Goal: Information Seeking & Learning: Learn about a topic

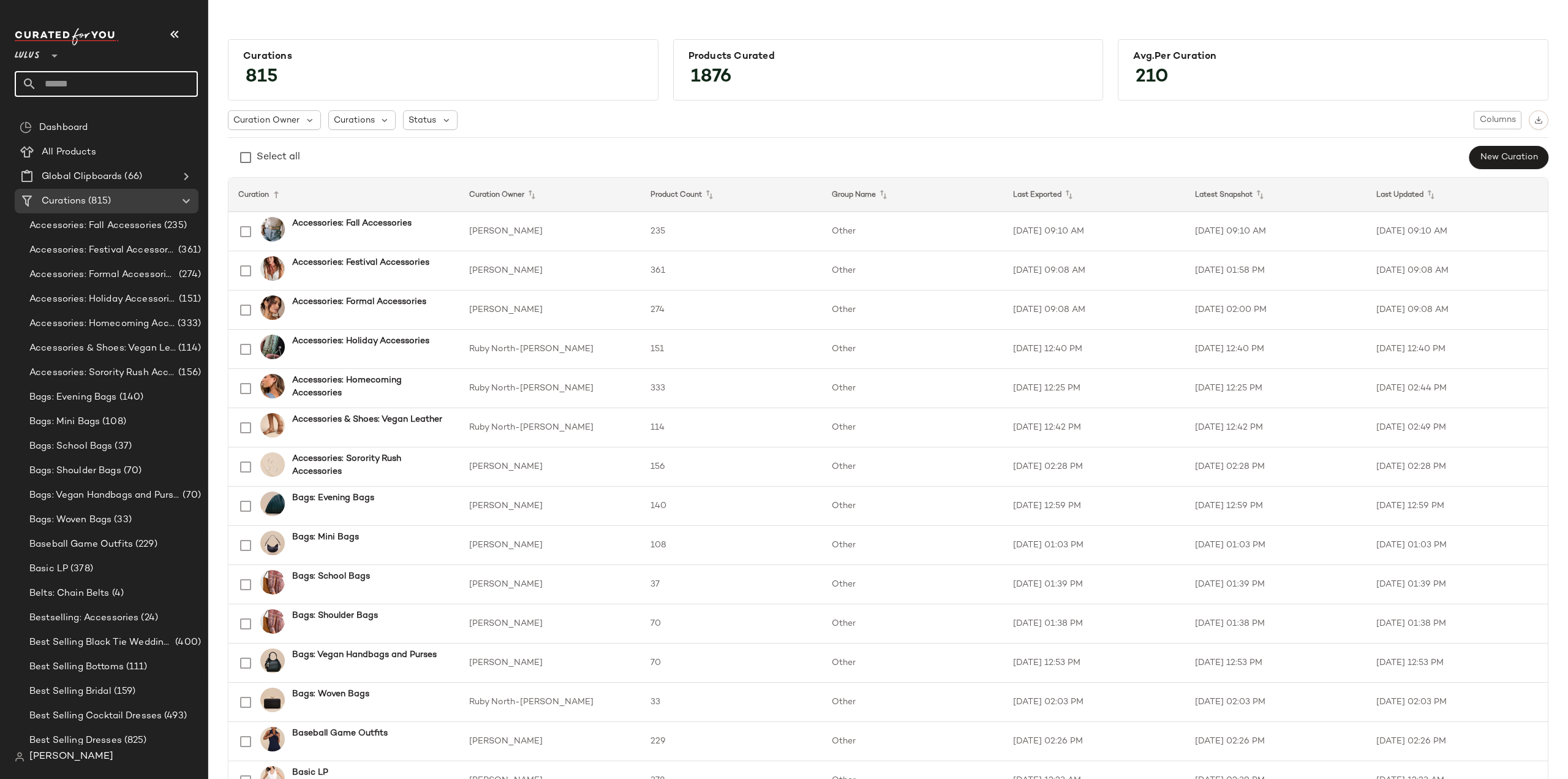
click at [114, 86] on input "text" at bounding box center [117, 84] width 161 height 25
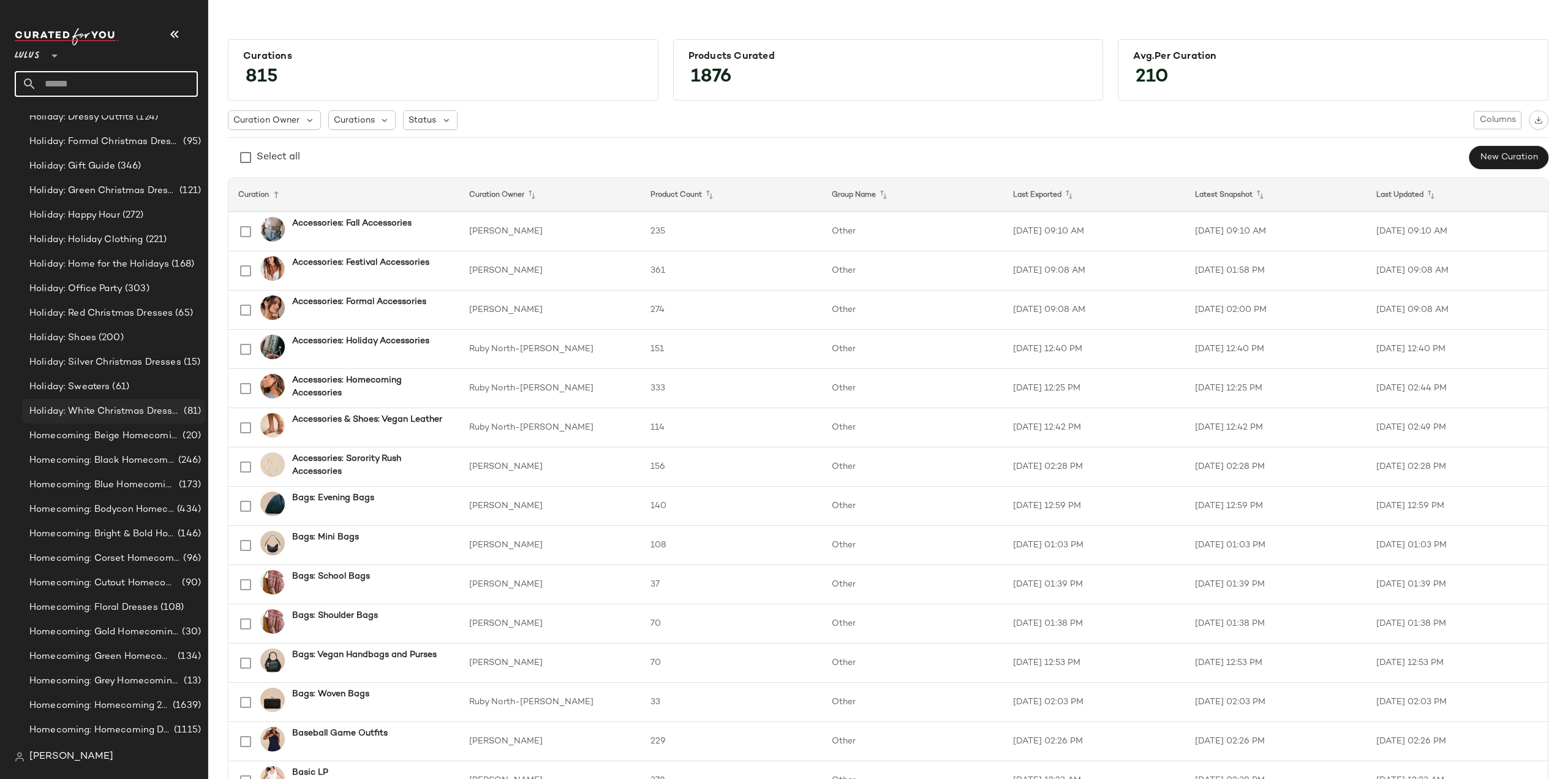
scroll to position [7236, 0]
click at [71, 415] on span "Homecoming: Beige Homecoming Dresses" at bounding box center [104, 417] width 151 height 14
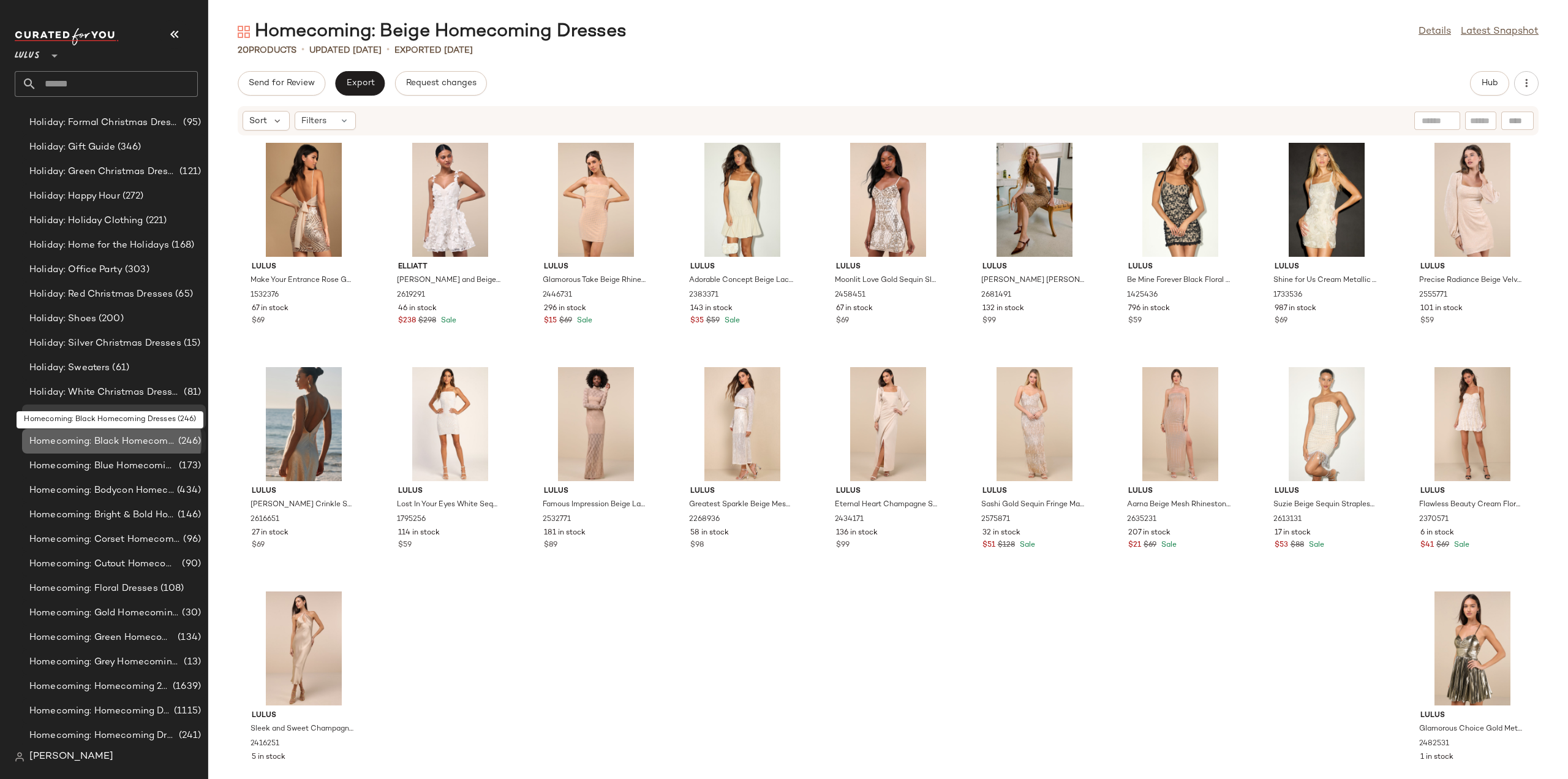
click at [67, 441] on span "Homecoming: Black Homecoming Dresses" at bounding box center [102, 441] width 146 height 14
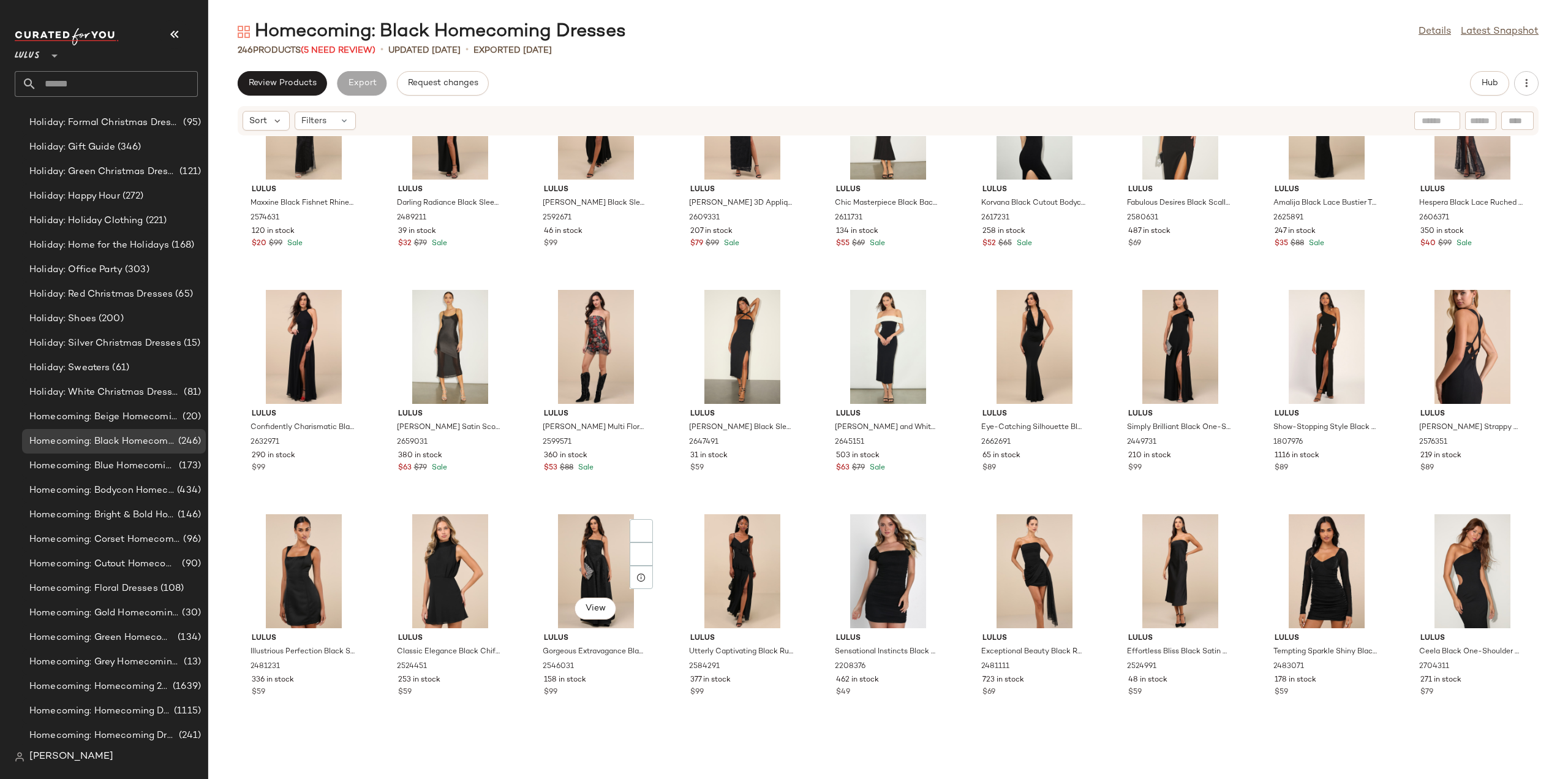
scroll to position [4238, 0]
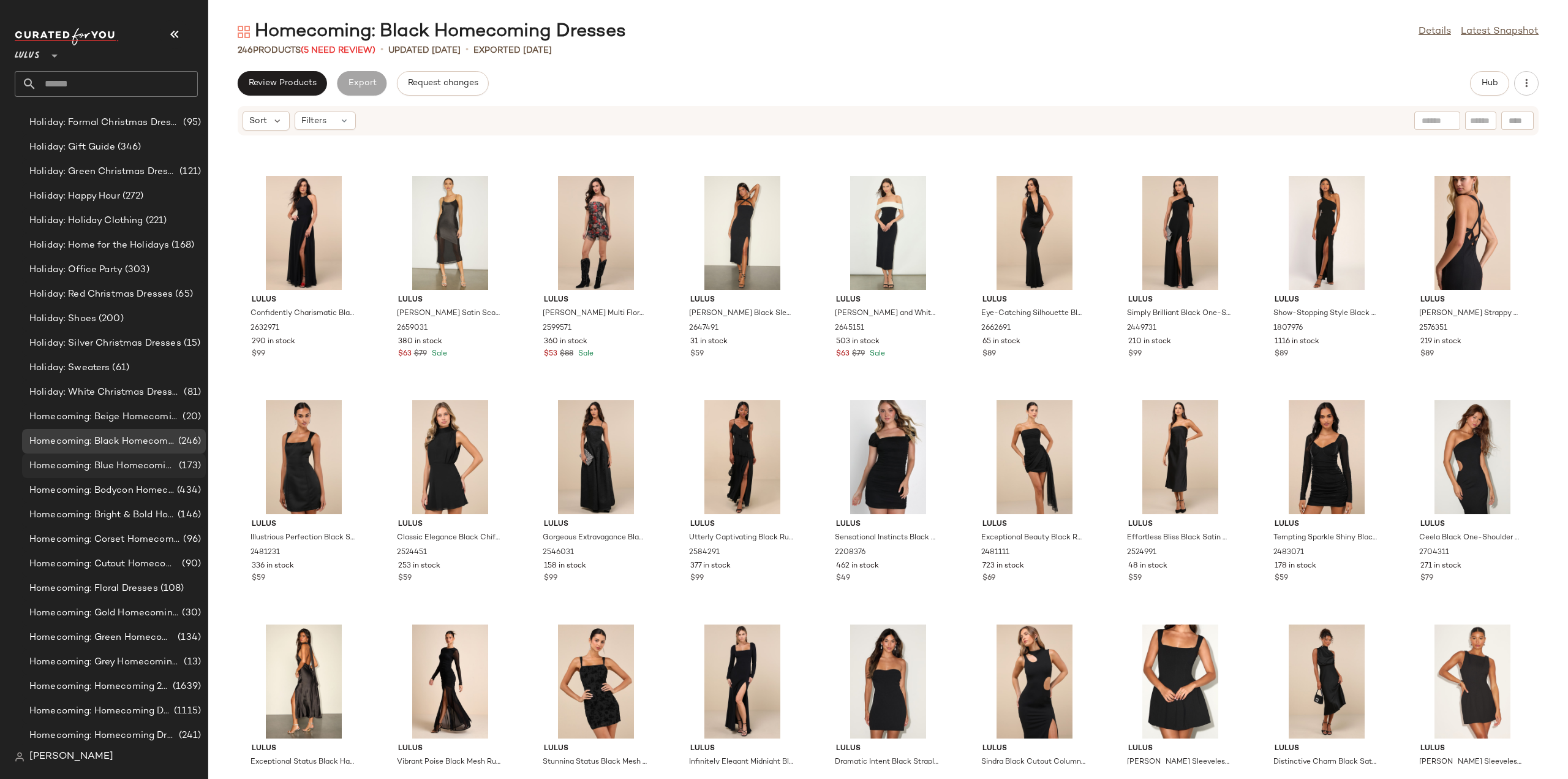
click at [93, 465] on span "Homecoming: Blue Homecoming Dresses" at bounding box center [102, 466] width 147 height 14
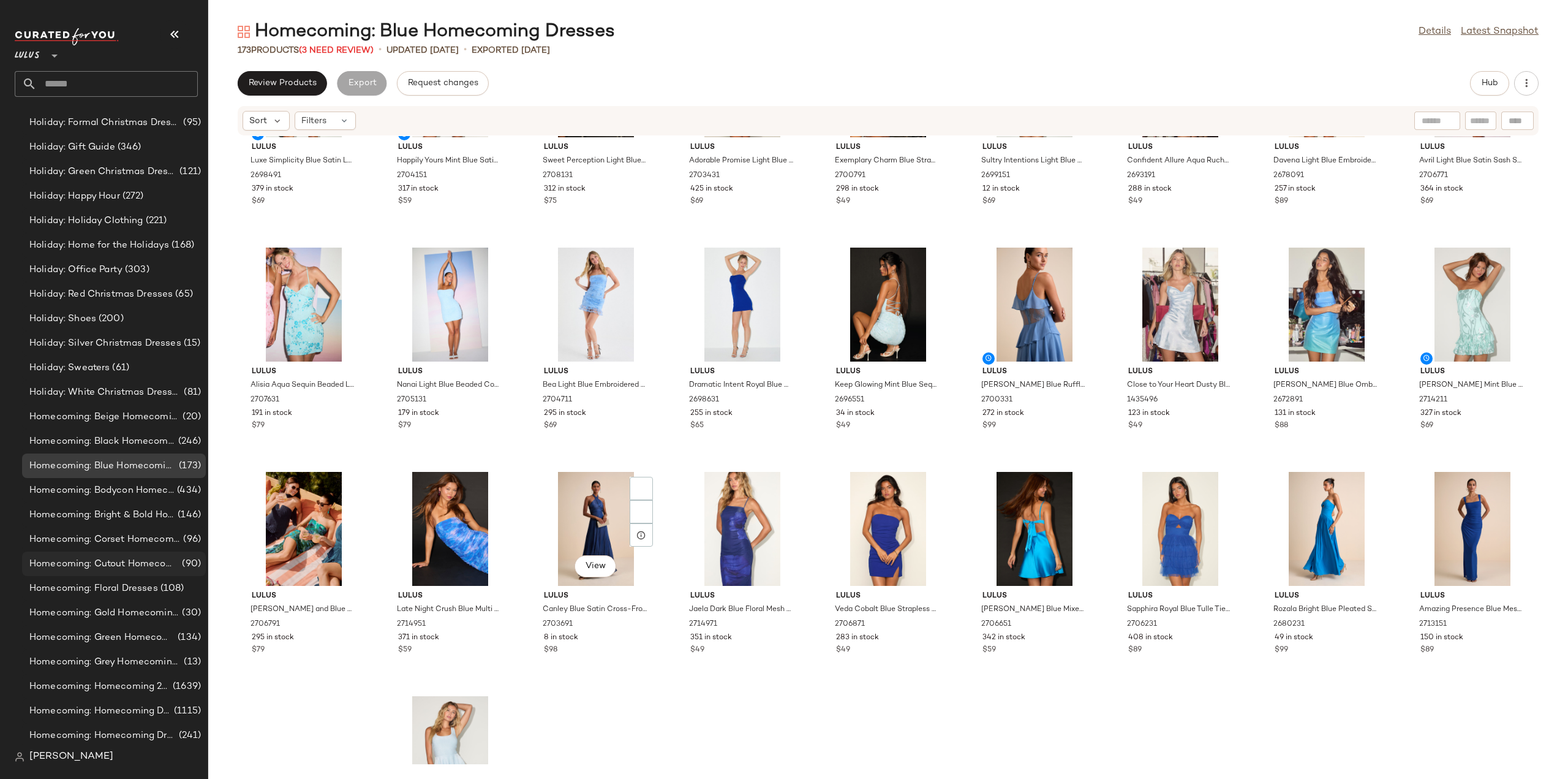
scroll to position [123, 0]
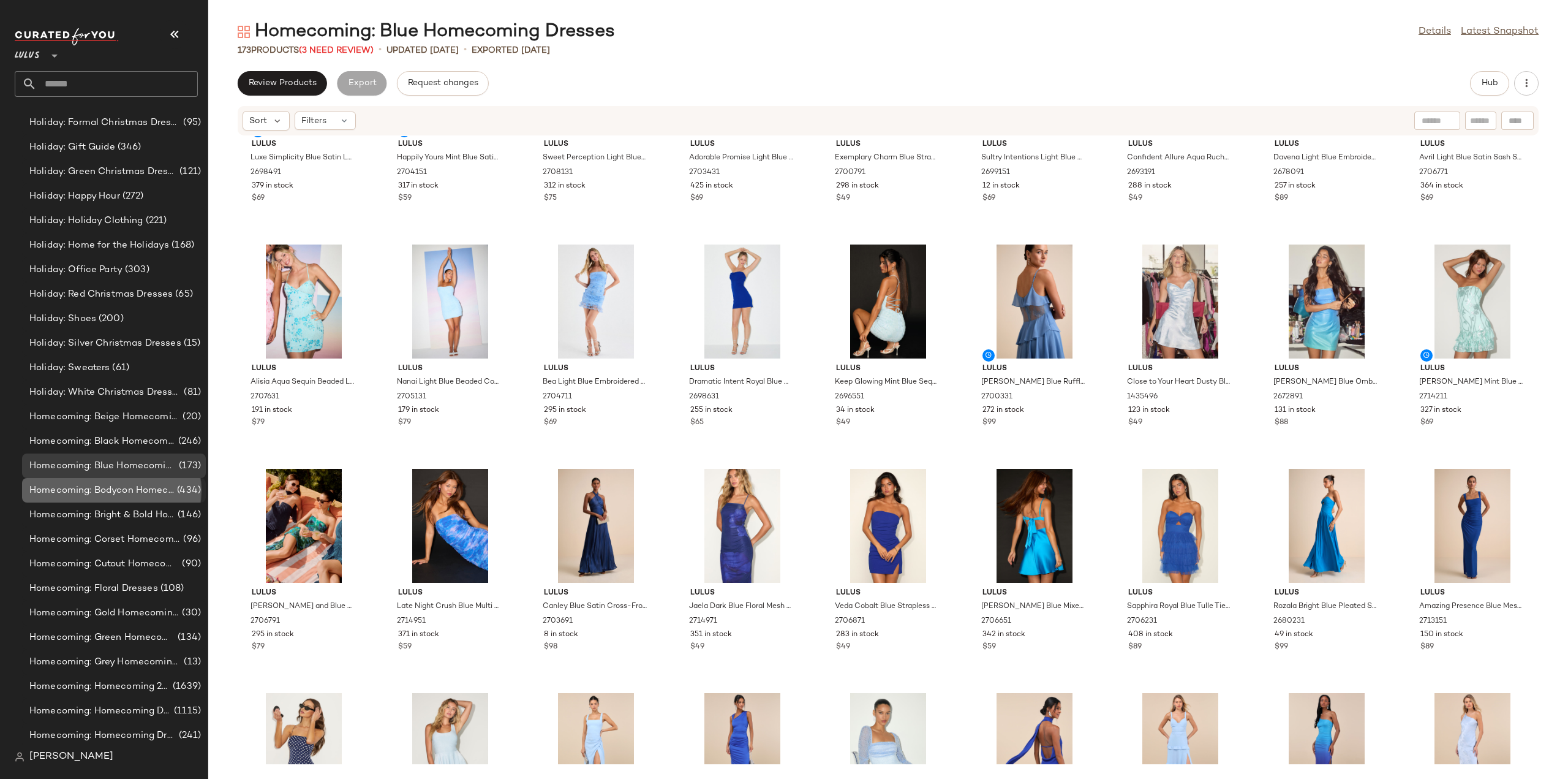
click at [88, 491] on span "Homecoming: Bodycon Homecoming Dresses" at bounding box center [102, 490] width 145 height 14
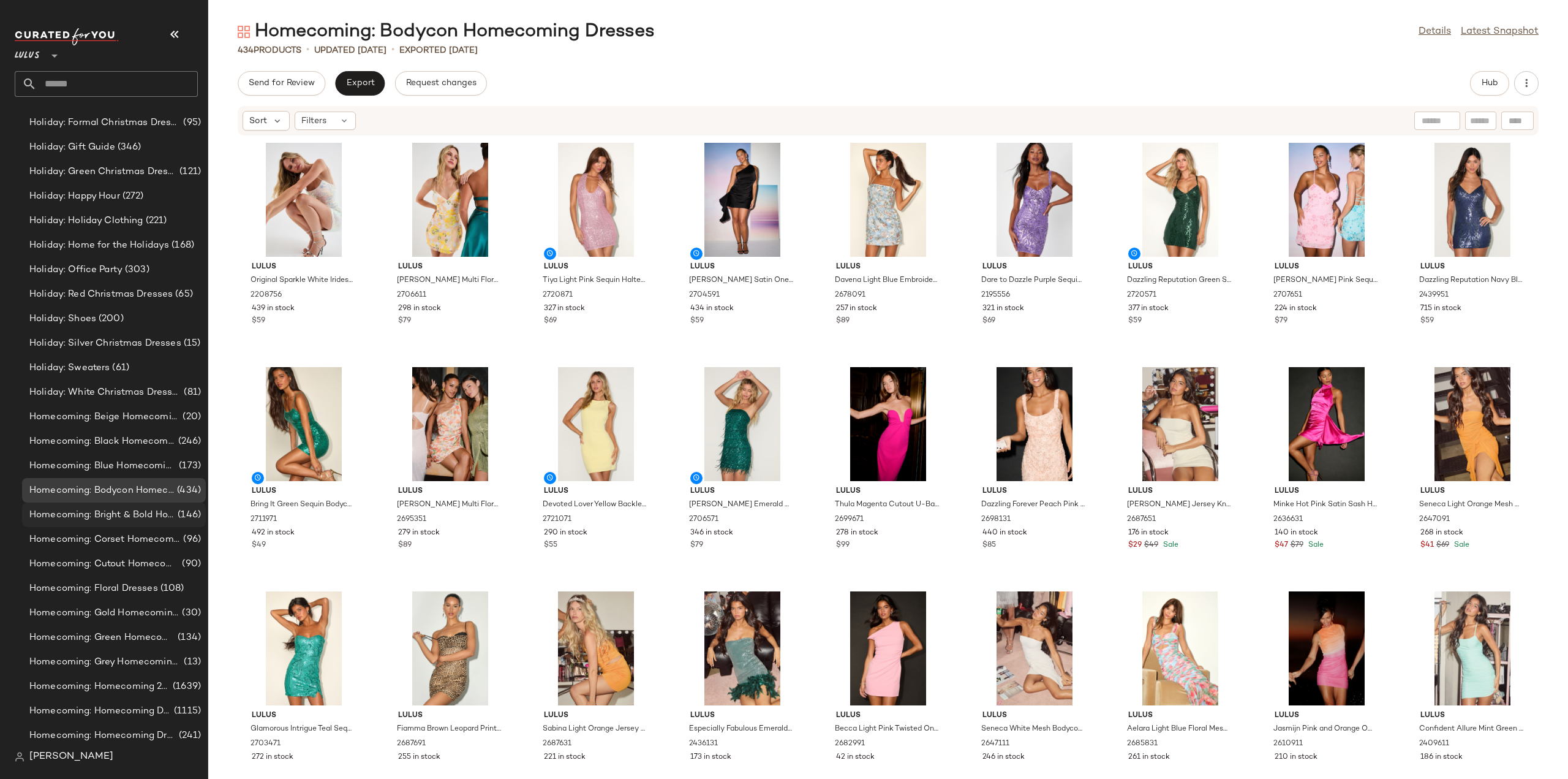
click at [77, 519] on span "Homecoming: Bright & Bold Homecoming Dresses" at bounding box center [102, 515] width 146 height 14
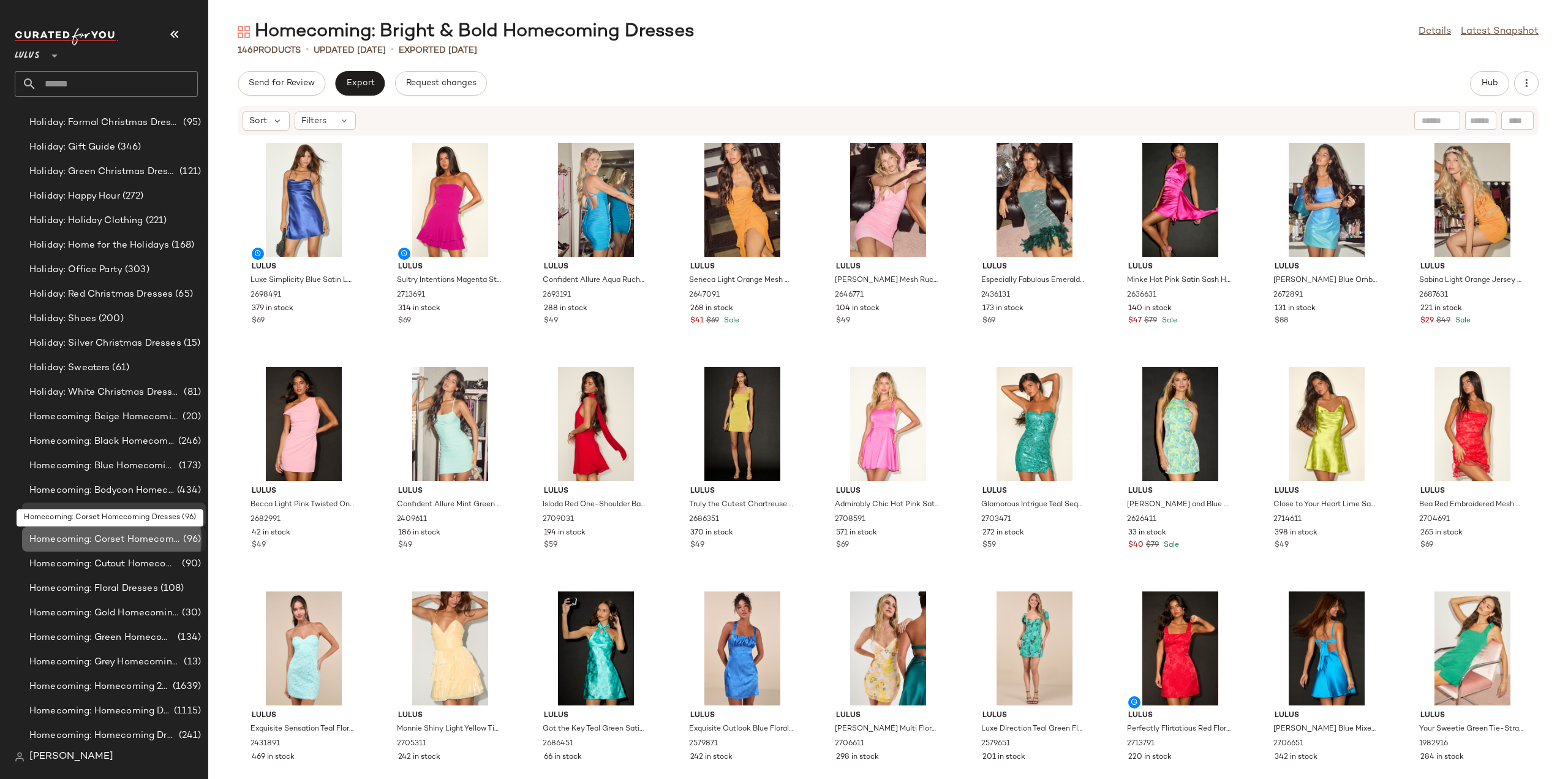
click at [76, 542] on span "Homecoming: Corset Homecoming Dresses" at bounding box center [105, 539] width 151 height 14
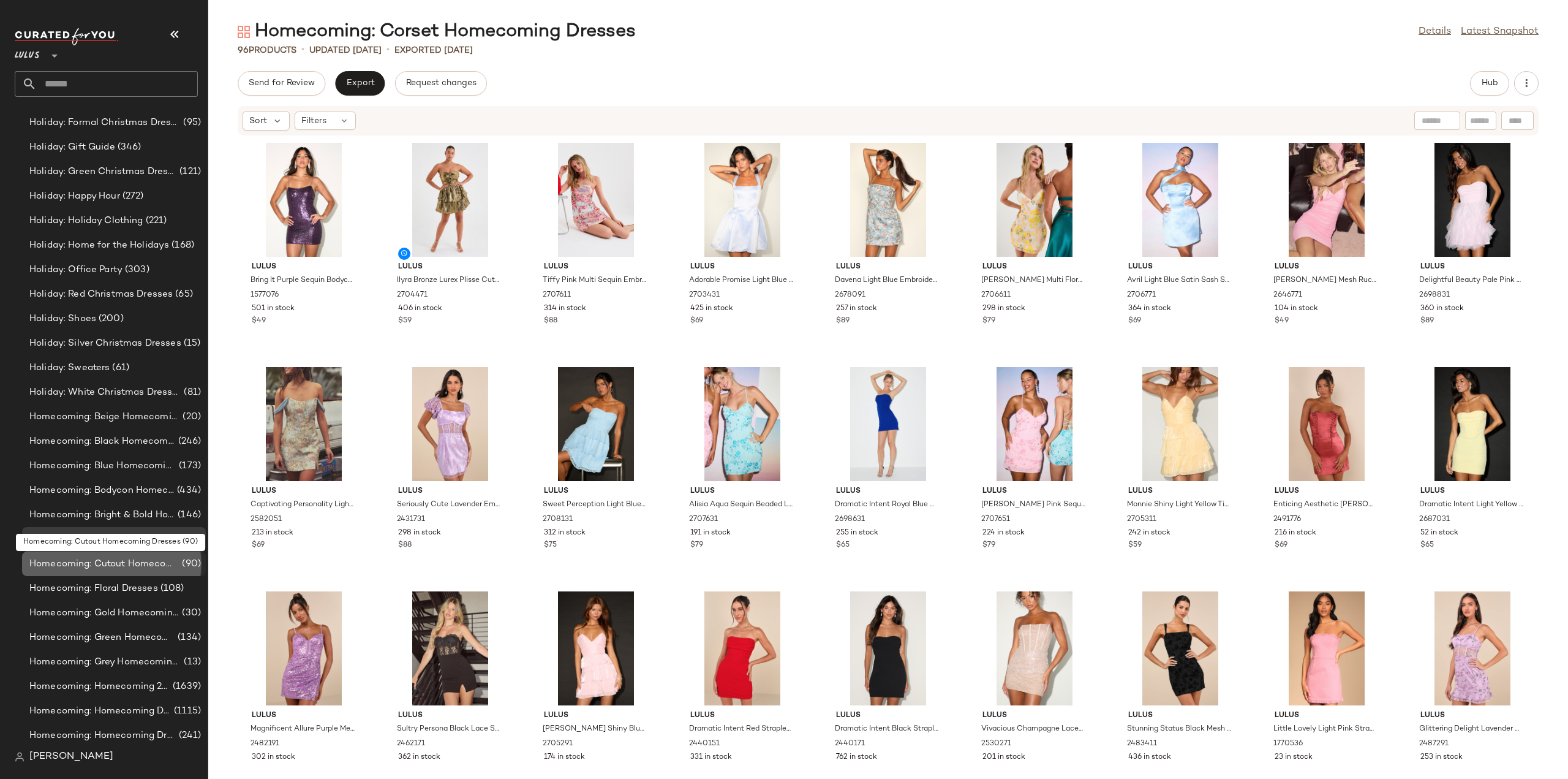
click at [57, 565] on span "Homecoming: Cutout Homecoming Dresses" at bounding box center [104, 564] width 150 height 14
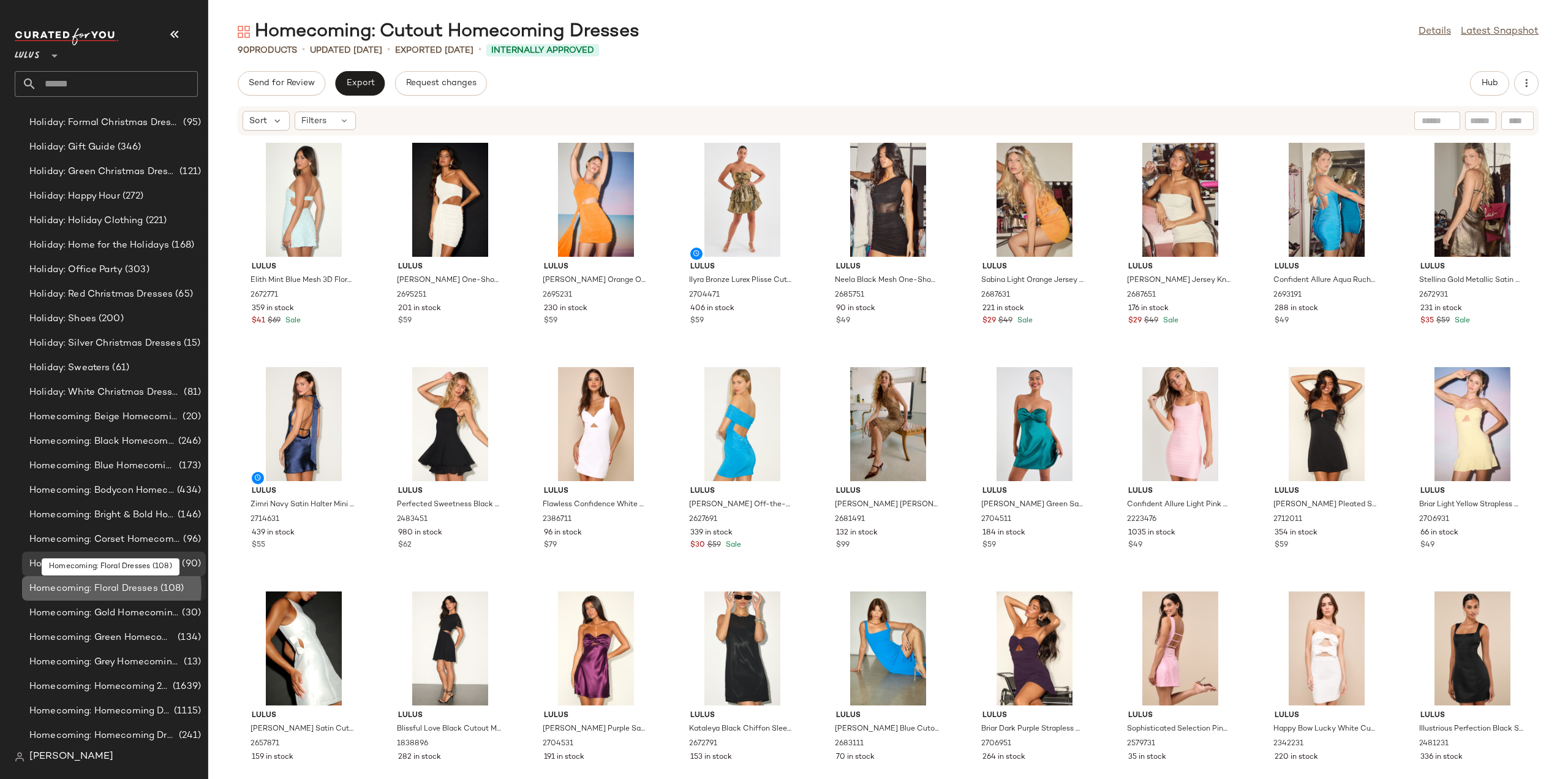
click at [78, 590] on span "Homecoming: Floral Dresses" at bounding box center [93, 589] width 128 height 14
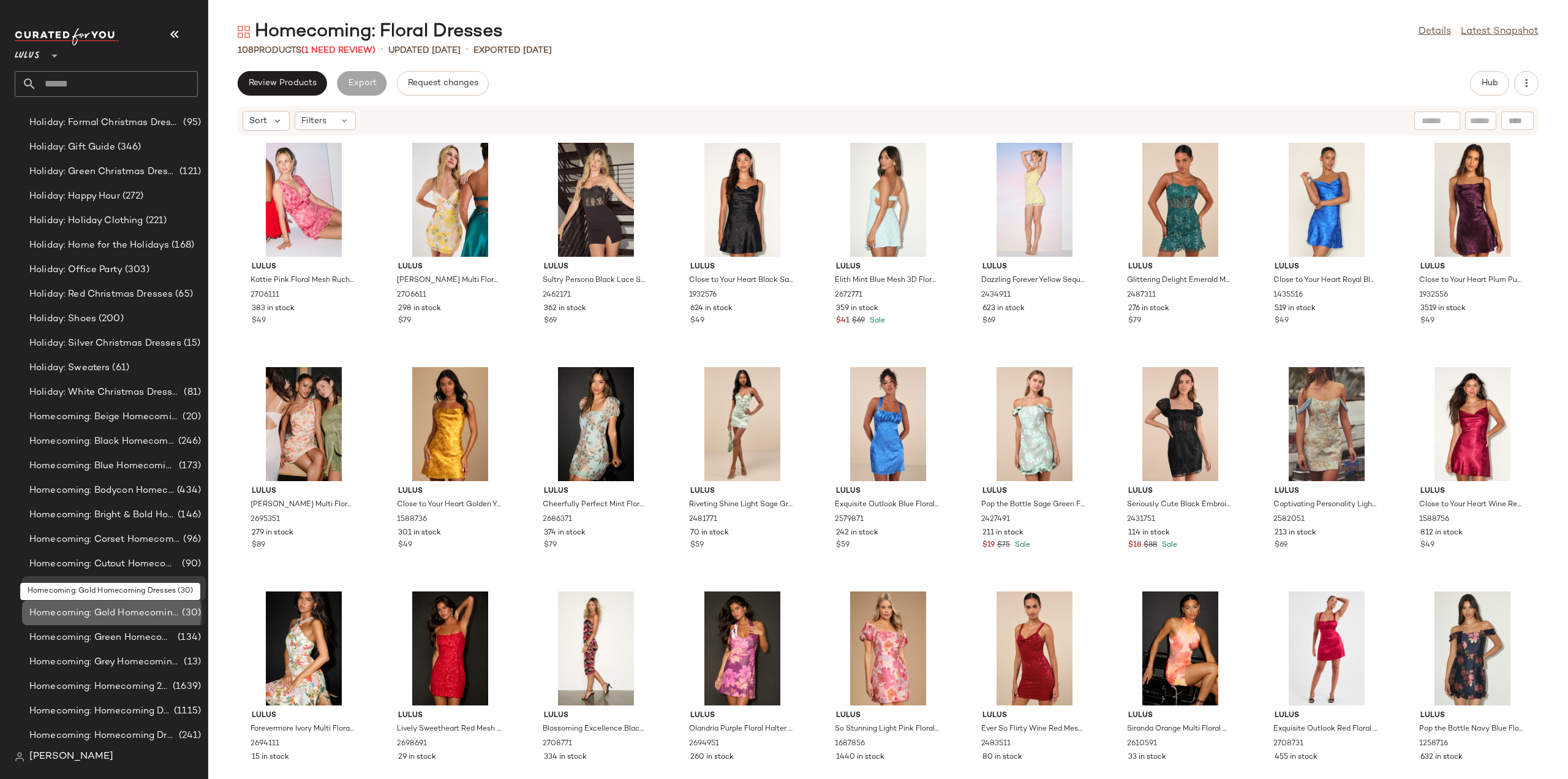
click at [114, 611] on span "Homecoming: Gold Homecoming Dresses" at bounding box center [104, 613] width 150 height 14
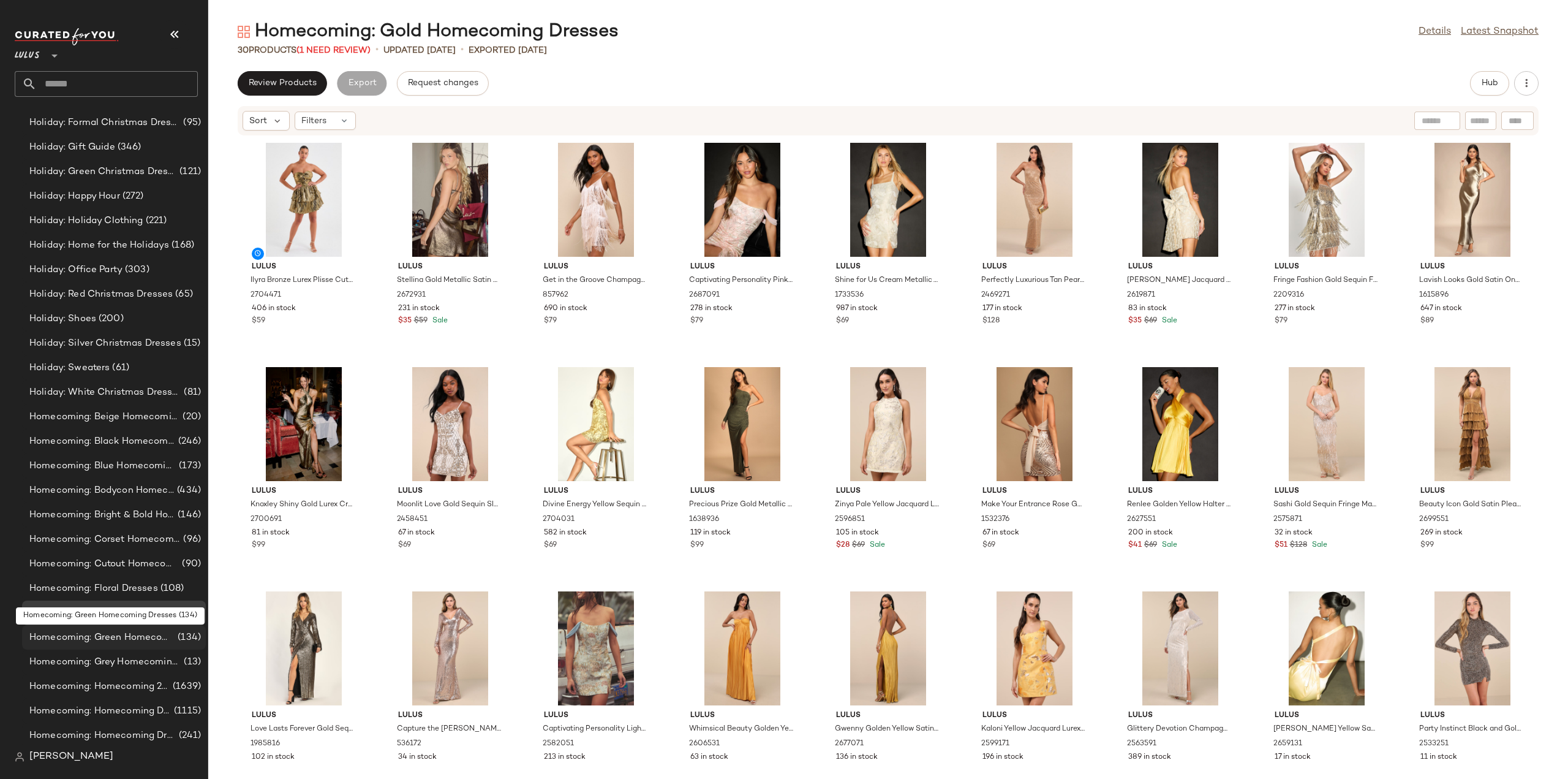
click at [79, 640] on span "Homecoming: Green Homecoming Dresses" at bounding box center [102, 638] width 146 height 14
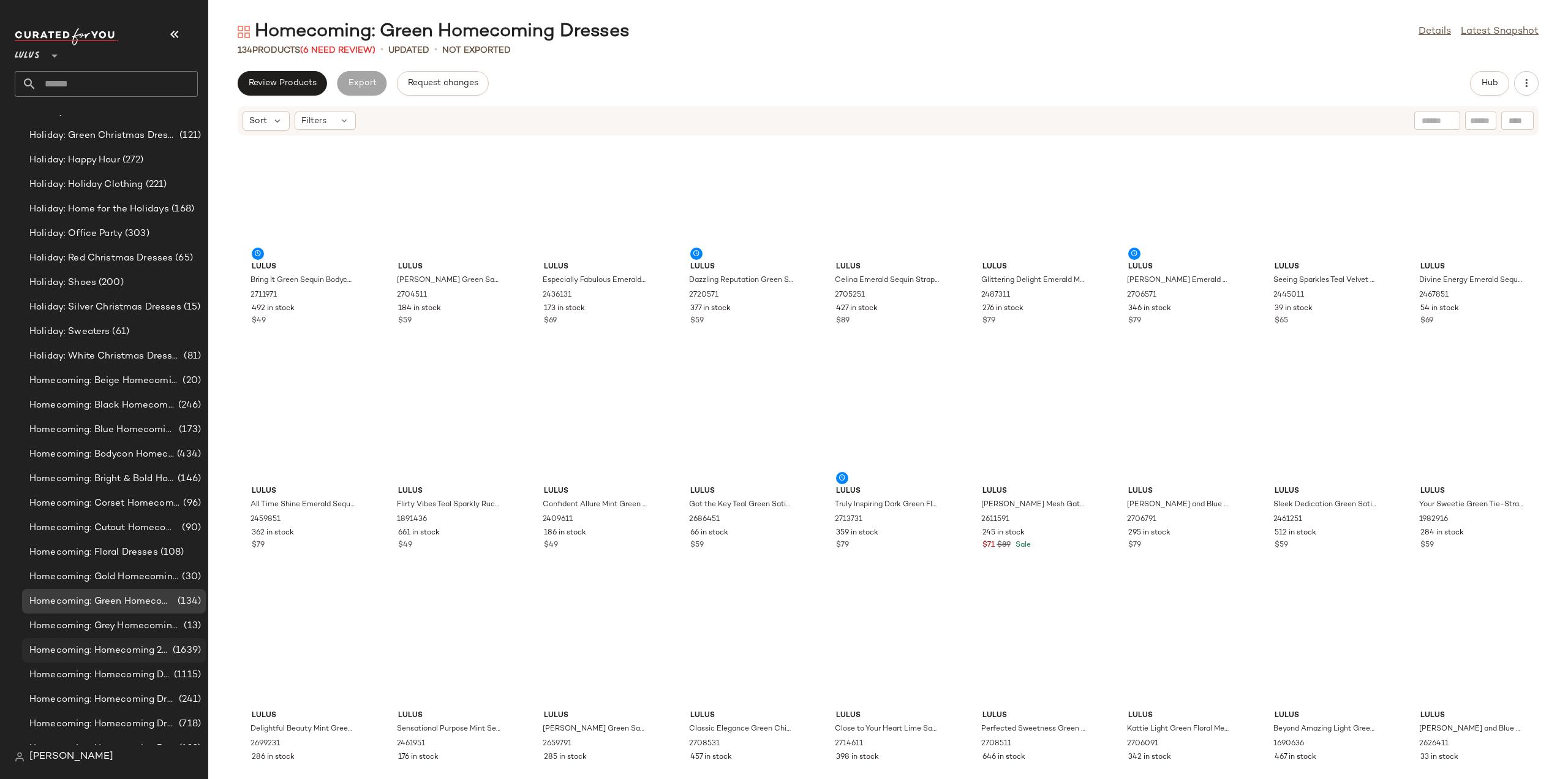
scroll to position [7359, 0]
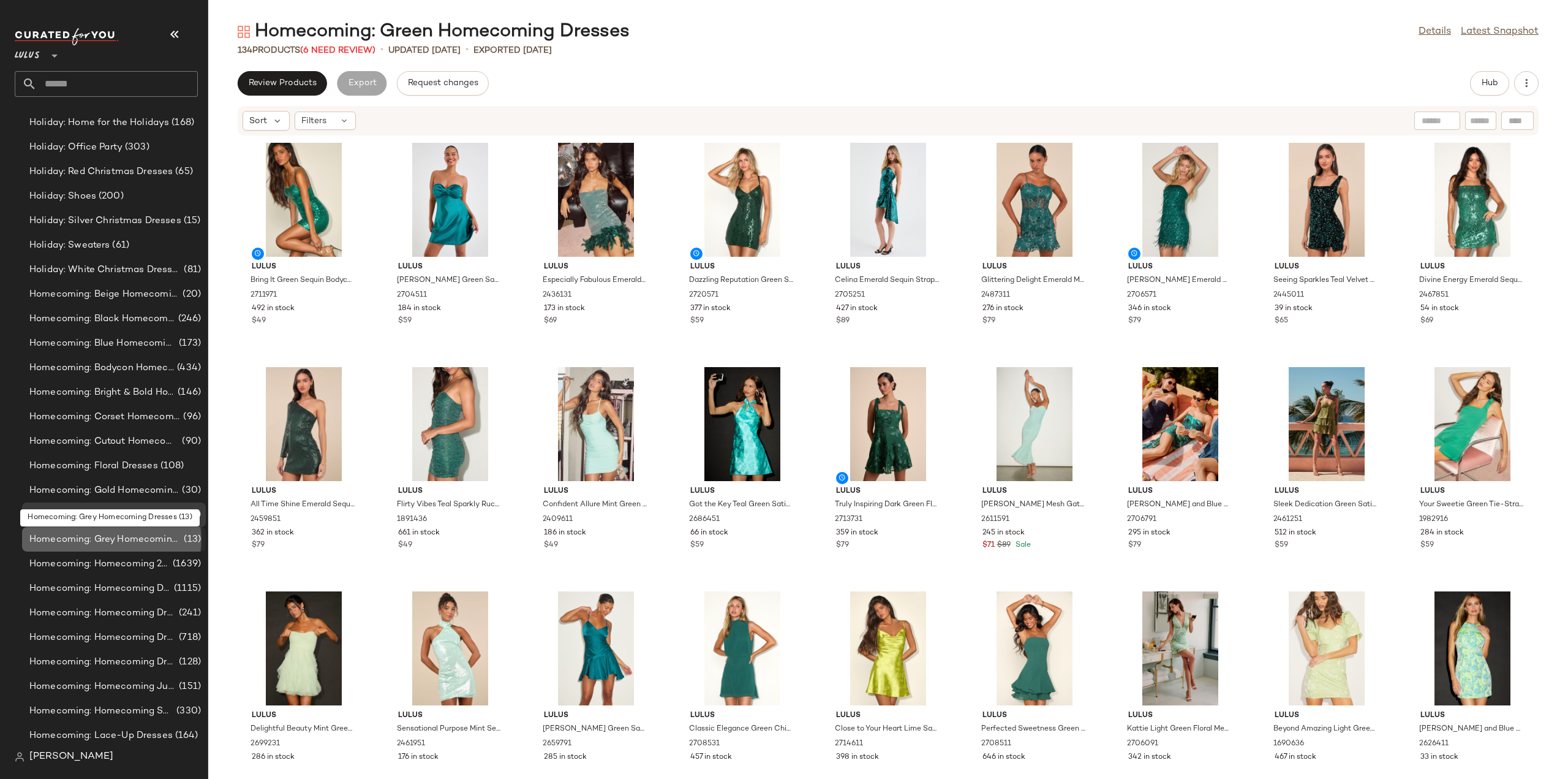
click at [92, 540] on span "Homecoming: Grey Homecoming Dresses" at bounding box center [105, 539] width 152 height 14
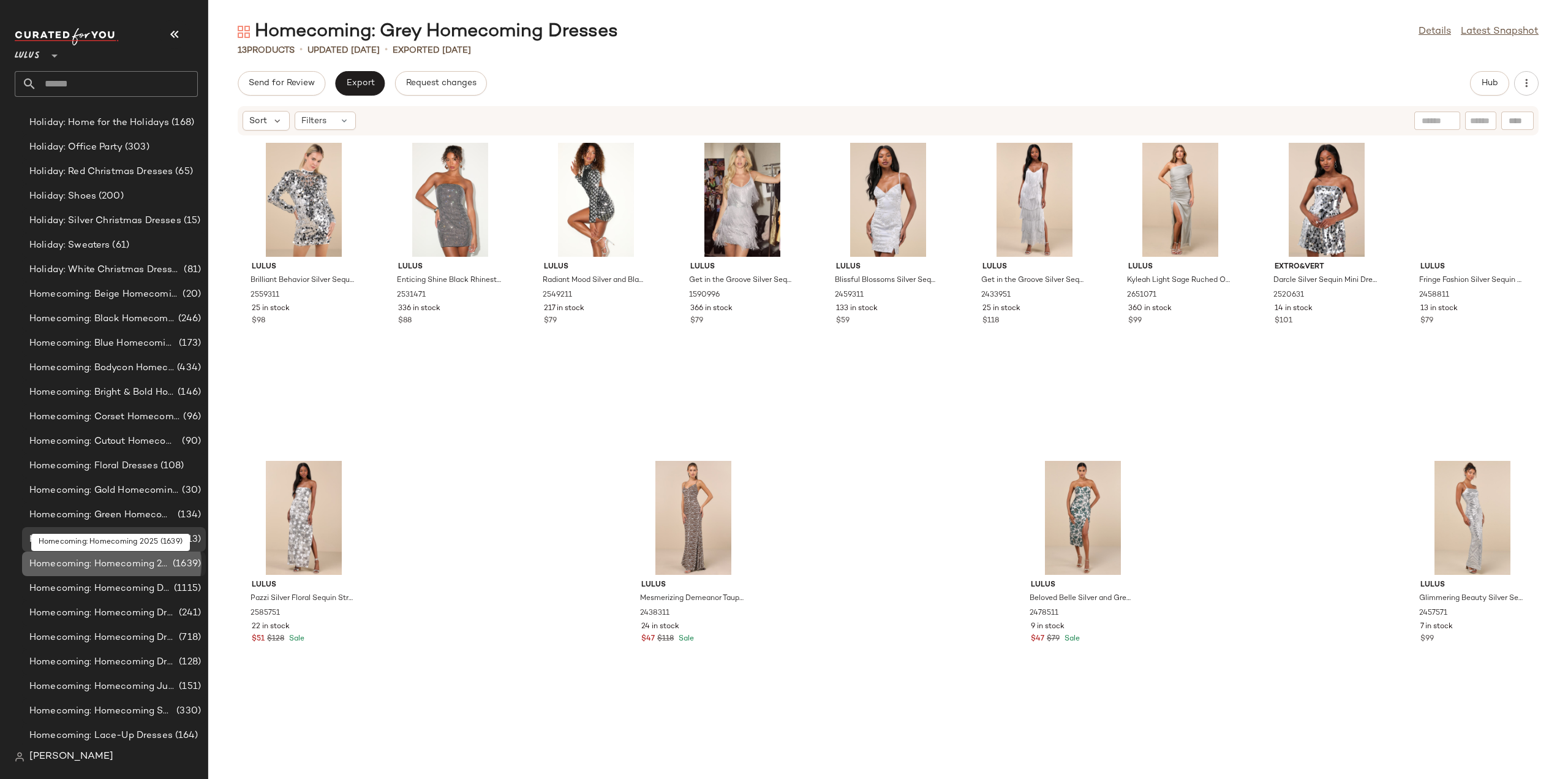
click at [78, 565] on span "Homecoming: Homecoming 2025" at bounding box center [100, 564] width 141 height 14
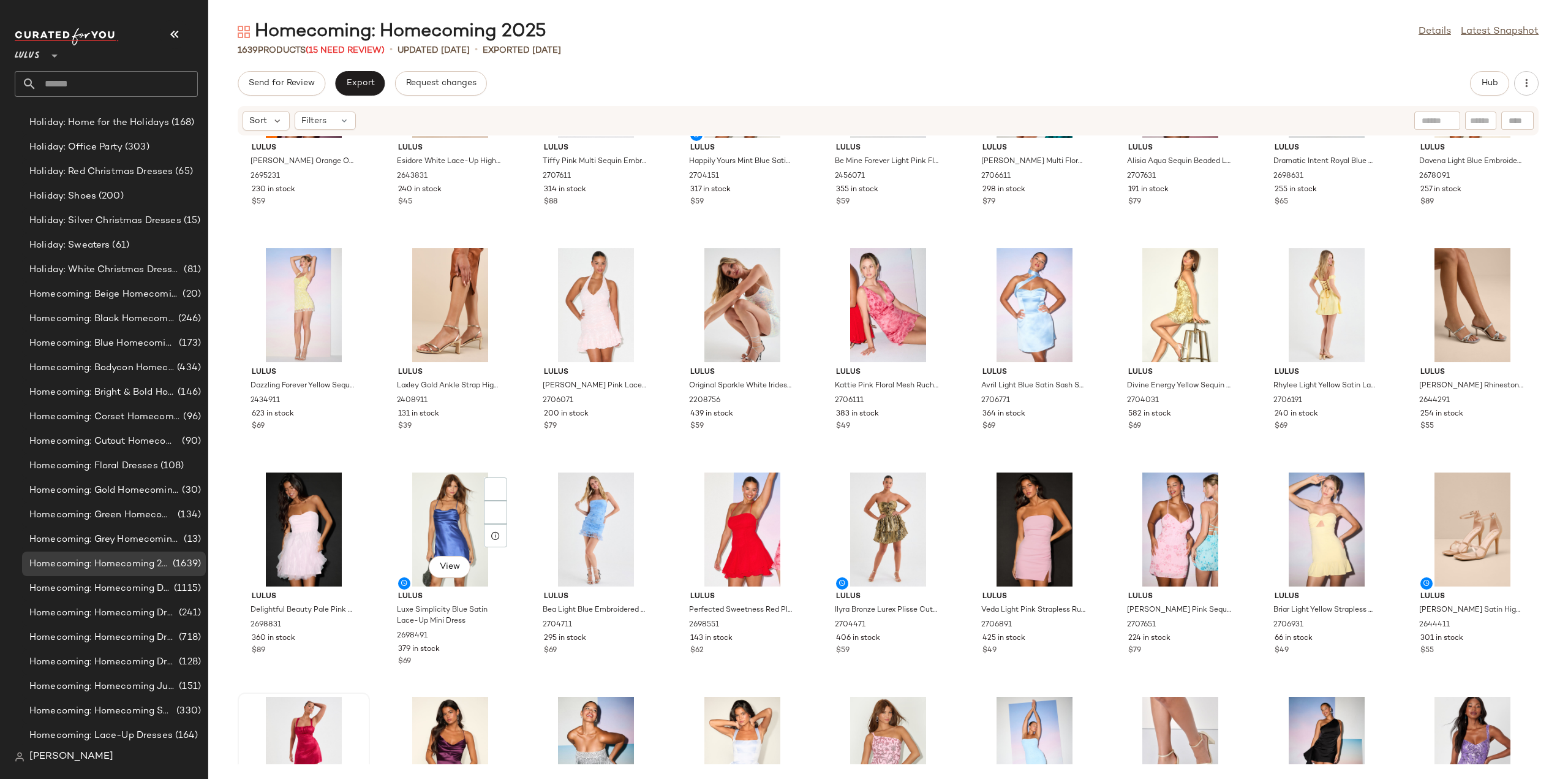
scroll to position [123, 0]
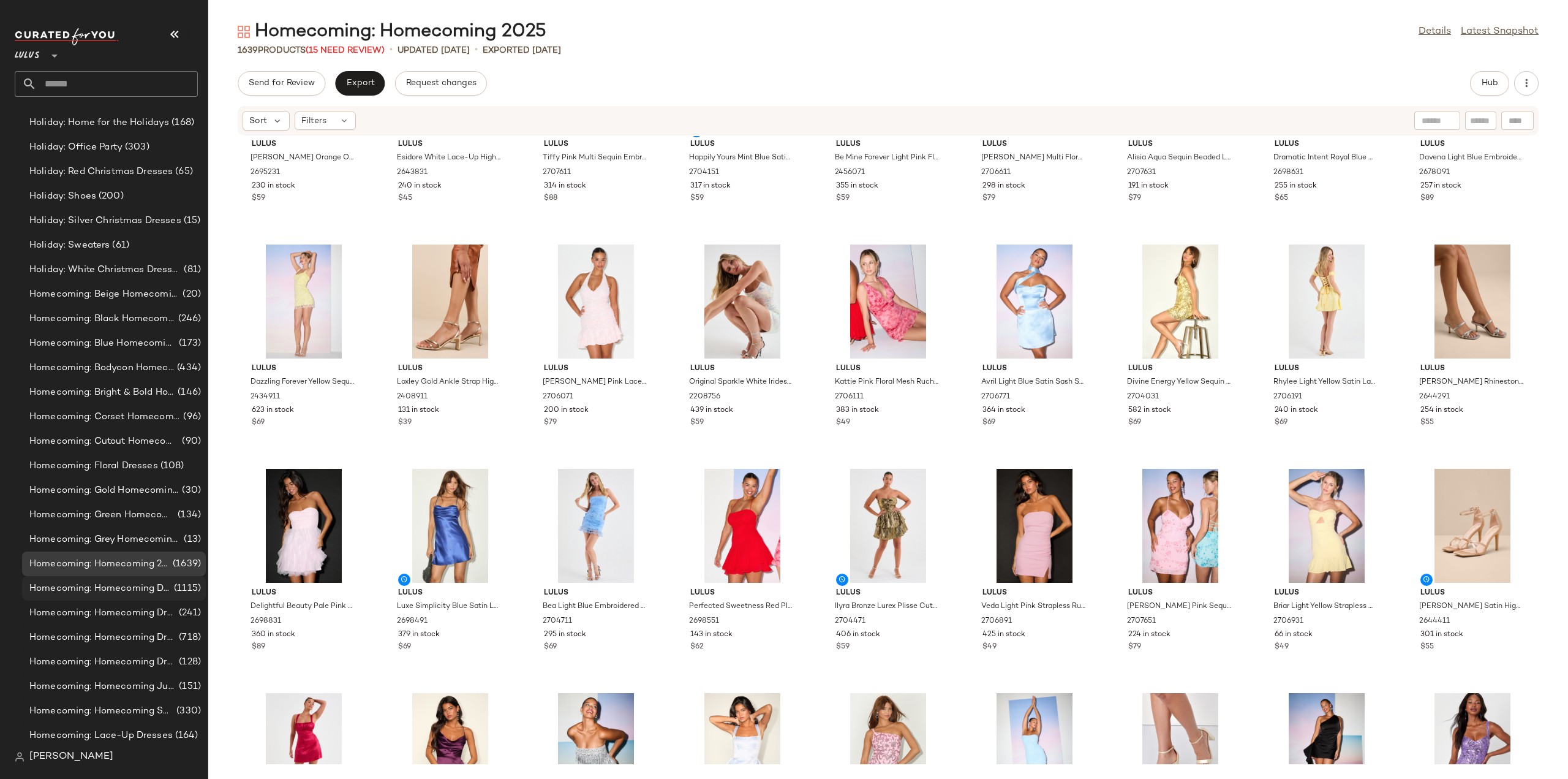
click at [100, 583] on span "Homecoming: Homecoming Dresses LP" at bounding box center [100, 589] width 142 height 14
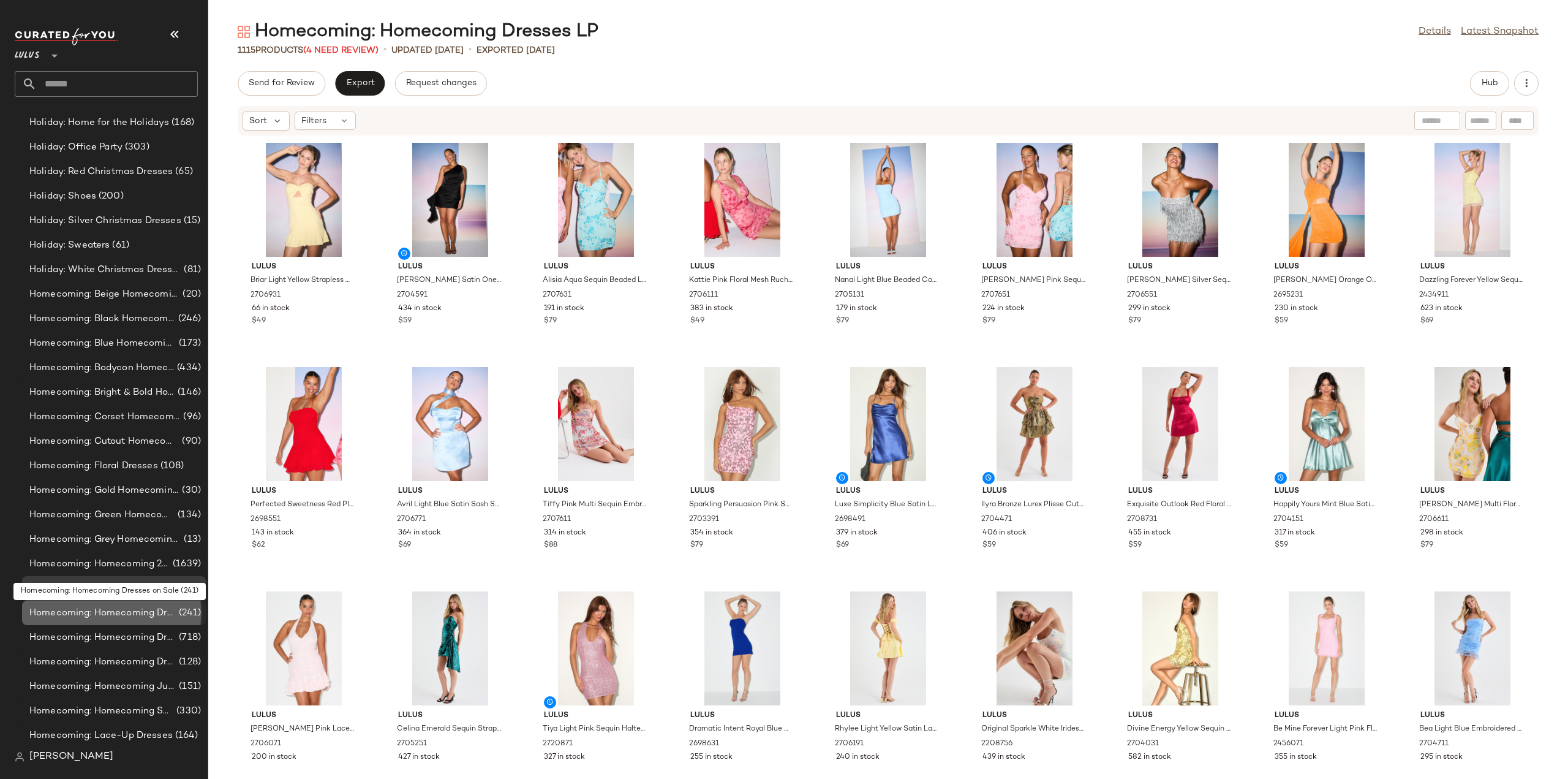
click at [91, 611] on span "Homecoming: Homecoming Dresses on Sale" at bounding box center [102, 613] width 147 height 14
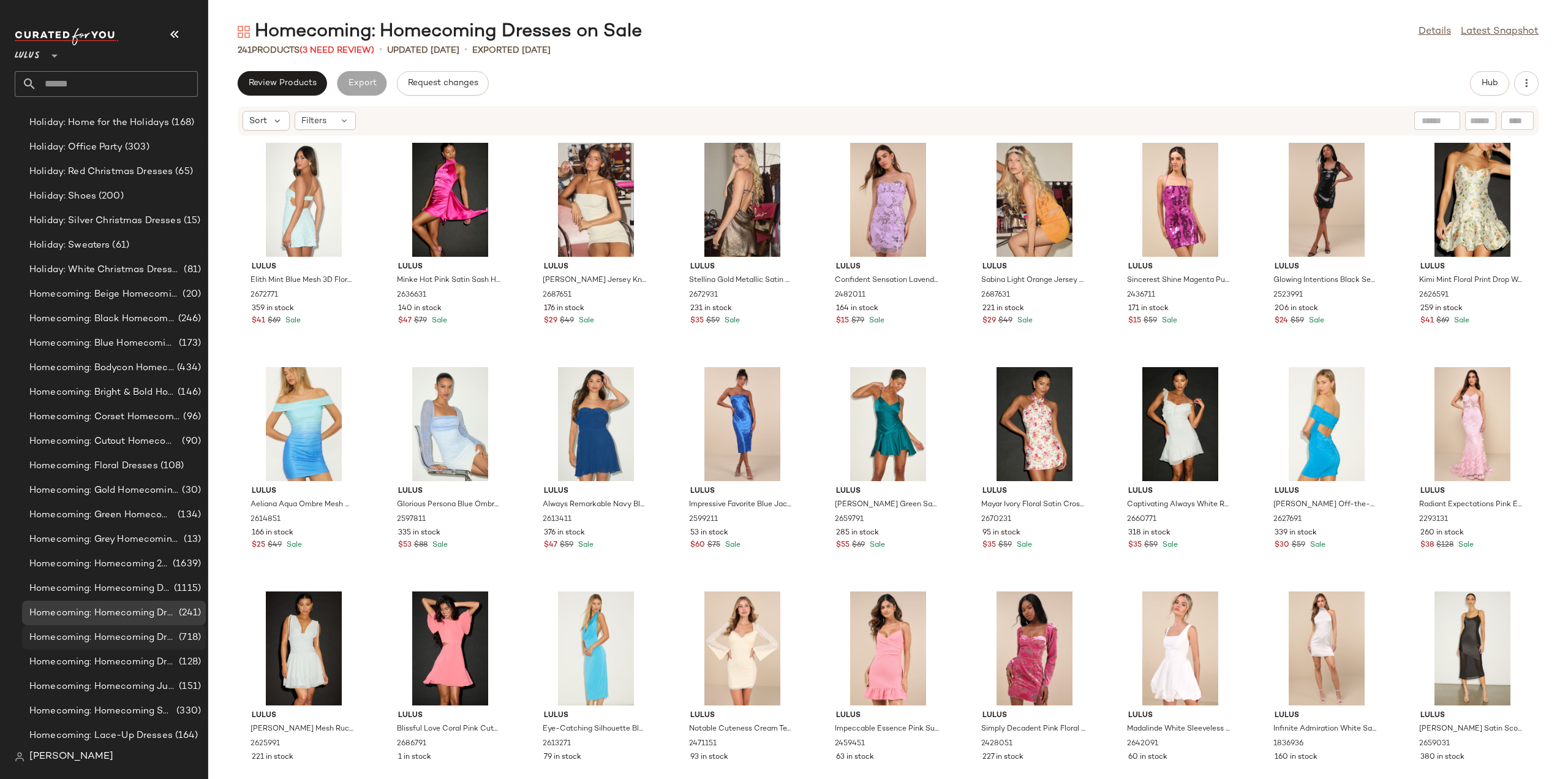
click at [116, 639] on span "Homecoming: Homecoming Dresses Under $100" at bounding box center [102, 638] width 147 height 14
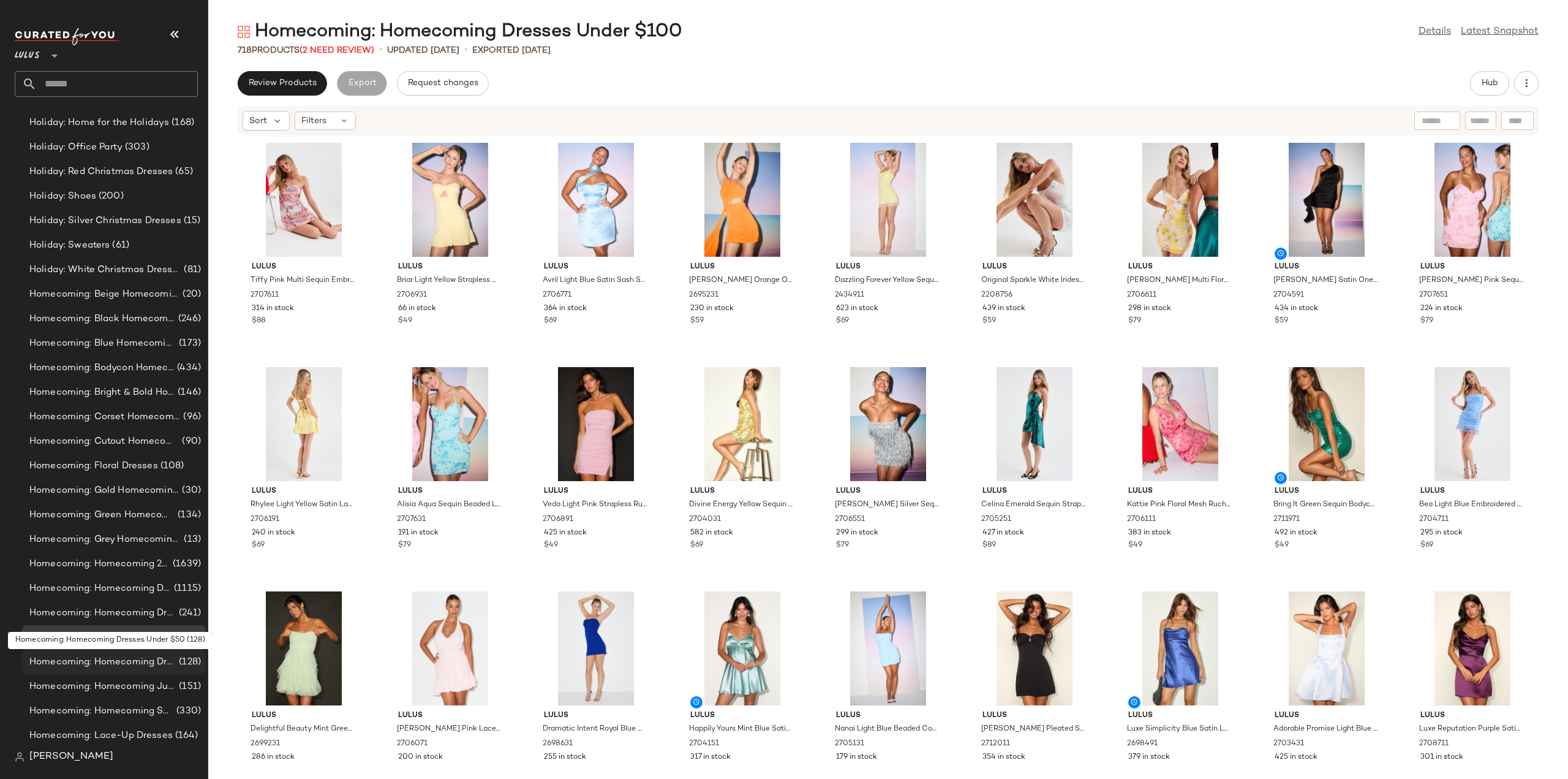
click at [115, 663] on span "Homecoming: Homecoming Dresses Under $50" at bounding box center [102, 662] width 147 height 14
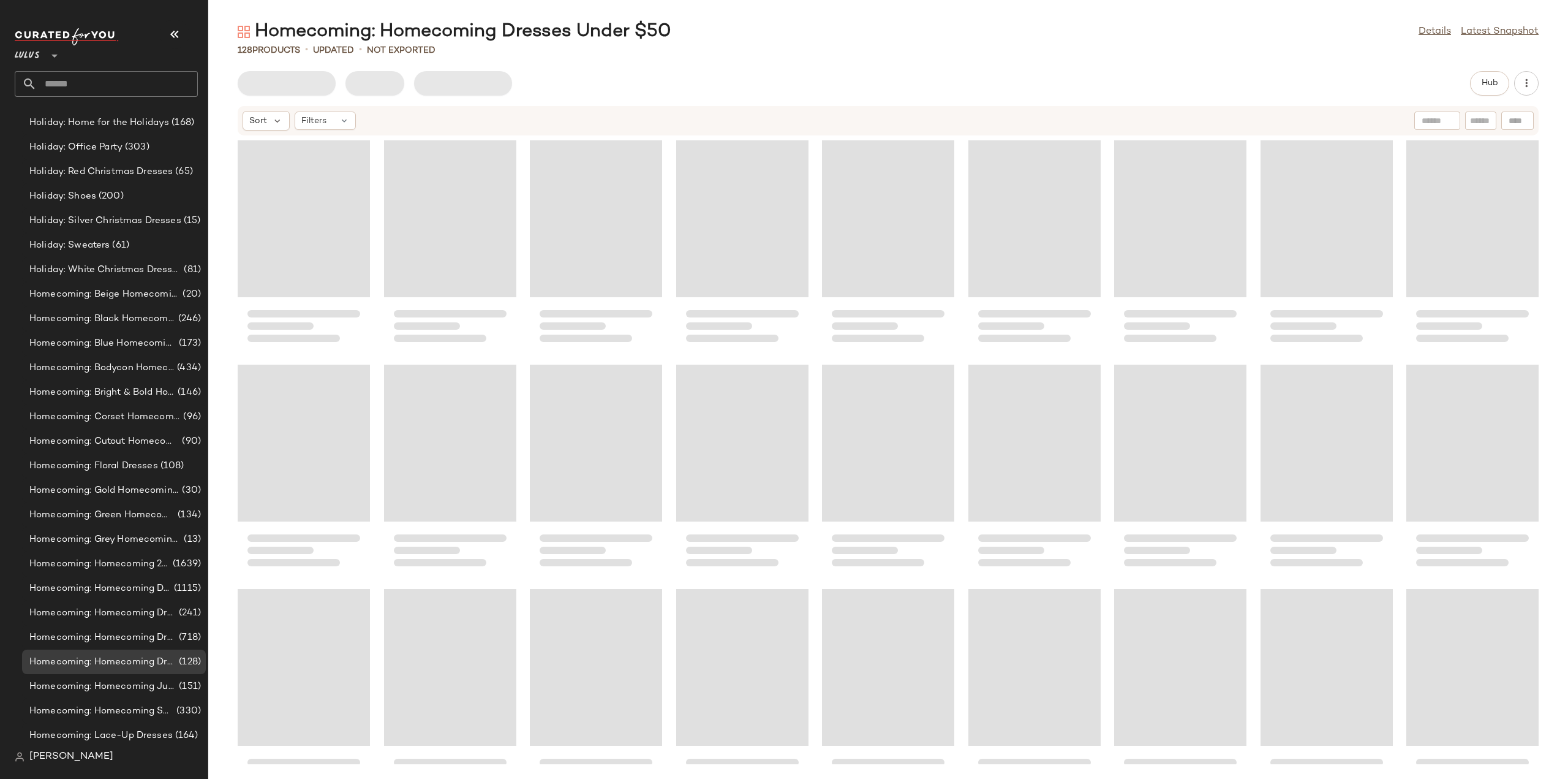
scroll to position [7482, 0]
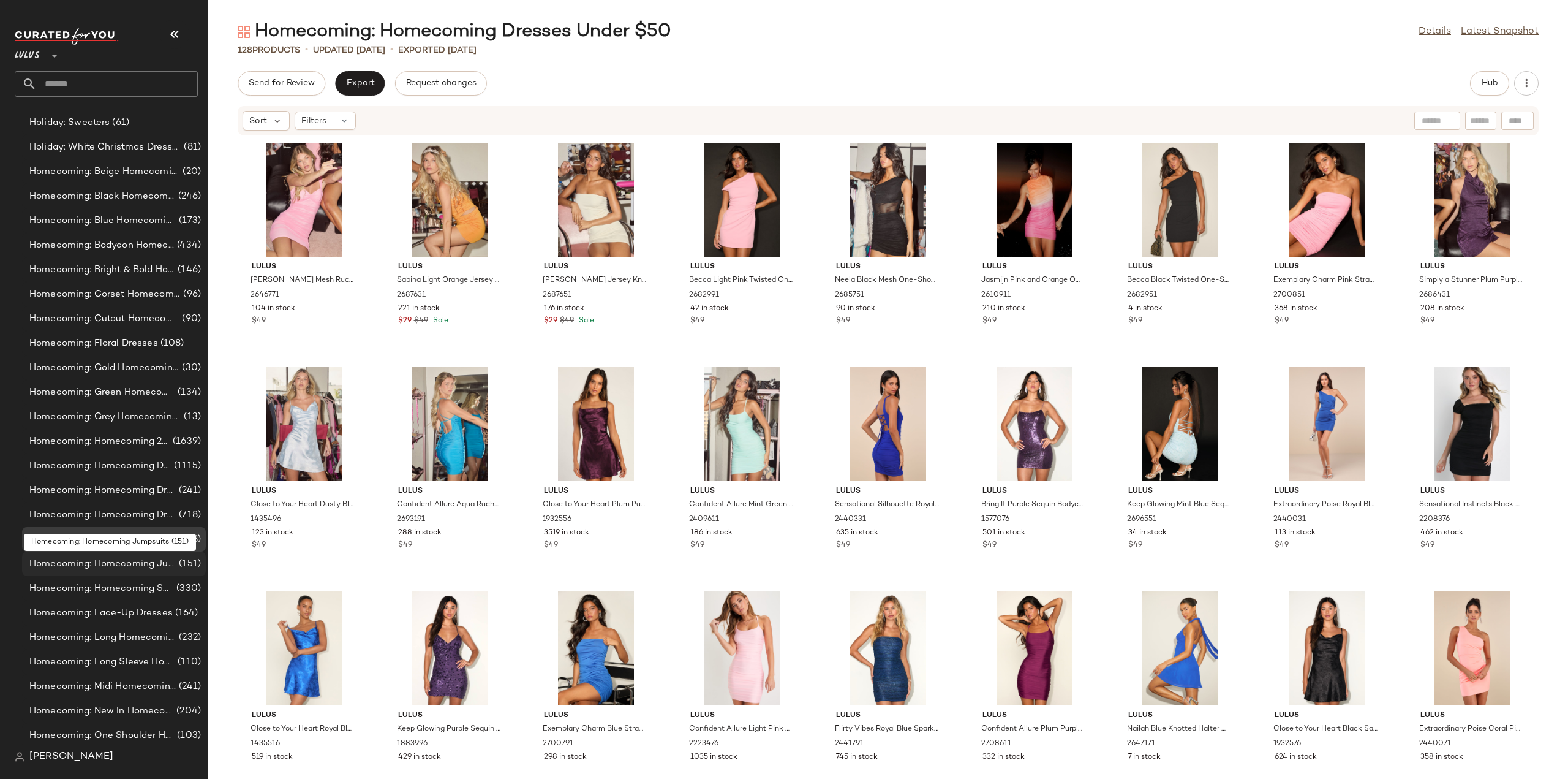
click at [121, 565] on span "Homecoming: Homecoming Jumpsuits" at bounding box center [102, 564] width 147 height 14
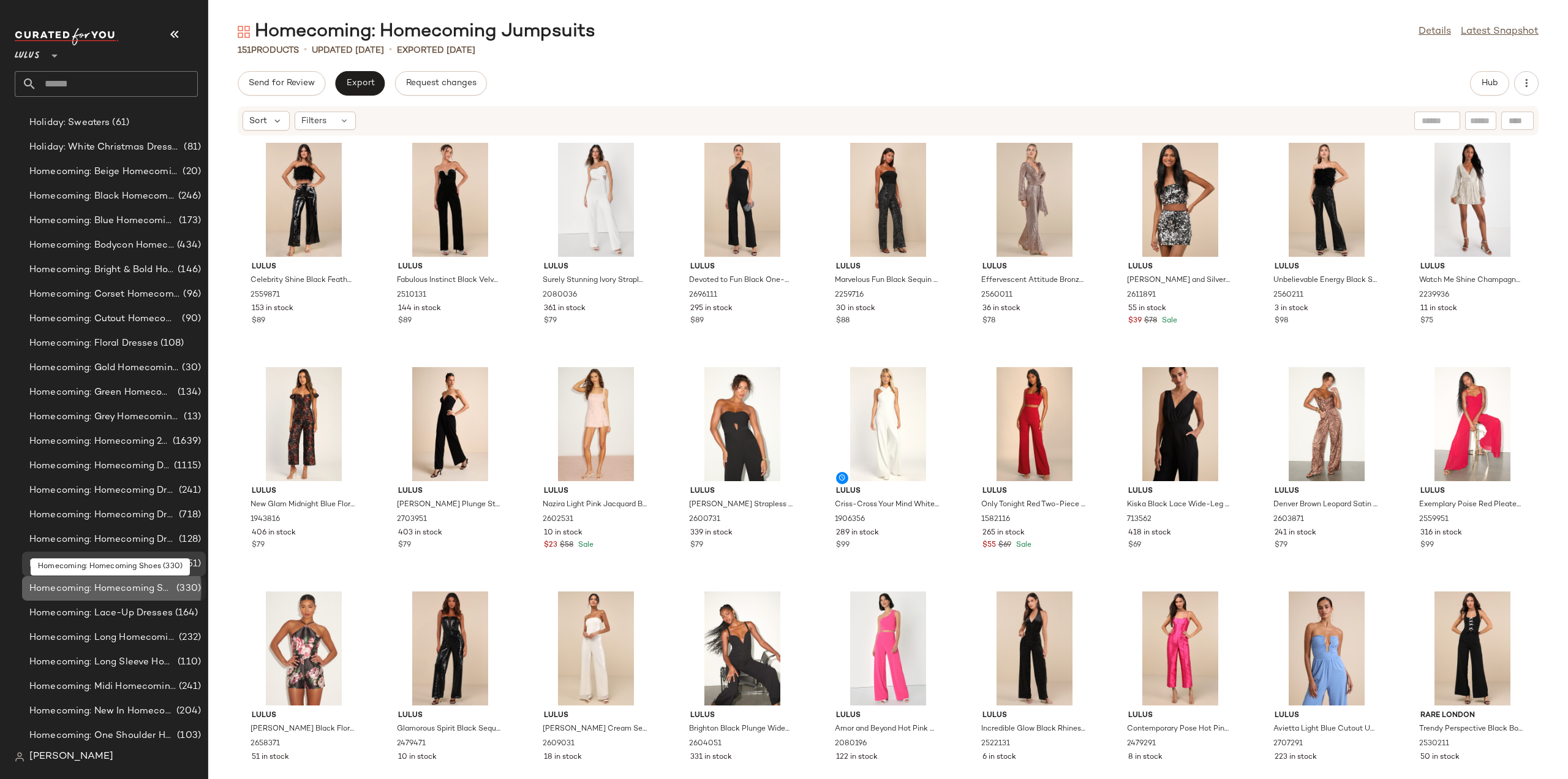
click at [106, 590] on span "Homecoming: Homecoming Shoes" at bounding box center [101, 589] width 144 height 14
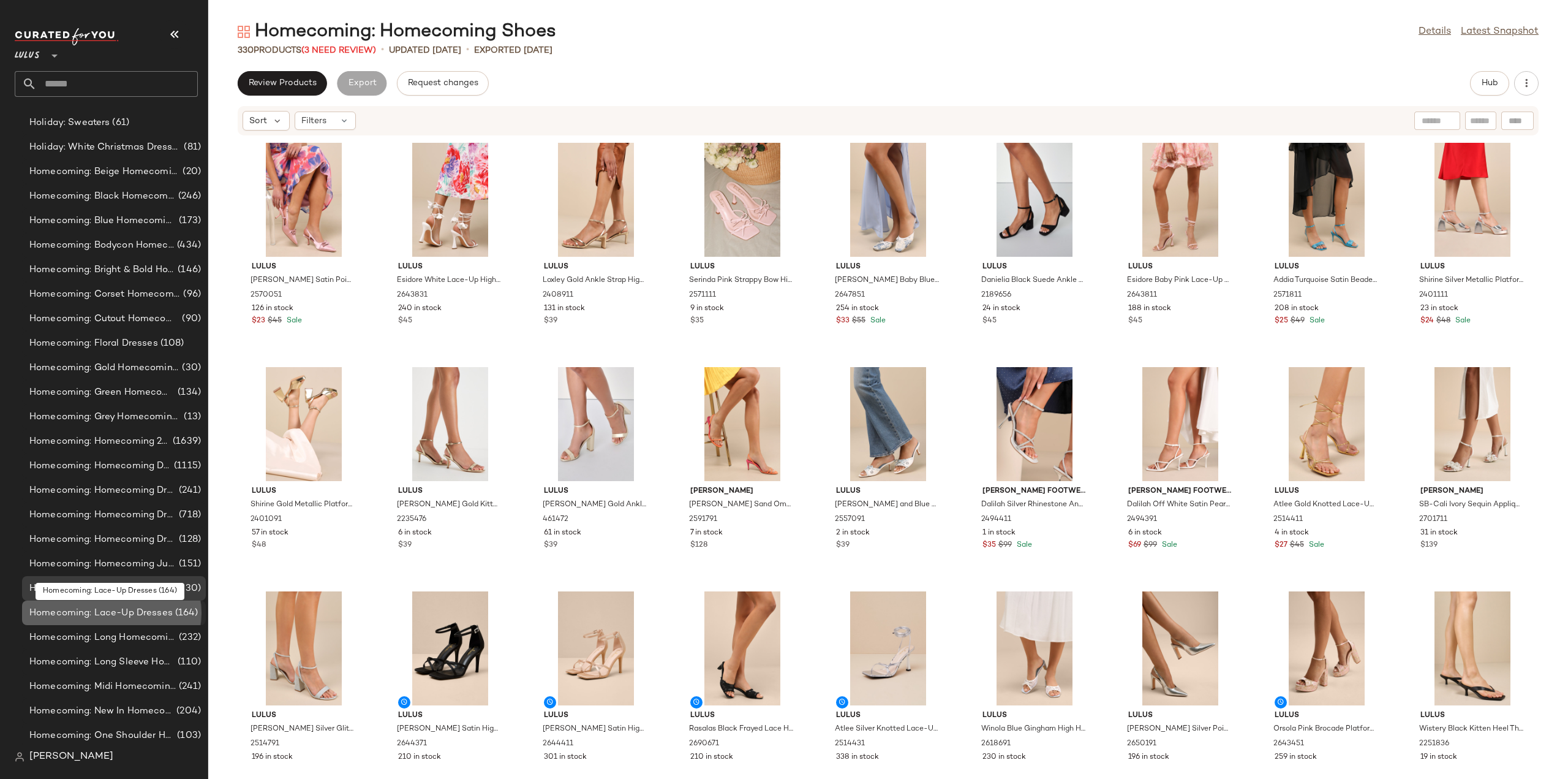
click at [95, 610] on span "Homecoming: Lace-Up Dresses" at bounding box center [101, 613] width 144 height 14
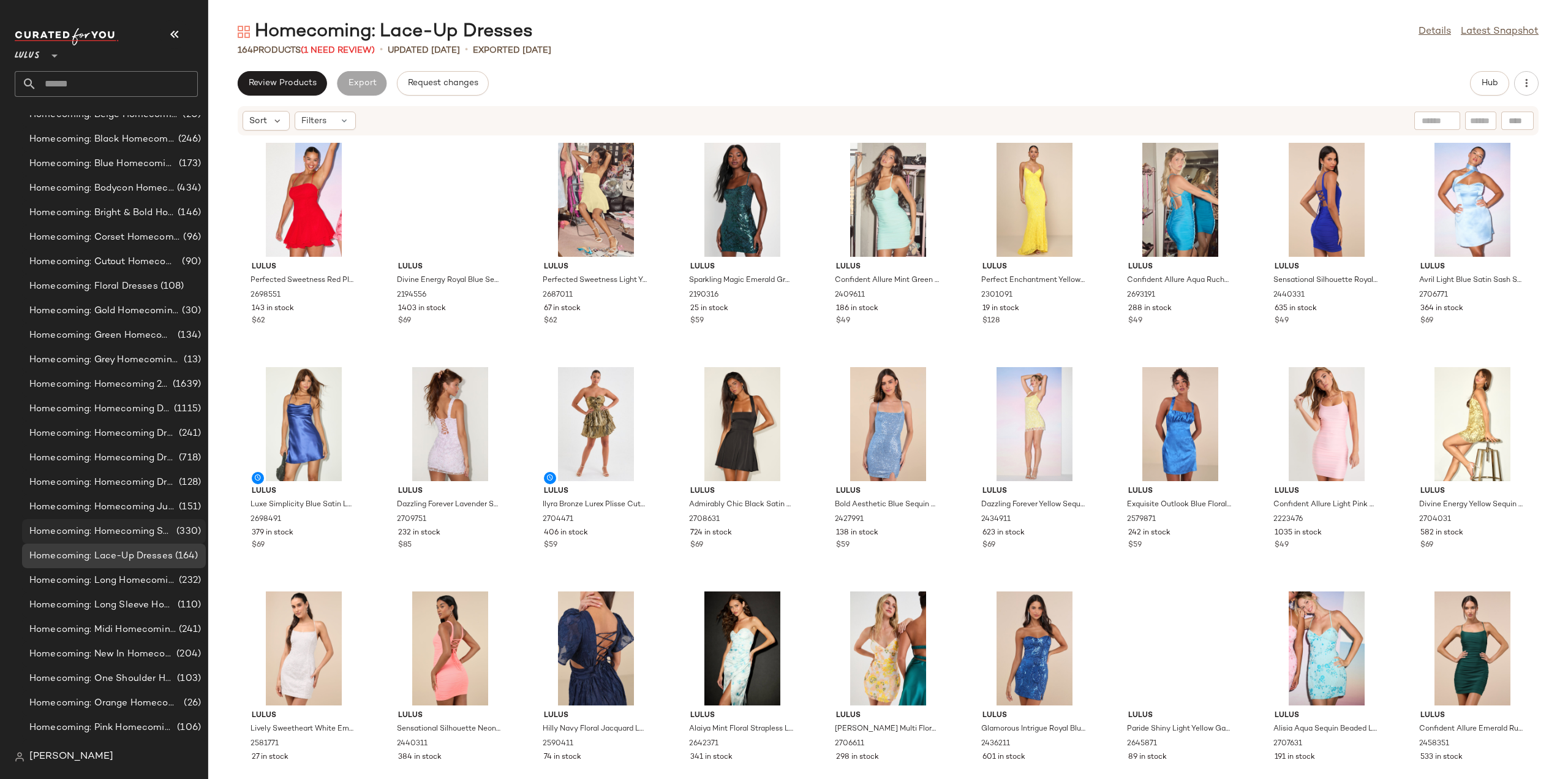
scroll to position [7543, 0]
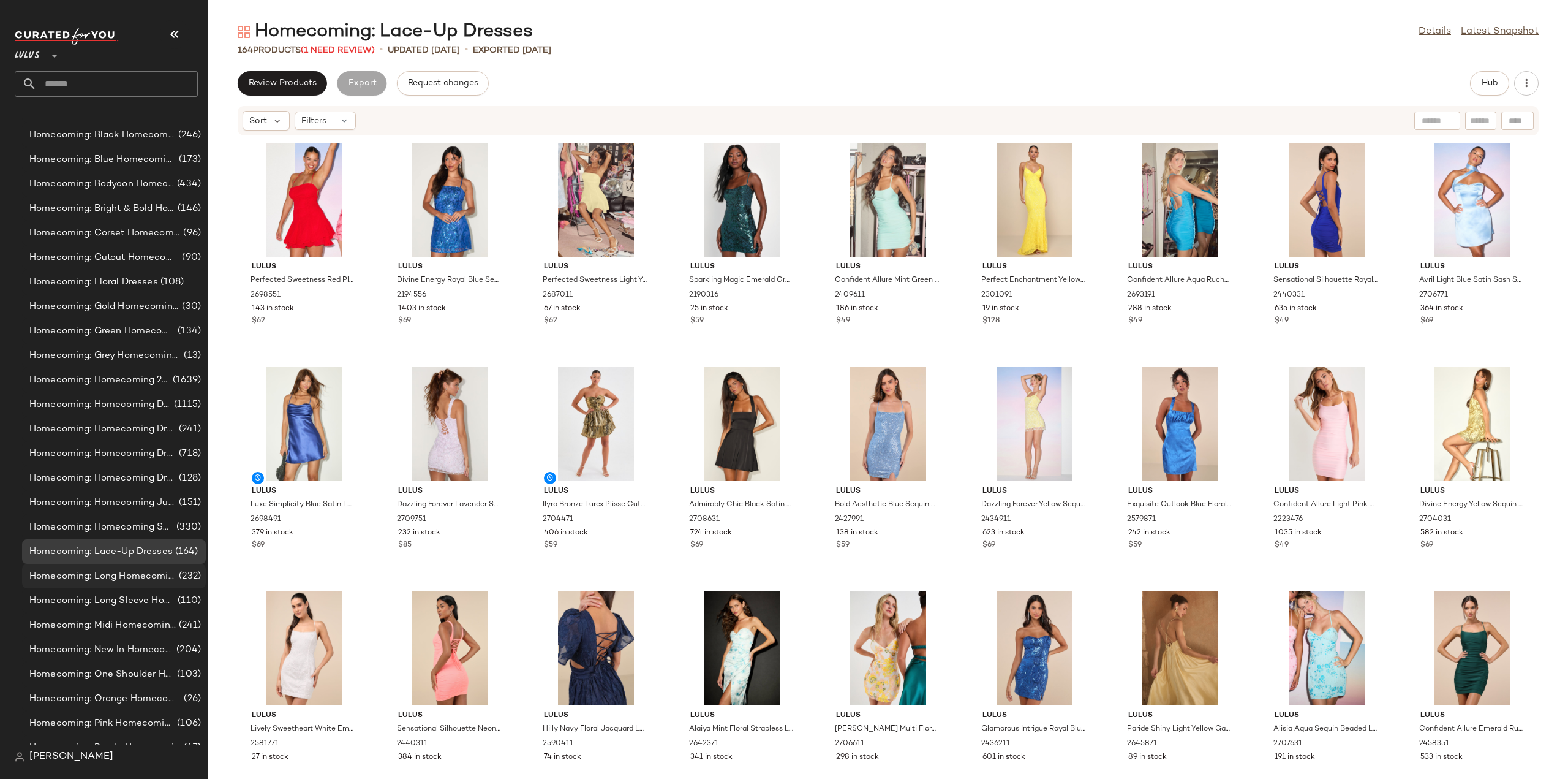
click at [104, 581] on span "Homecoming: Long Homecoming Dresses" at bounding box center [102, 576] width 147 height 14
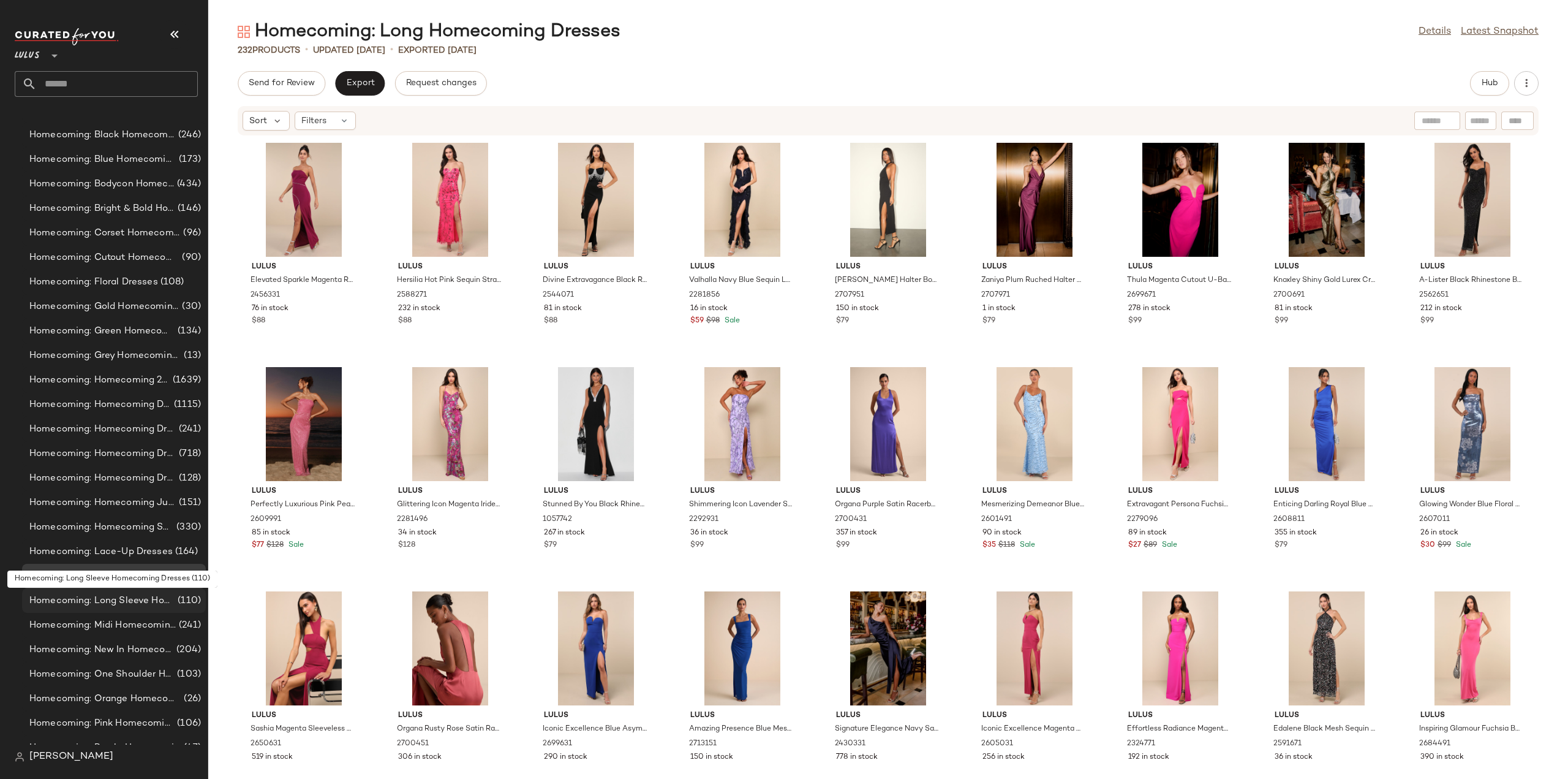
click at [99, 601] on span "Homecoming: Long Sleeve Homecoming Dresses" at bounding box center [102, 601] width 146 height 14
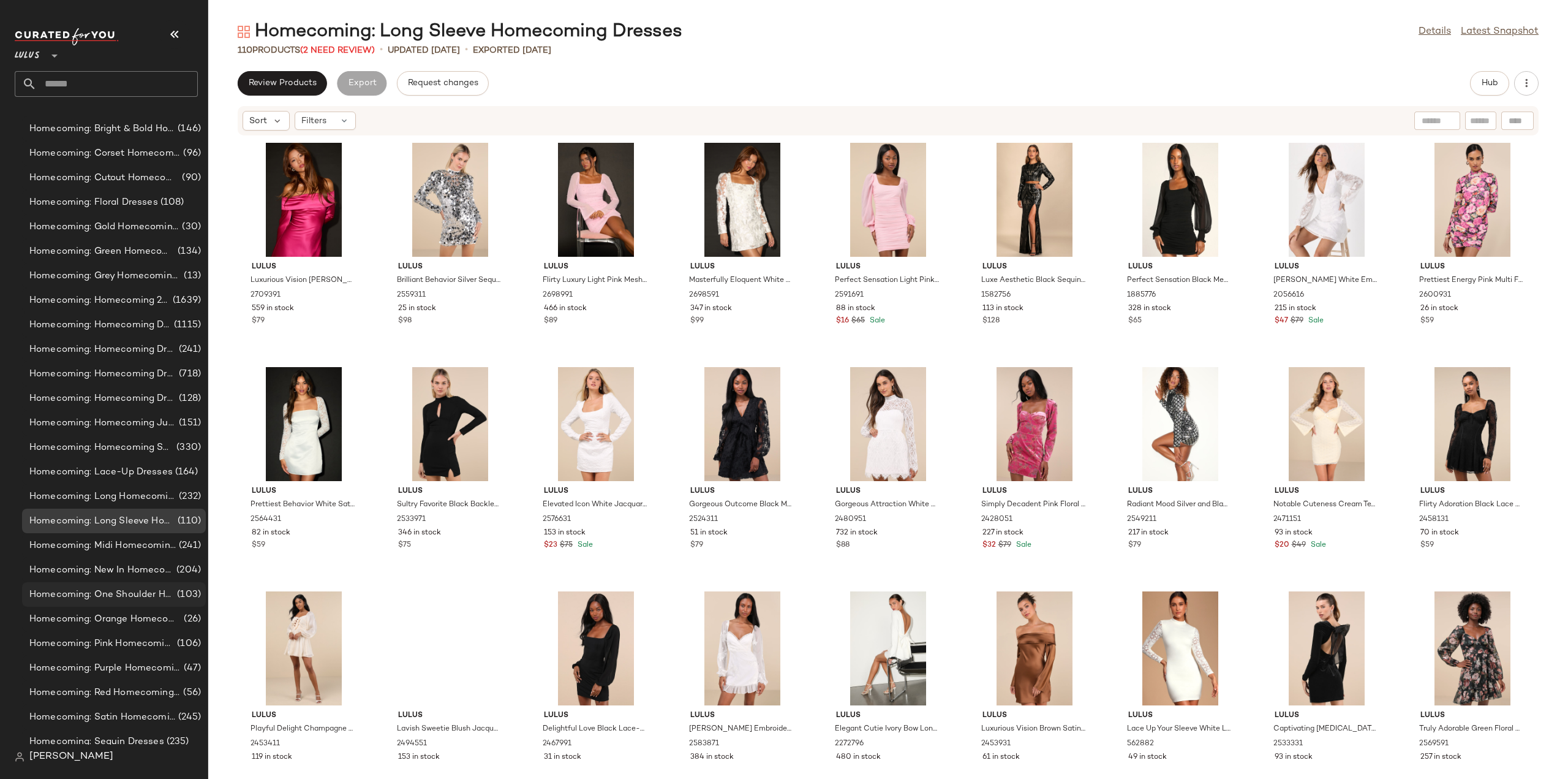
scroll to position [7665, 0]
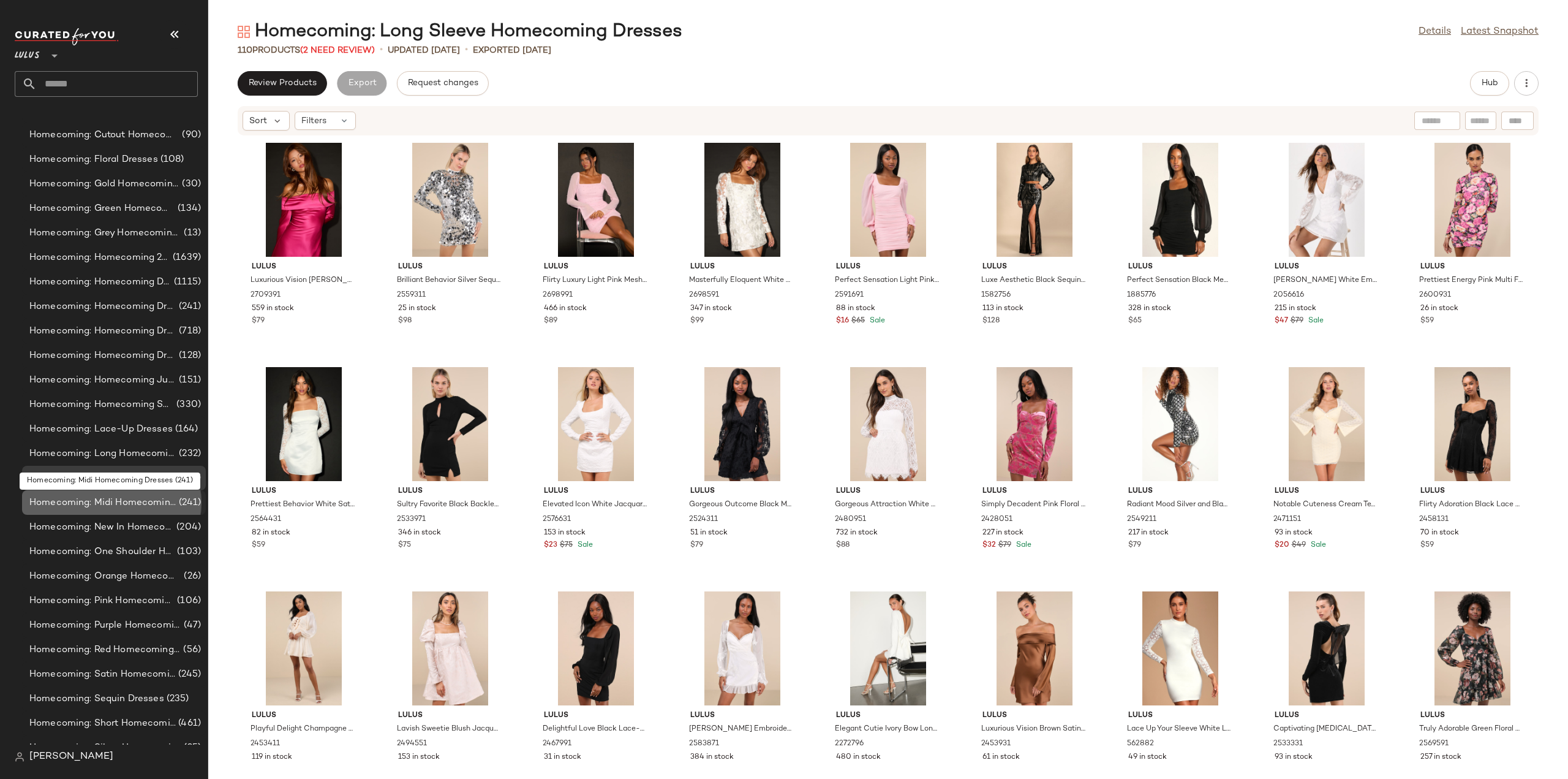
click at [133, 503] on span "Homecoming: Midi Homecoming Dresses" at bounding box center [102, 503] width 147 height 14
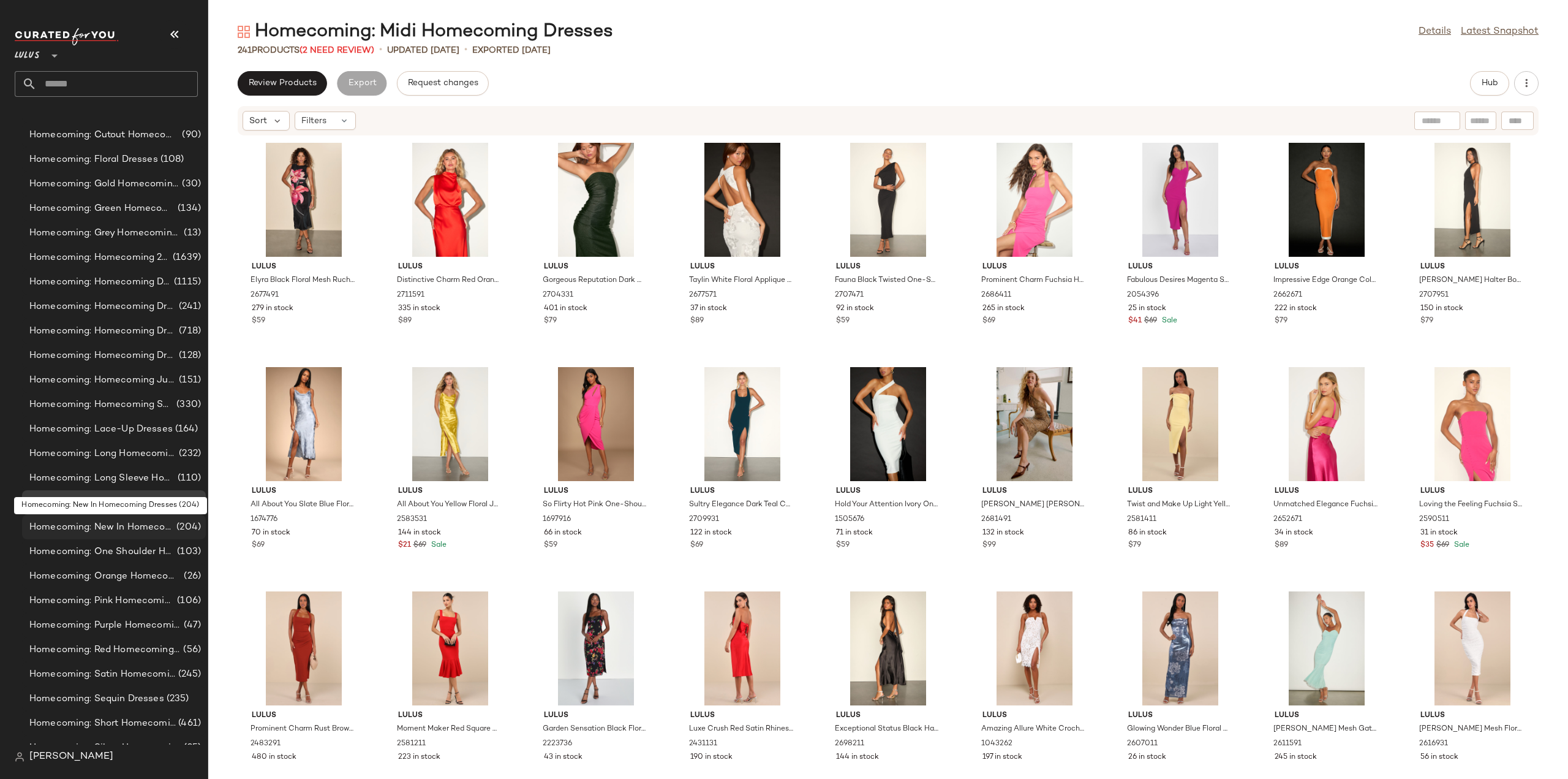
click at [104, 525] on span "Homecoming: New In Homecoming Dresses" at bounding box center [101, 527] width 144 height 14
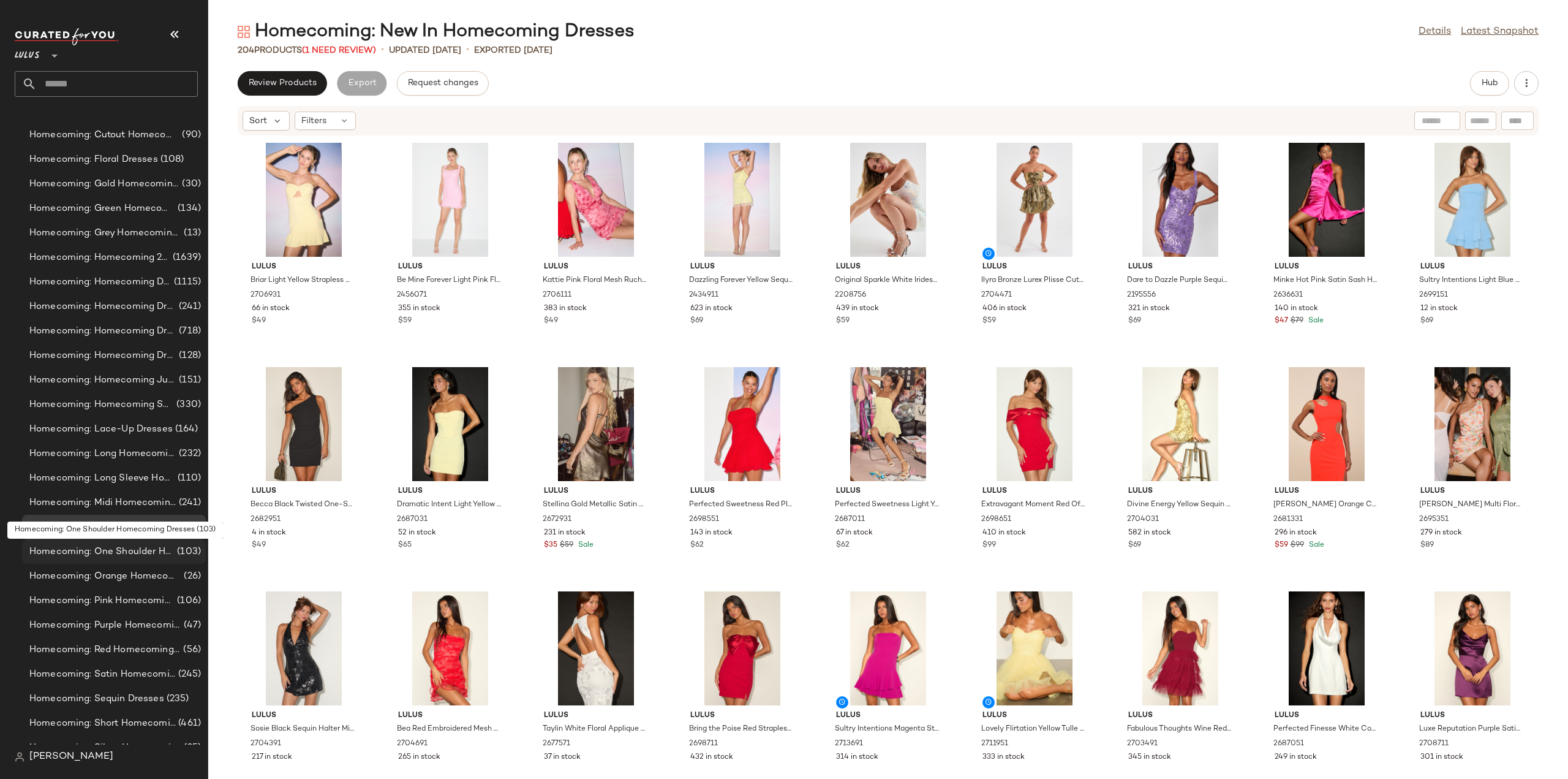
click at [100, 549] on span "Homecoming: One Shoulder Homecoming Dresses" at bounding box center [102, 552] width 145 height 14
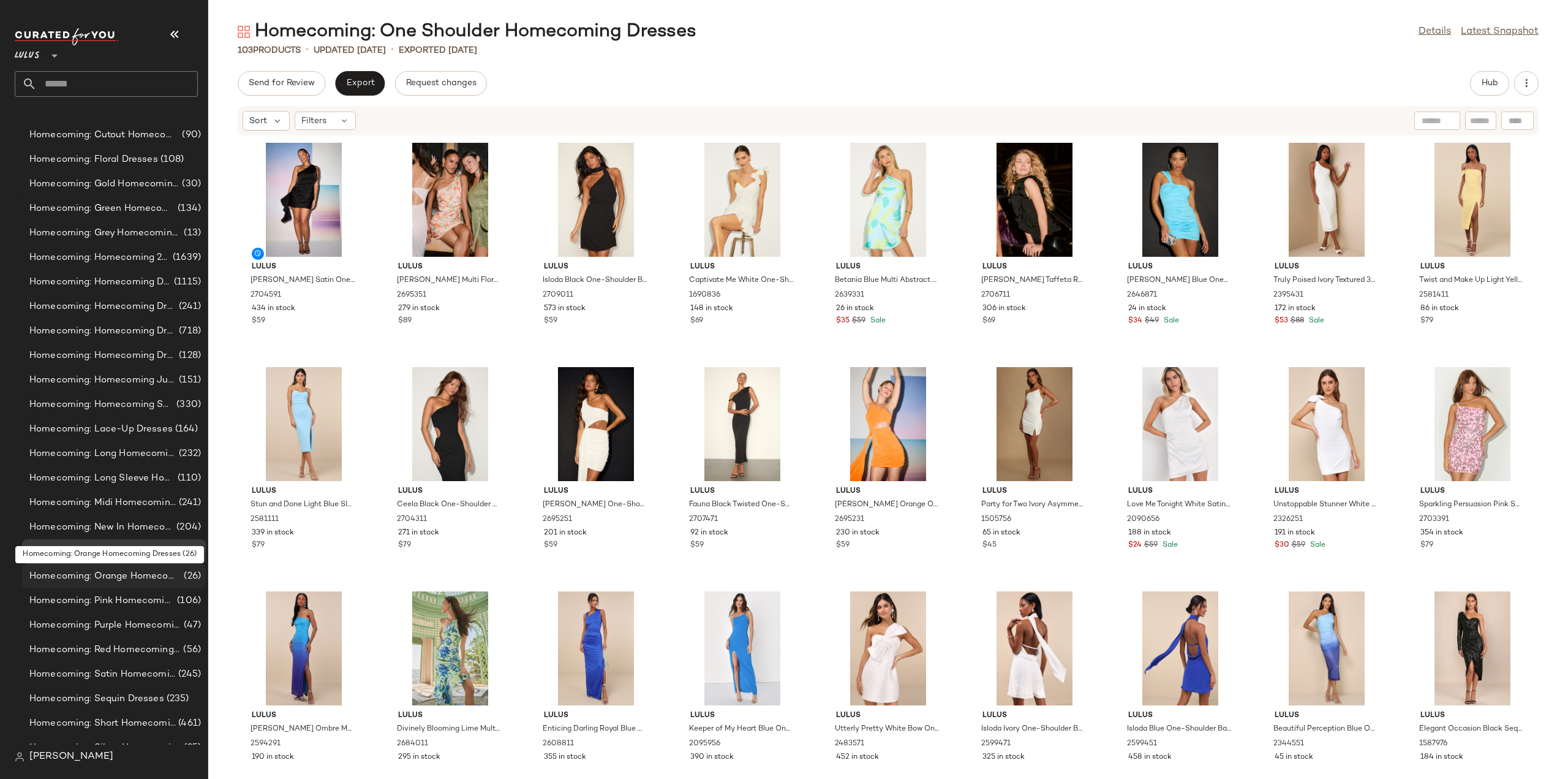
click at [94, 579] on span "Homecoming: Orange Homecoming Dresses" at bounding box center [105, 576] width 152 height 14
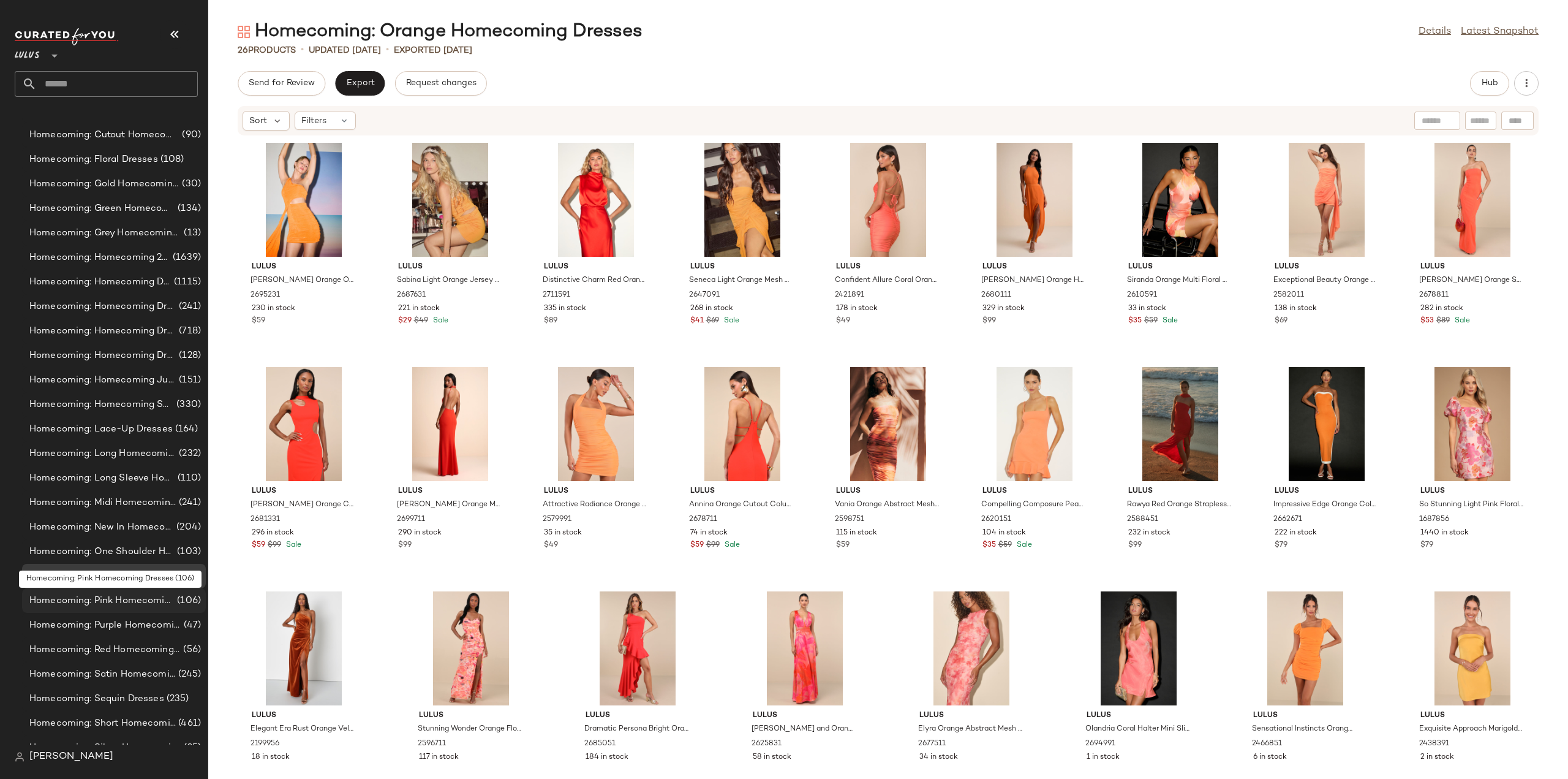
click at [116, 603] on span "Homecoming: Pink Homecoming Dresses" at bounding box center [102, 601] width 145 height 14
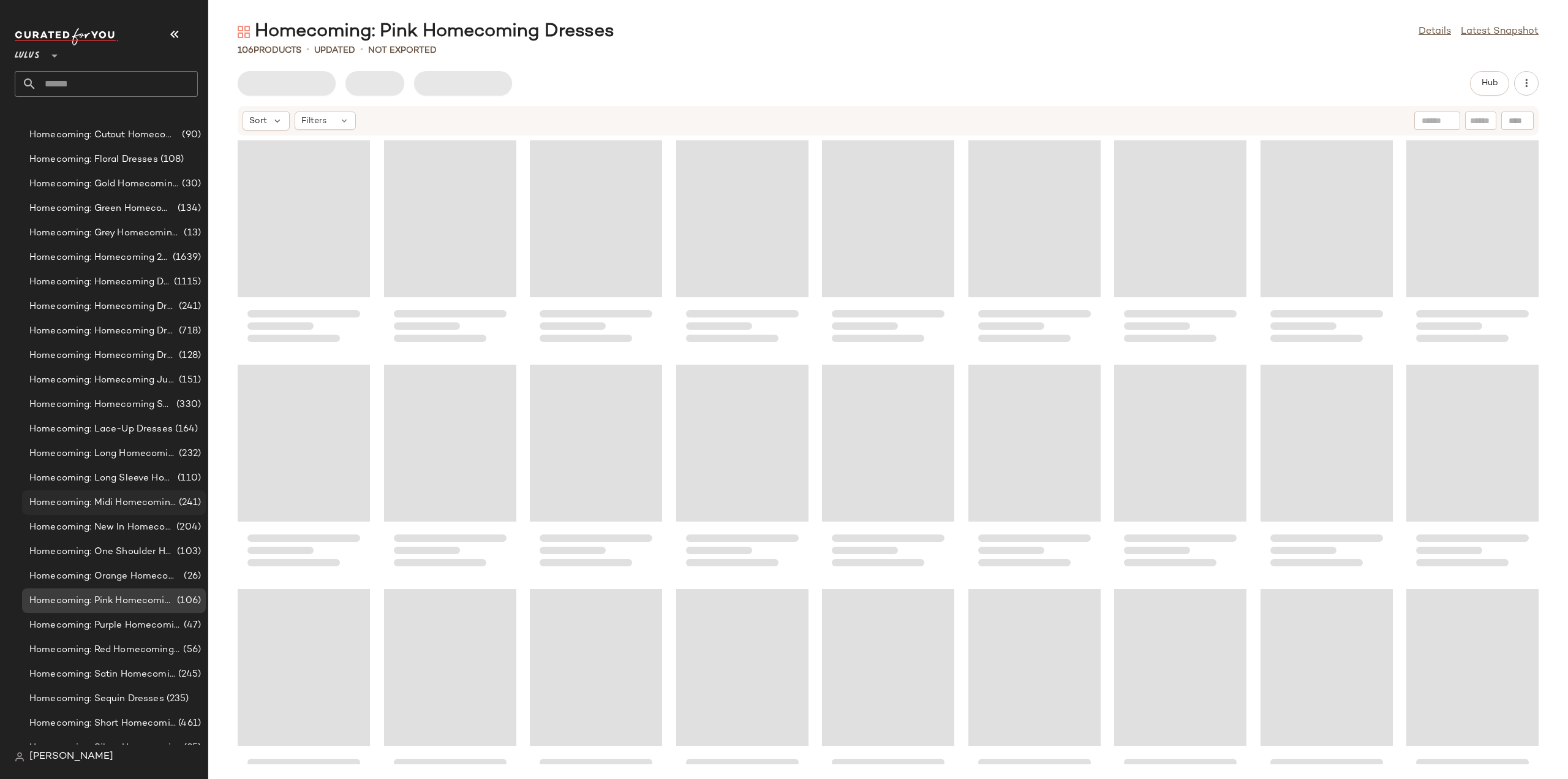
scroll to position [7788, 0]
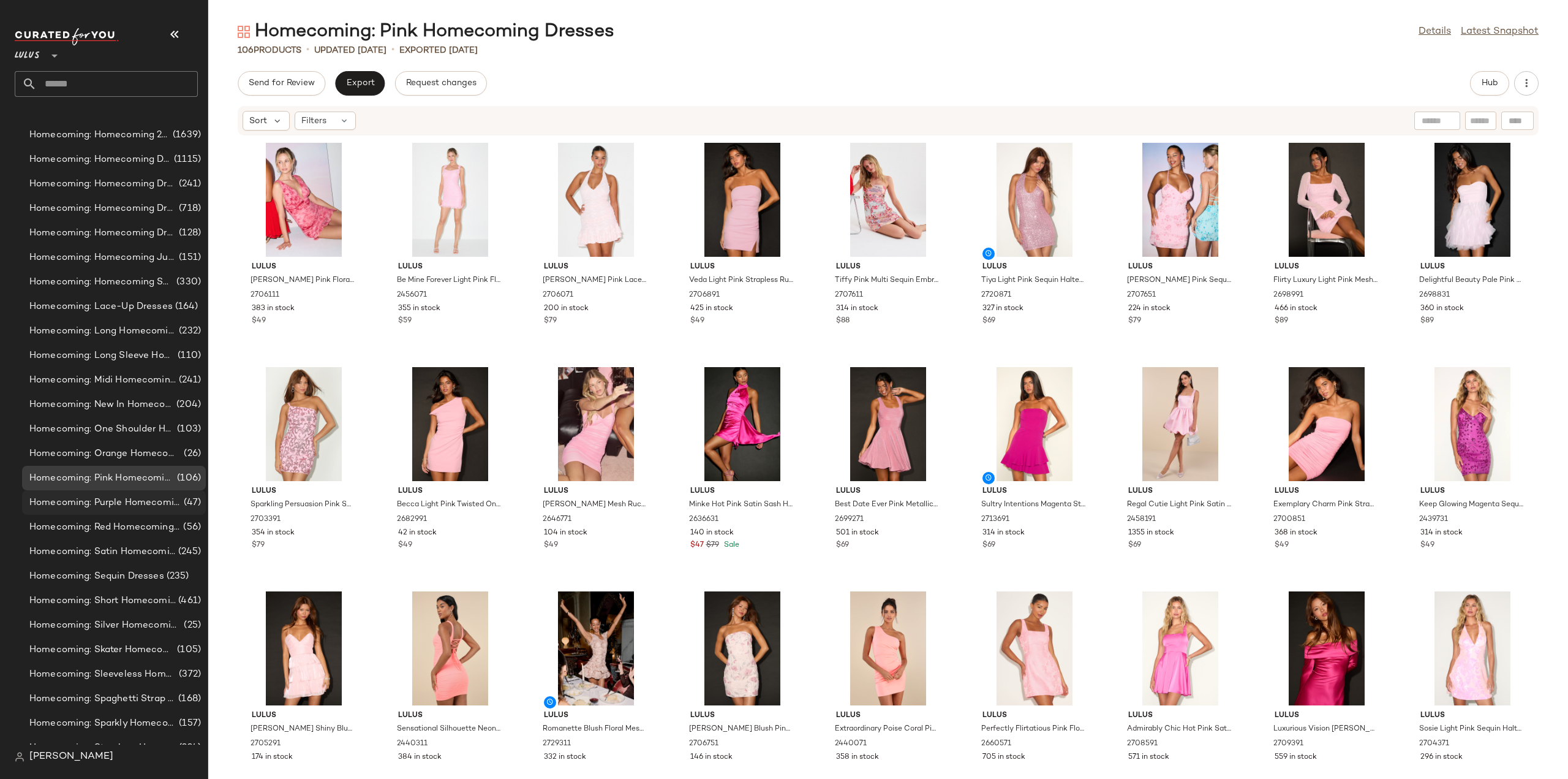
click at [106, 504] on span "Homecoming: Purple Homecoming Dresses" at bounding box center [105, 503] width 152 height 14
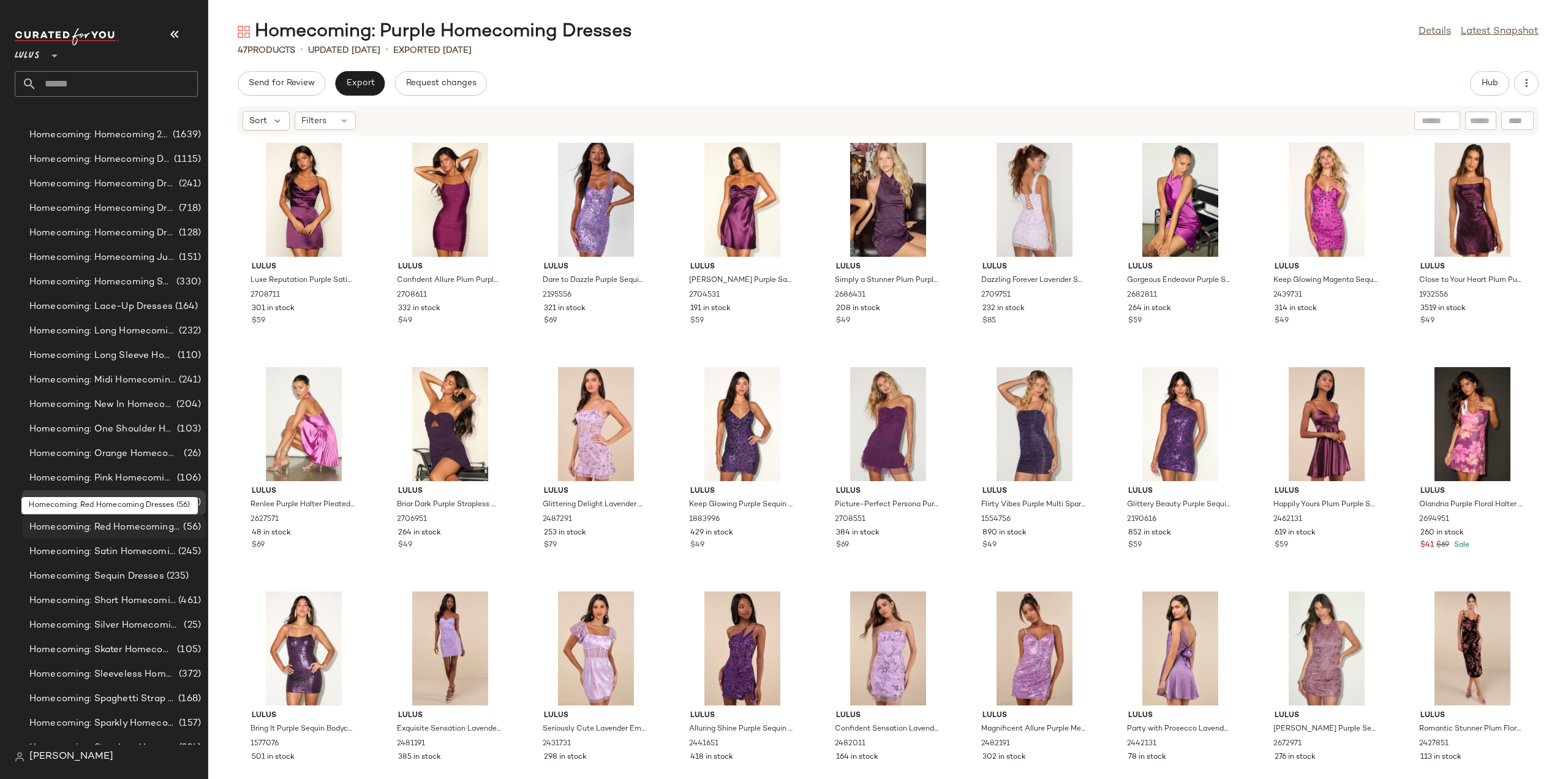
click at [105, 528] on span "Homecoming: Red Homecoming Dresses" at bounding box center [105, 527] width 151 height 14
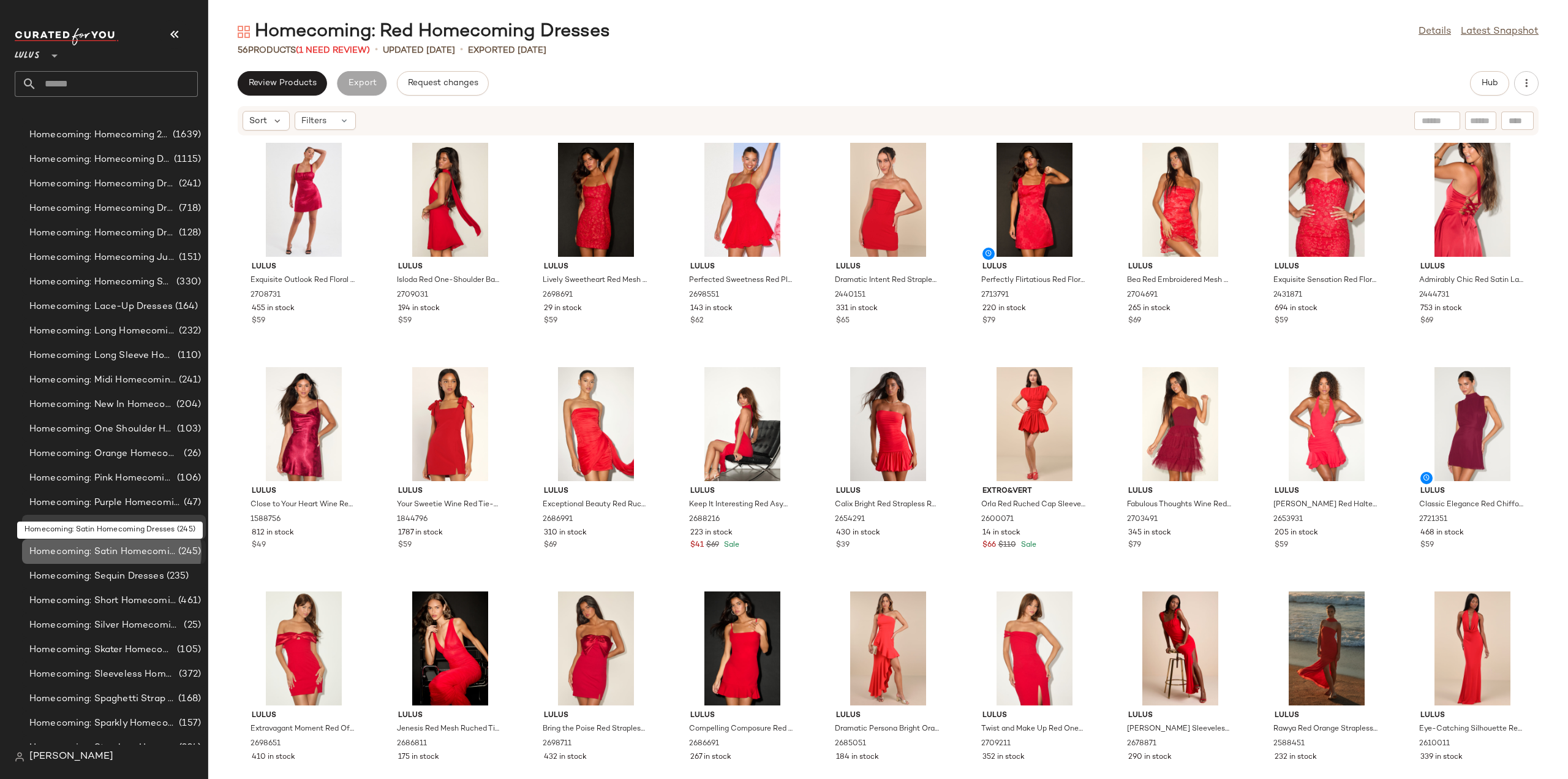
click at [116, 551] on span "Homecoming: Satin Homecoming Dresses" at bounding box center [102, 552] width 146 height 14
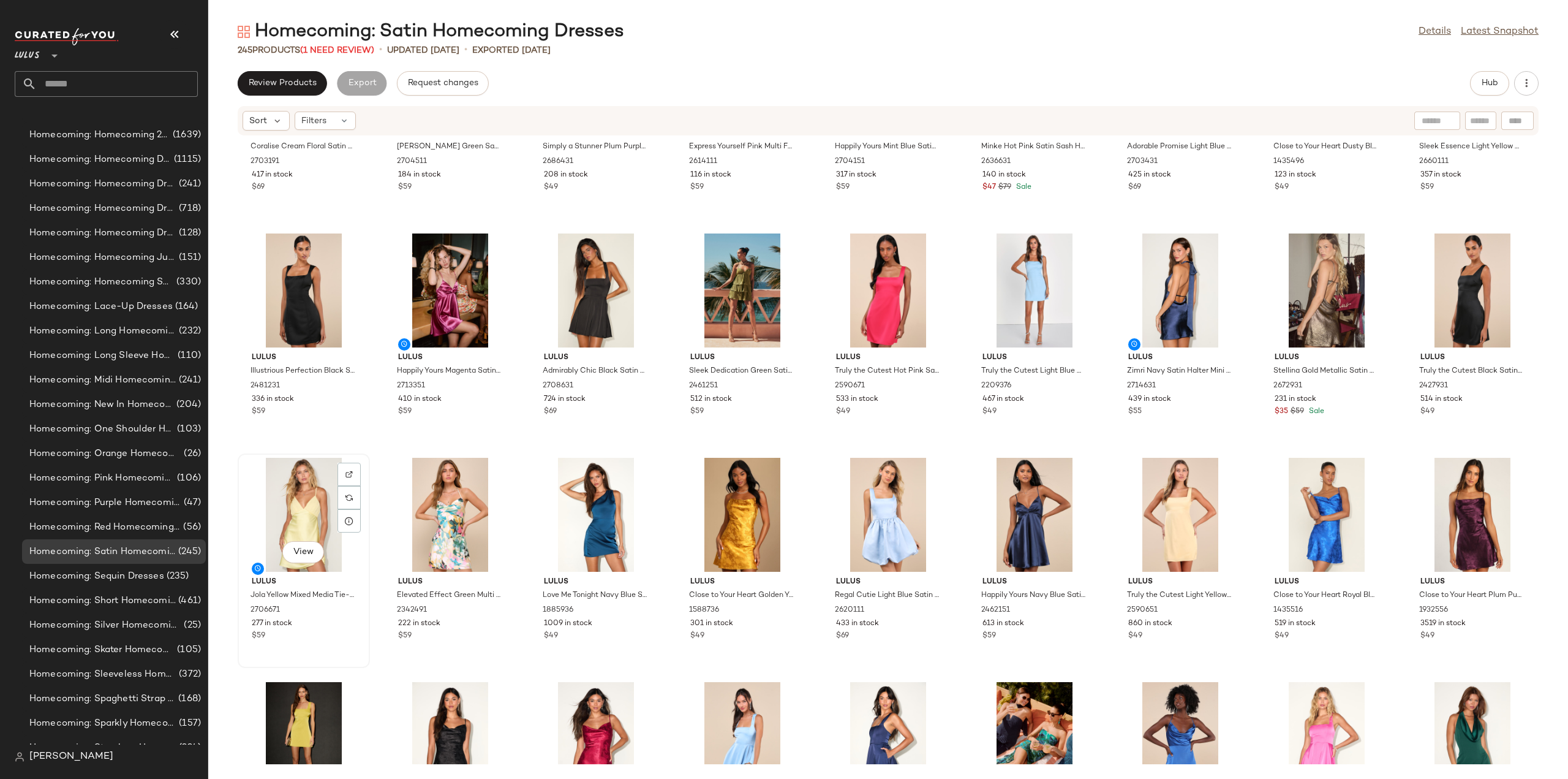
scroll to position [439, 0]
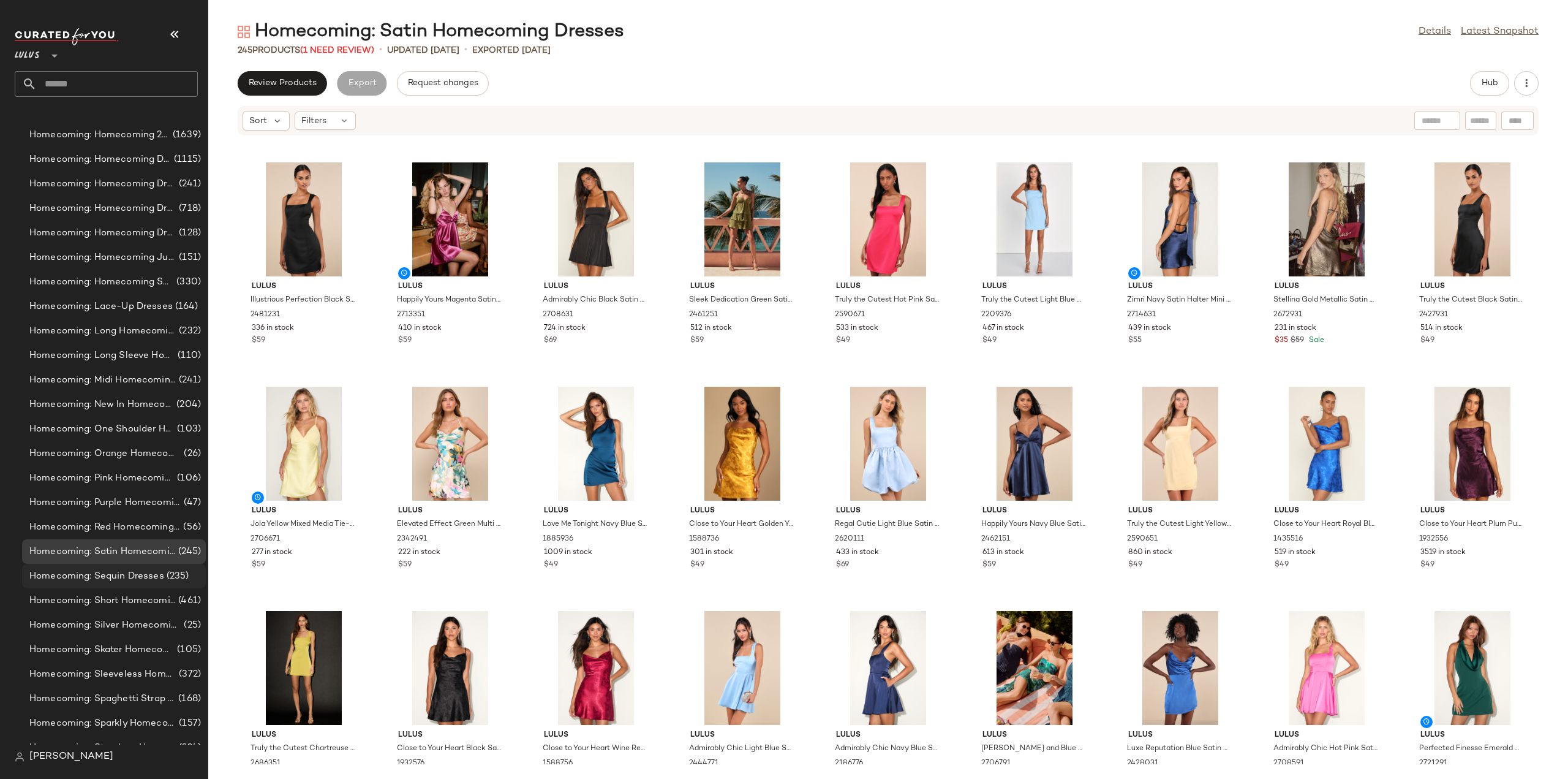
click at [115, 576] on span "Homecoming: Sequin Dresses" at bounding box center [97, 576] width 135 height 14
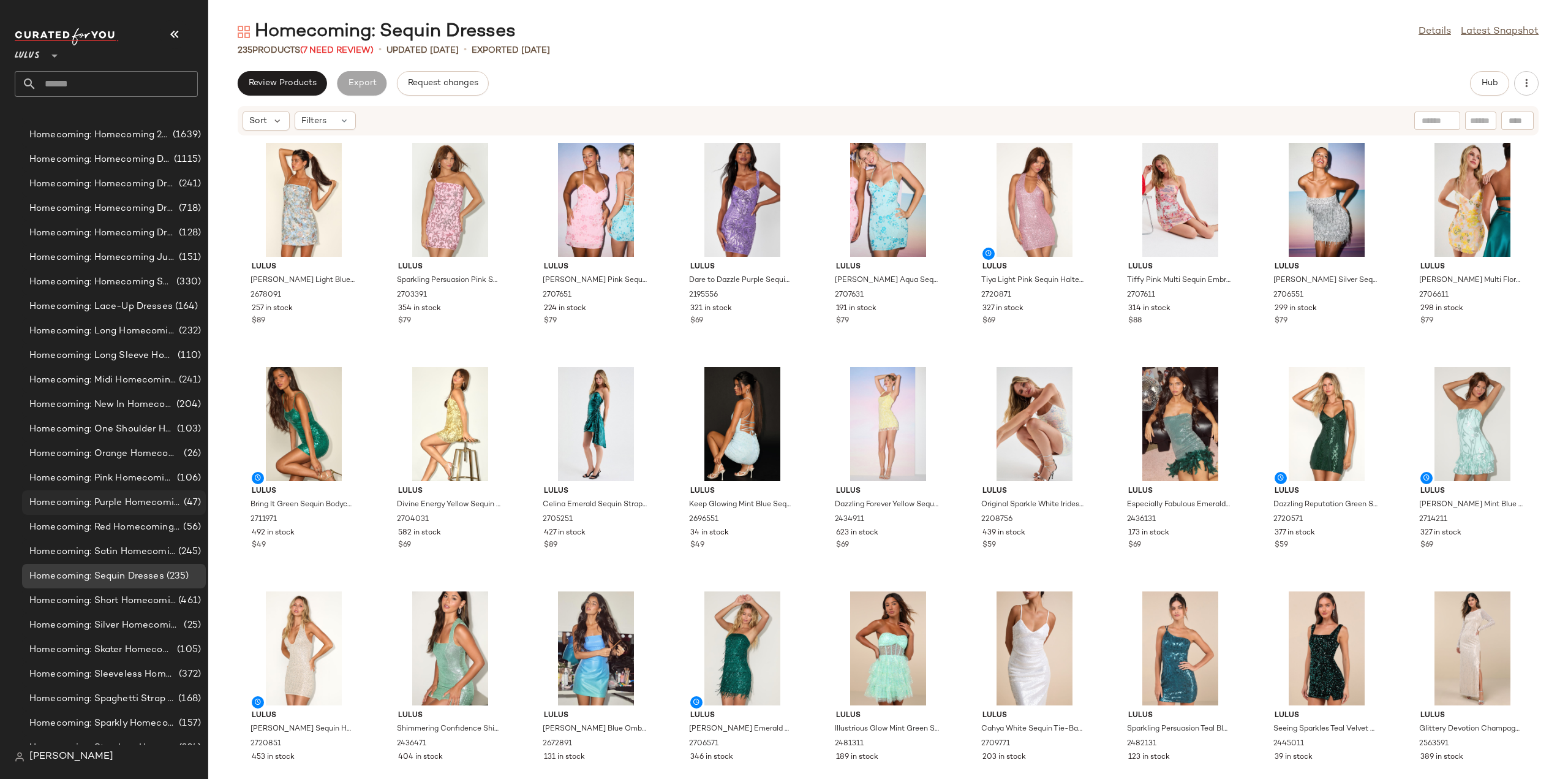
scroll to position [7849, 0]
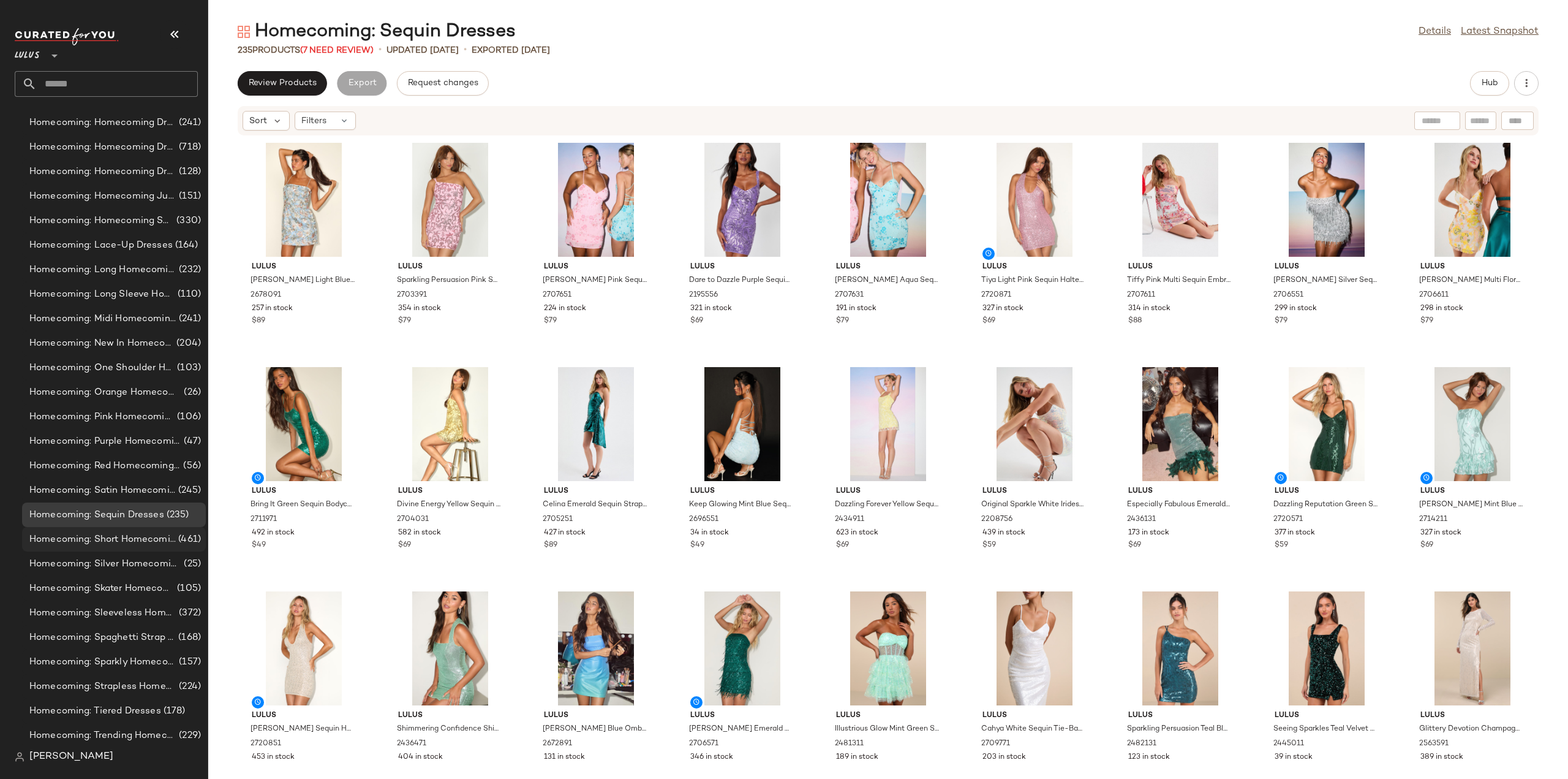
click at [90, 540] on span "Homecoming: Short Homecoming Dresses" at bounding box center [102, 539] width 146 height 14
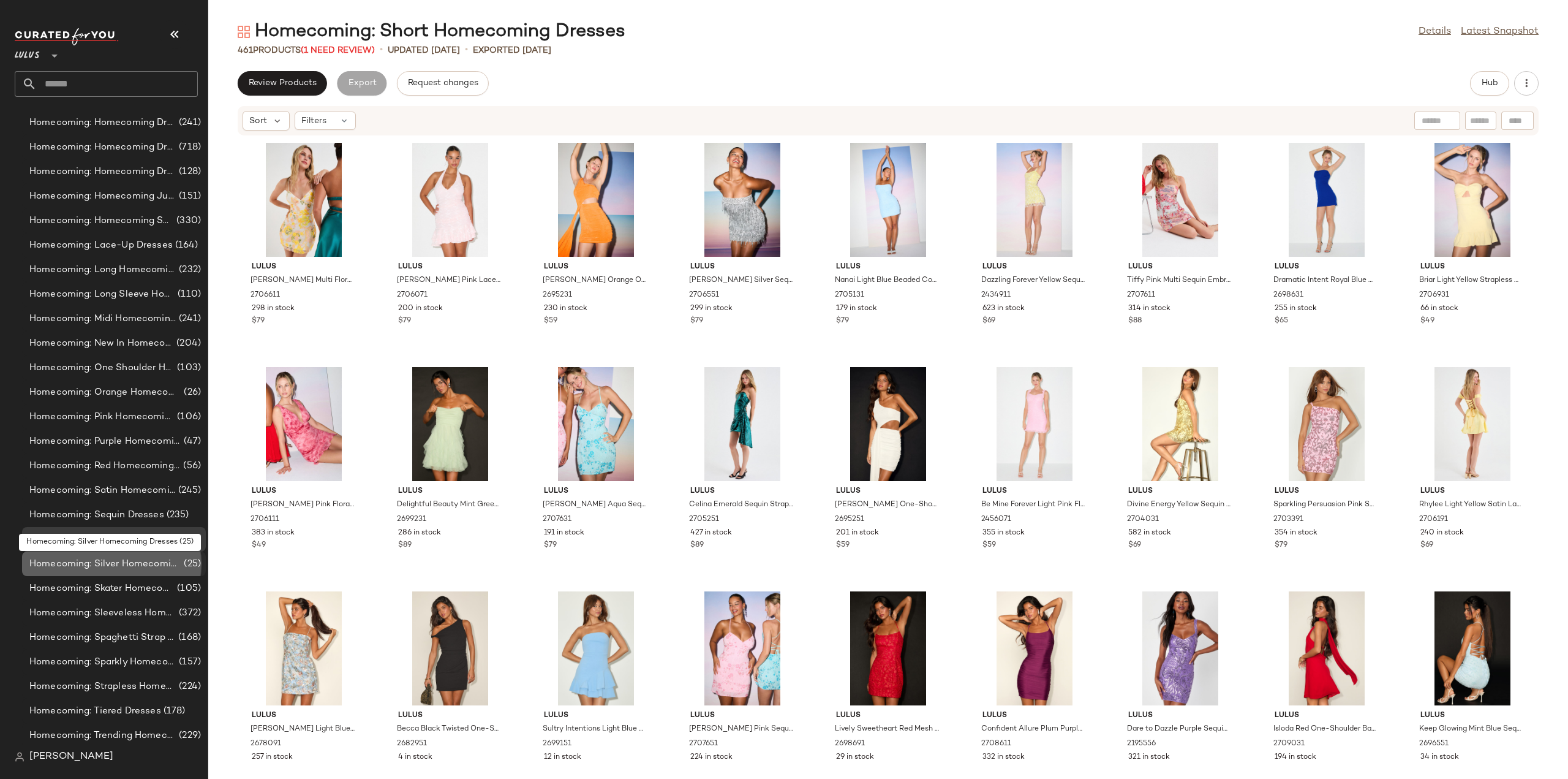
click at [106, 562] on span "Homecoming: Silver Homecoming Dresses" at bounding box center [105, 564] width 152 height 14
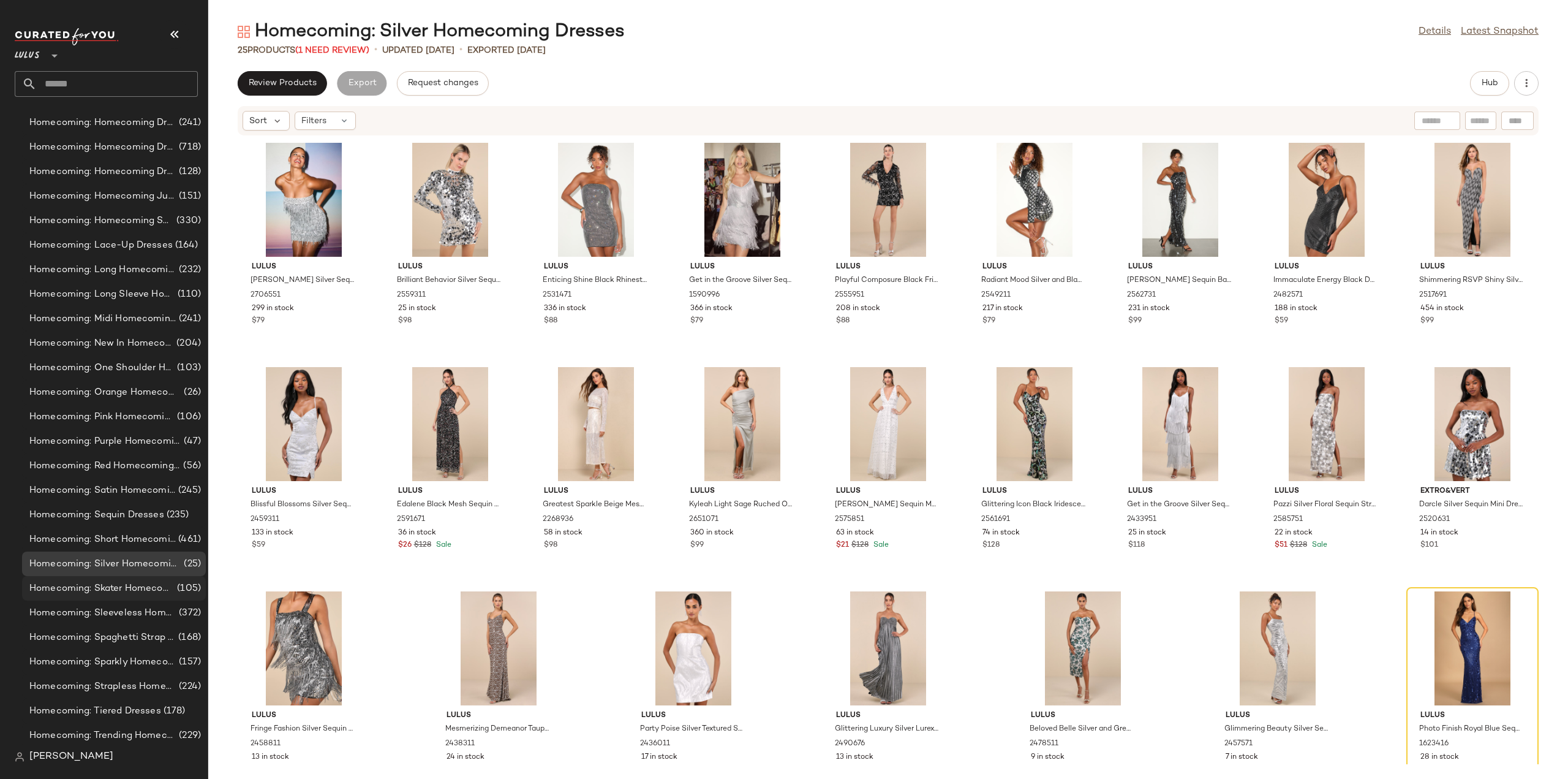
click at [127, 590] on span "Homecoming: Skater Homecoming Dresses" at bounding box center [102, 589] width 145 height 14
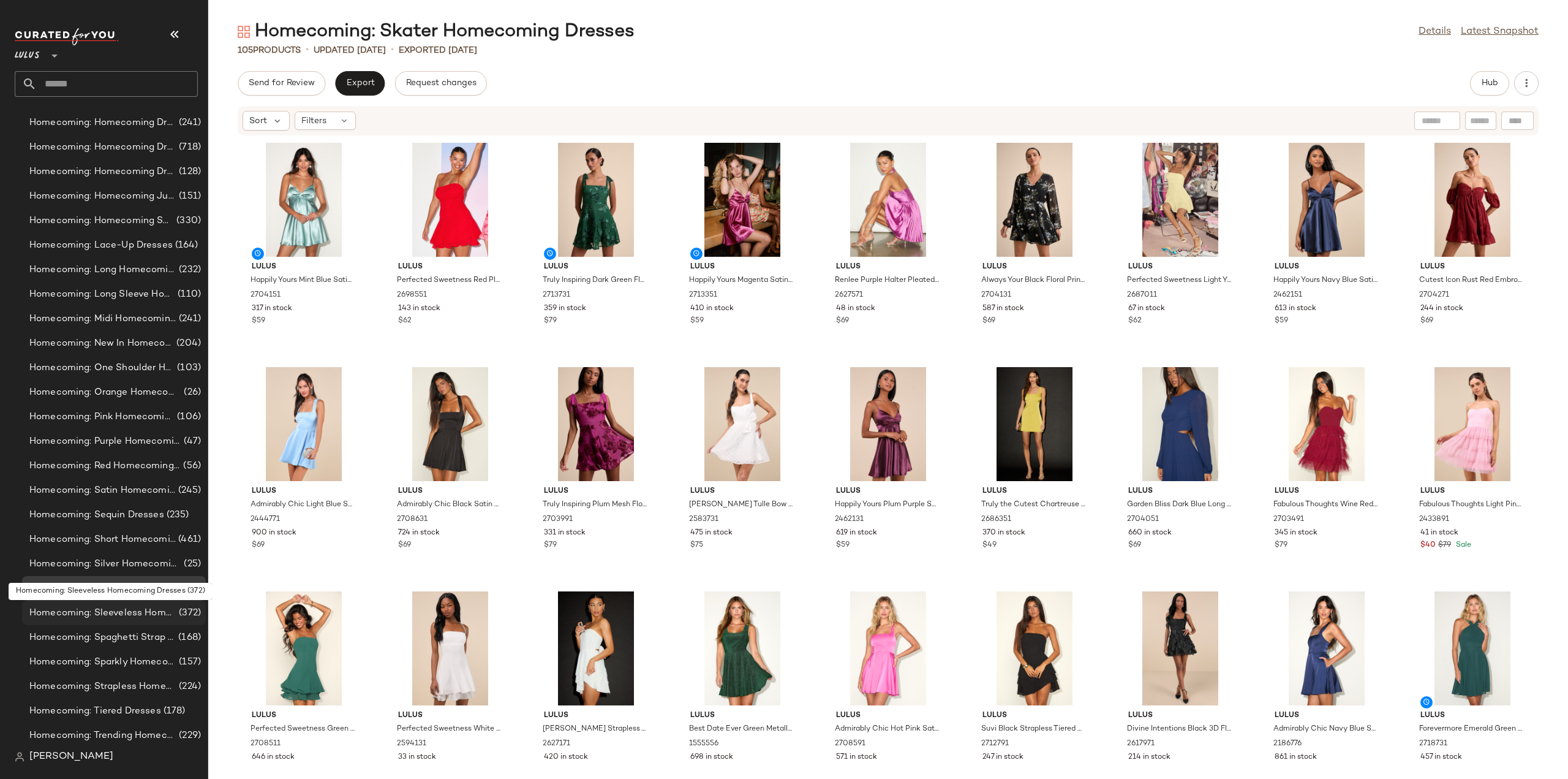
click at [110, 613] on span "Homecoming: Sleeveless Homecoming Dresses" at bounding box center [102, 613] width 147 height 14
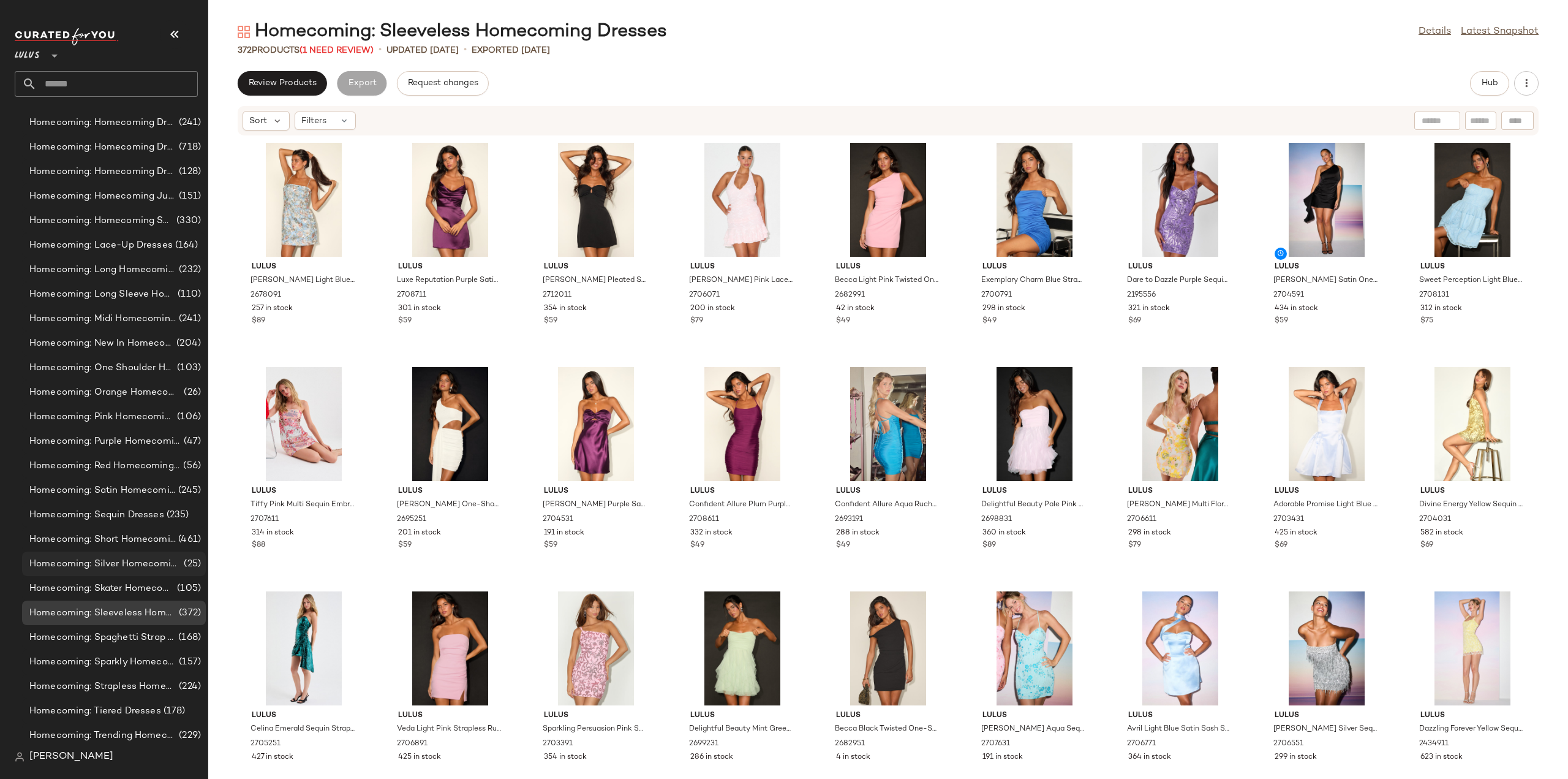
click at [93, 565] on span "Homecoming: Silver Homecoming Dresses" at bounding box center [105, 564] width 152 height 14
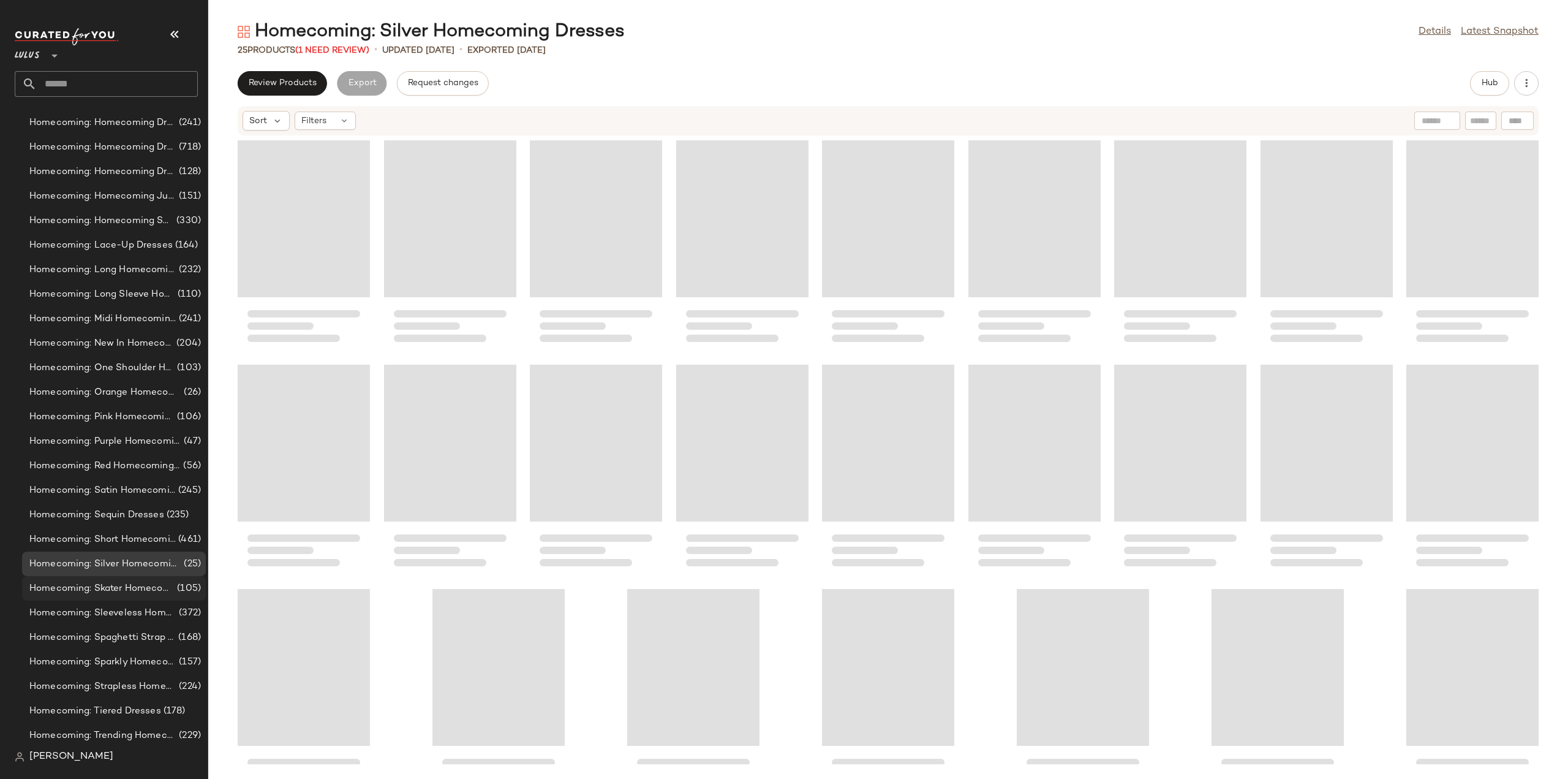
click at [94, 588] on span "Homecoming: Skater Homecoming Dresses" at bounding box center [102, 589] width 145 height 14
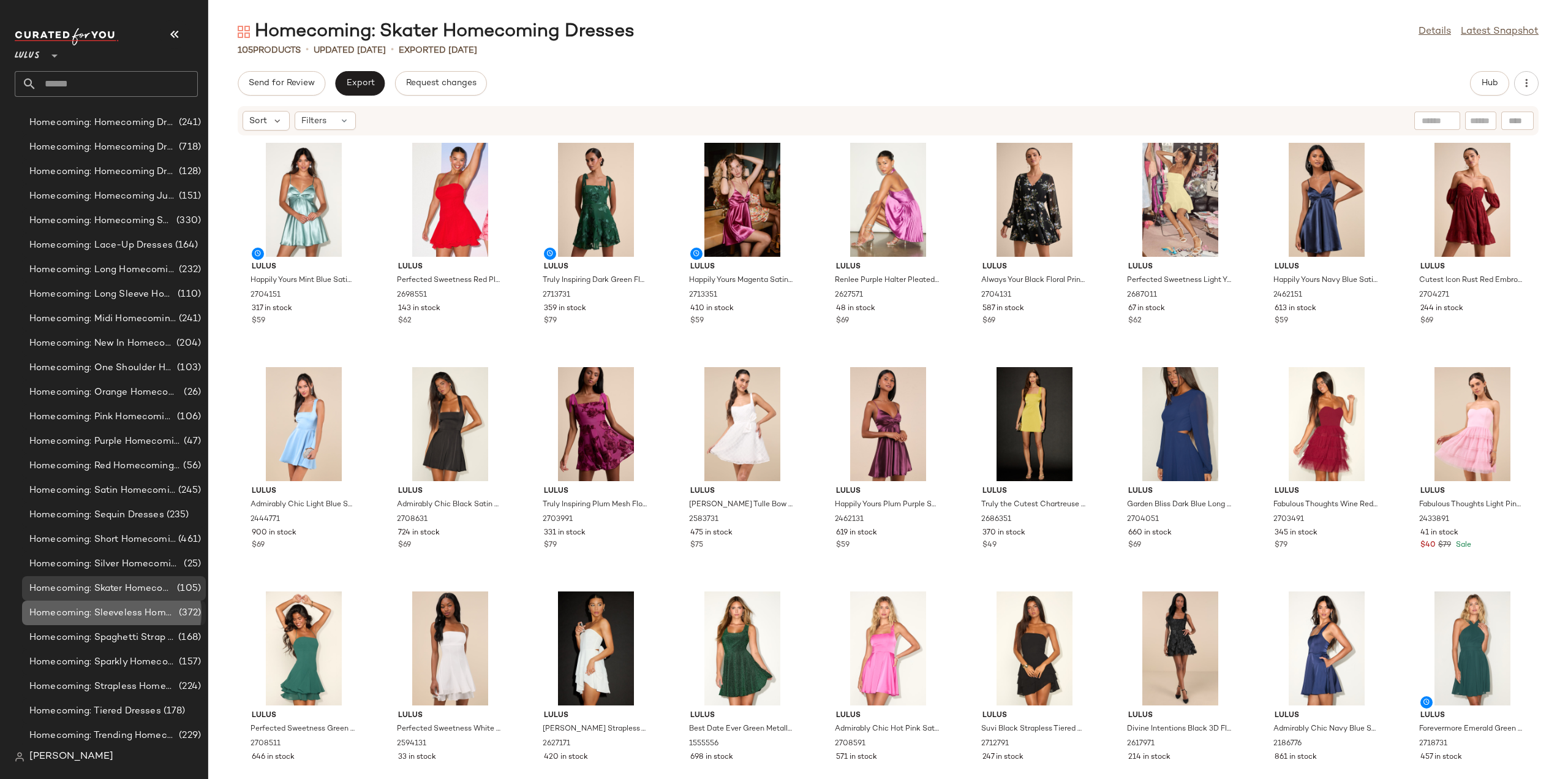
click at [128, 617] on span "Homecoming: Sleeveless Homecoming Dresses" at bounding box center [102, 613] width 147 height 14
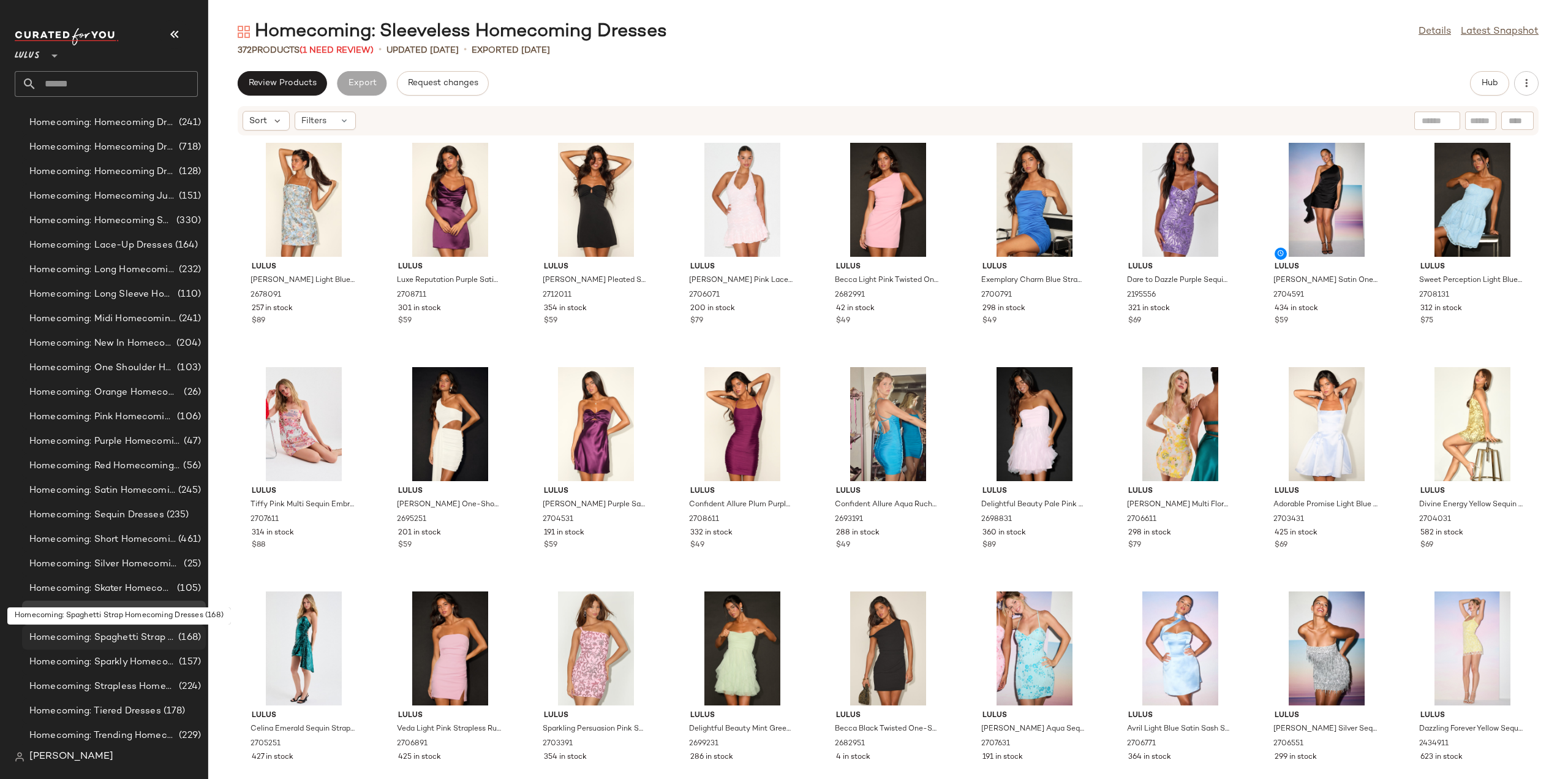
click at [106, 638] on span "Homecoming: Spaghetti Strap Homecoming Dresses" at bounding box center [102, 638] width 146 height 14
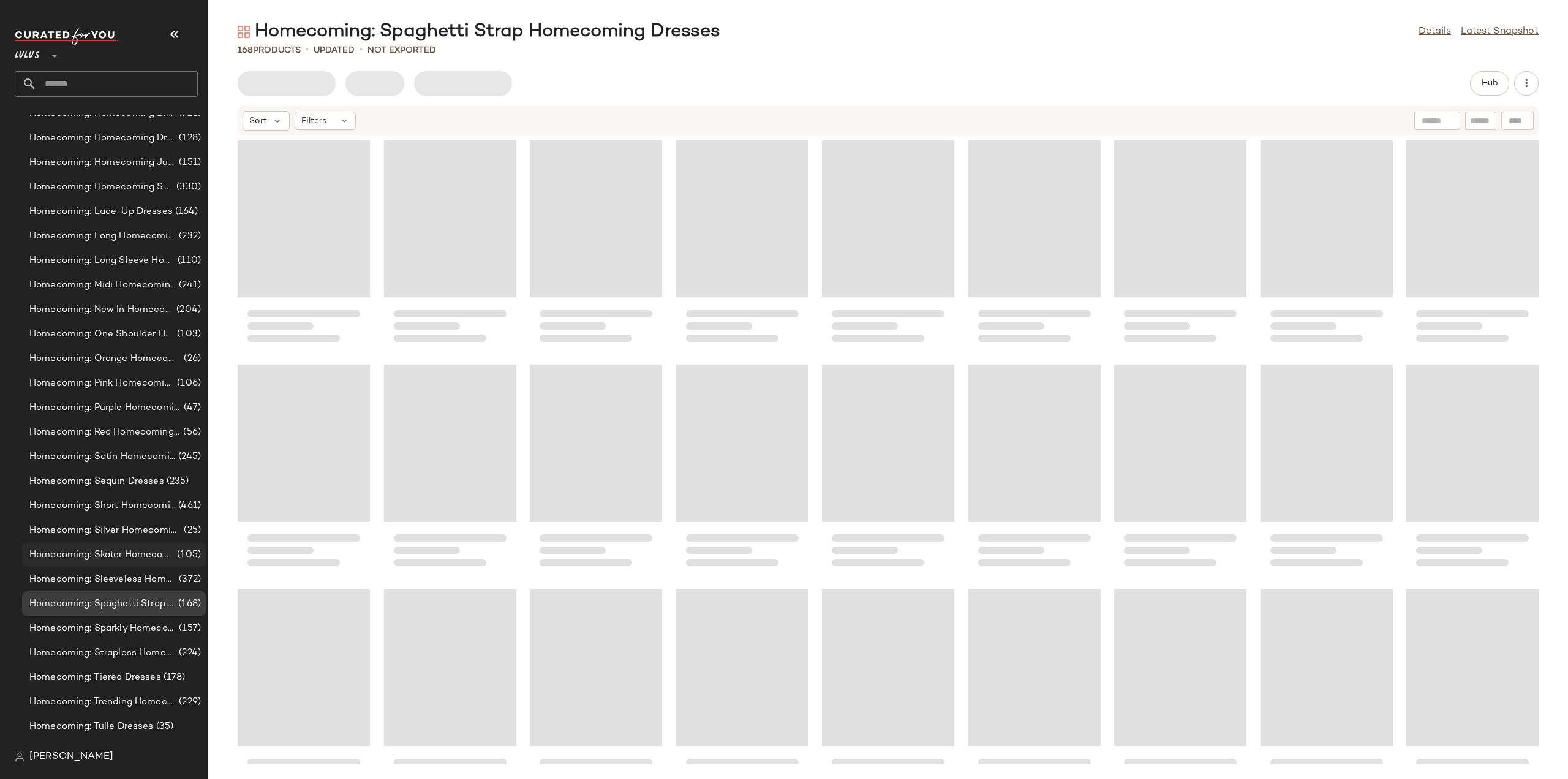
scroll to position [7910, 0]
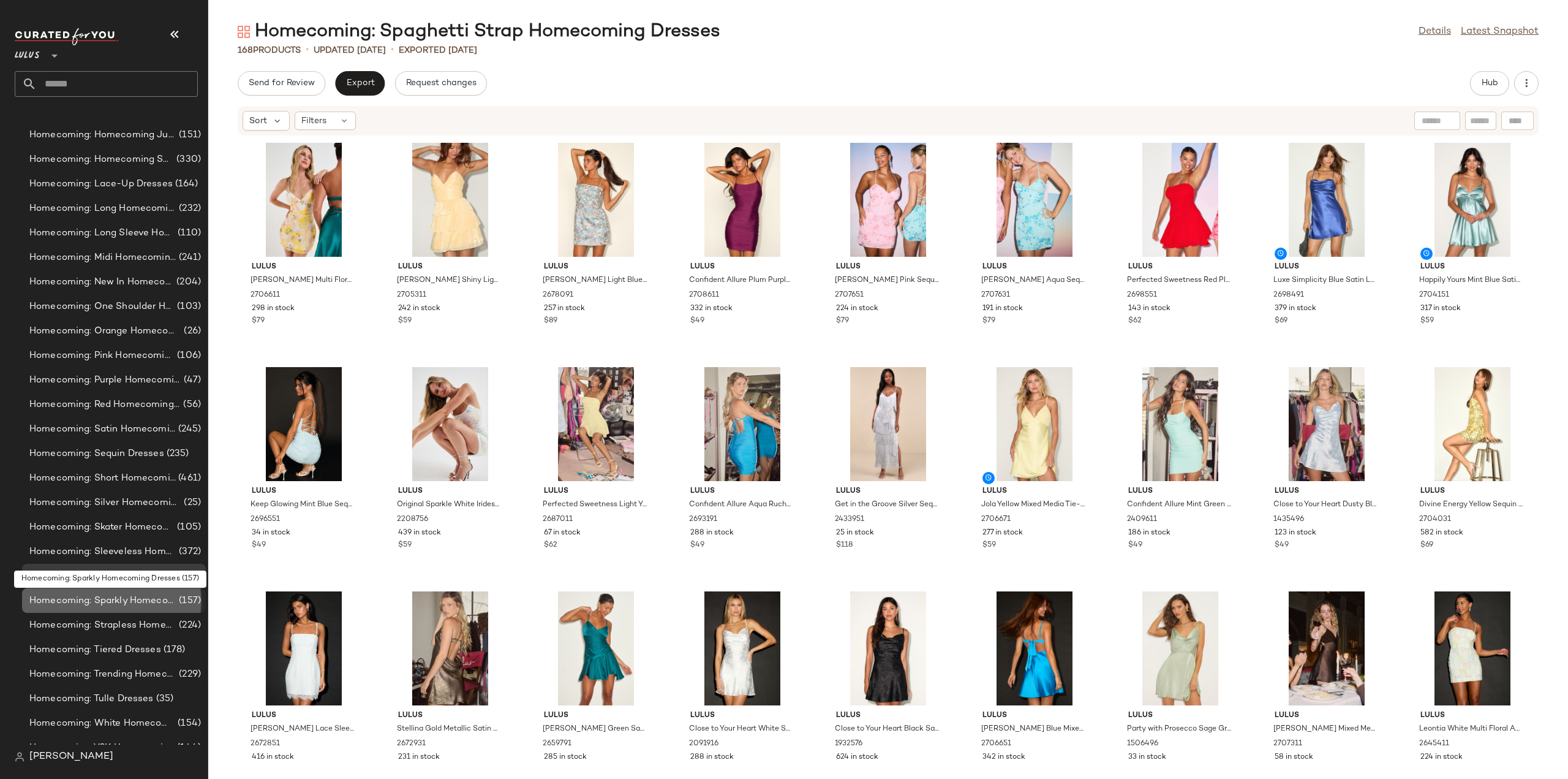
click at [104, 602] on span "Homecoming: Sparkly Homecoming Dresses" at bounding box center [102, 601] width 147 height 14
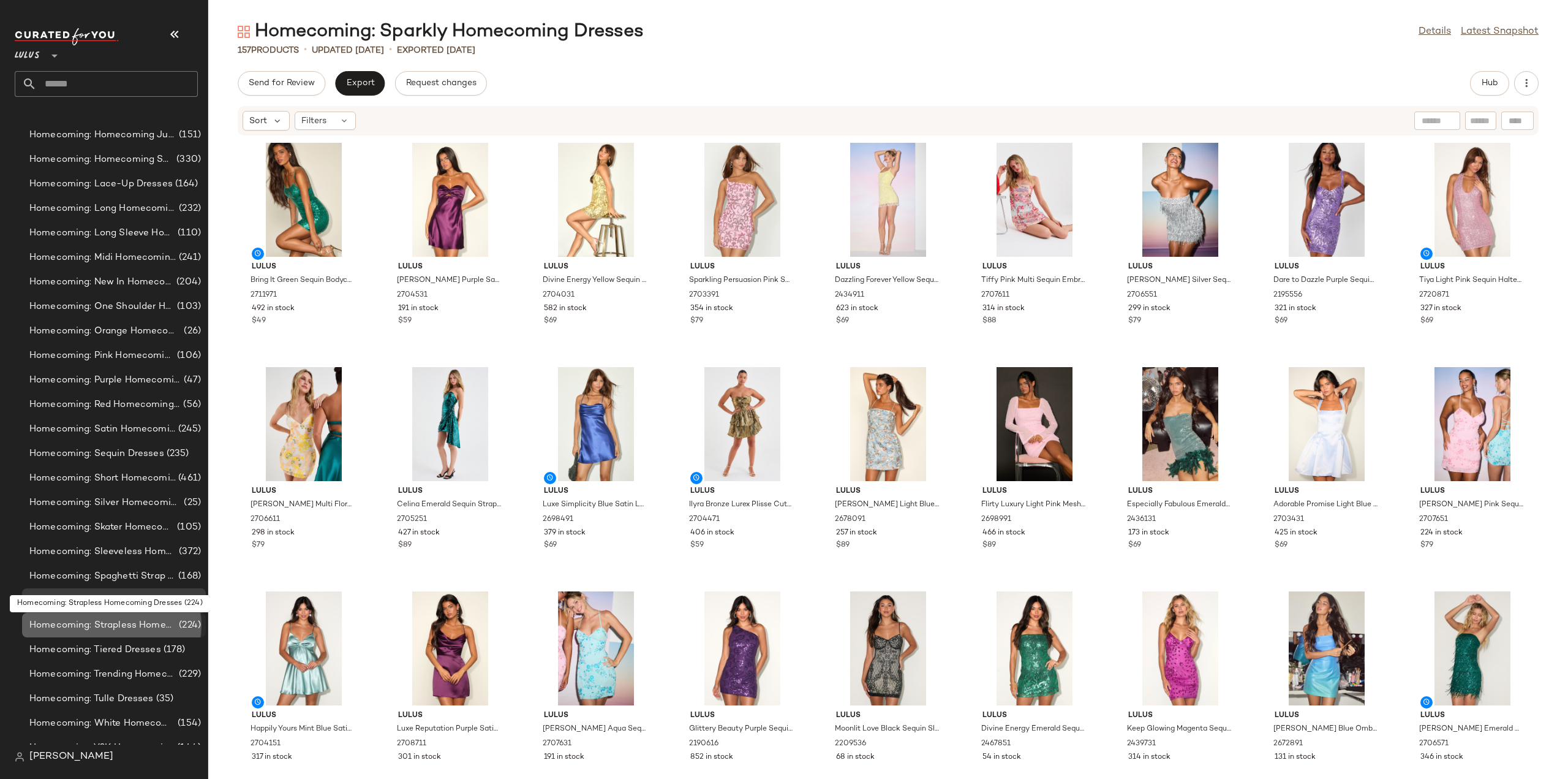
click at [110, 626] on span "Homecoming: Strapless Homecoming Dresses" at bounding box center [102, 625] width 147 height 14
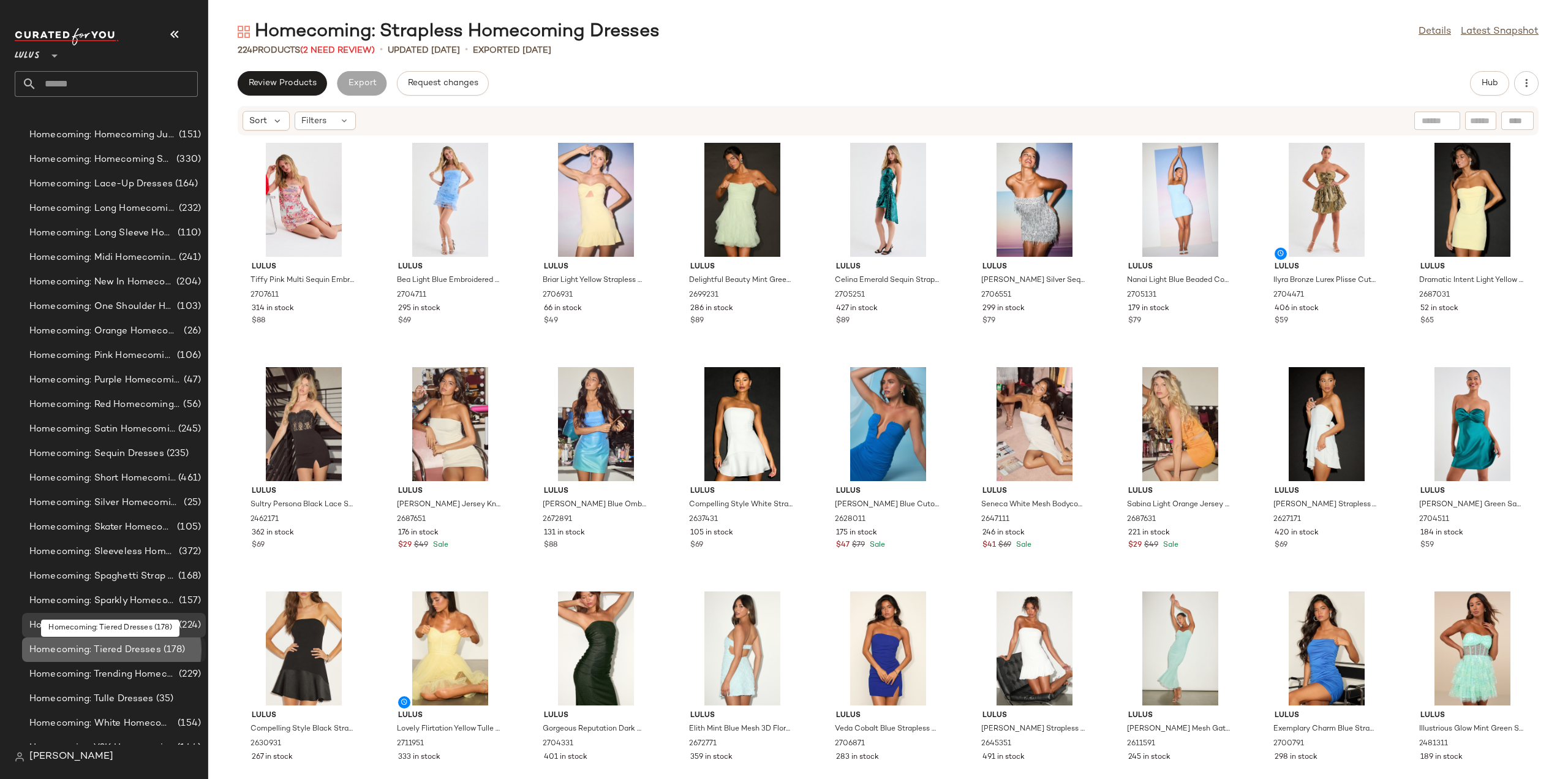
click at [121, 651] on span "Homecoming: Tiered Dresses" at bounding box center [95, 650] width 132 height 14
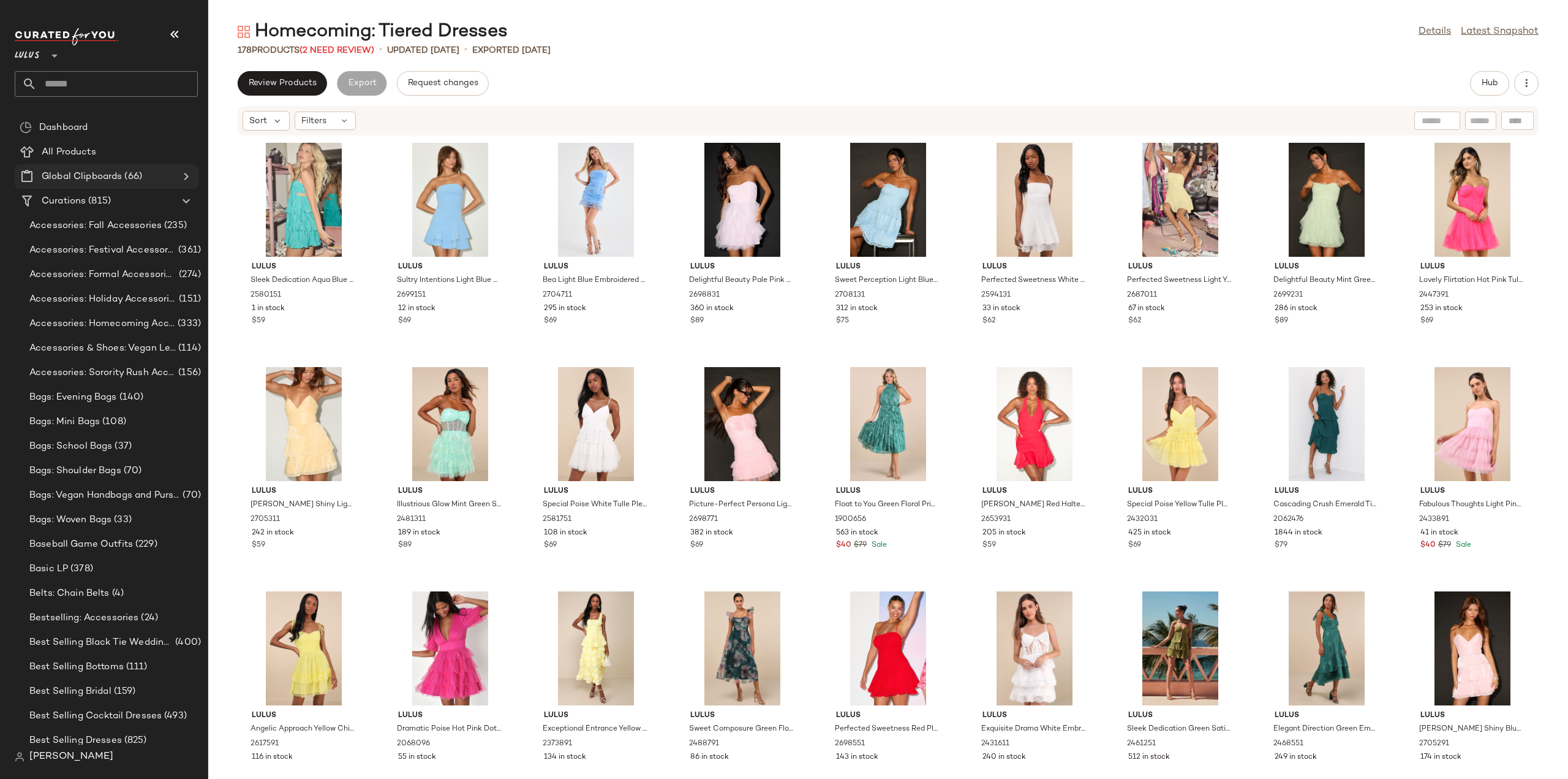
click at [184, 177] on icon at bounding box center [186, 176] width 15 height 15
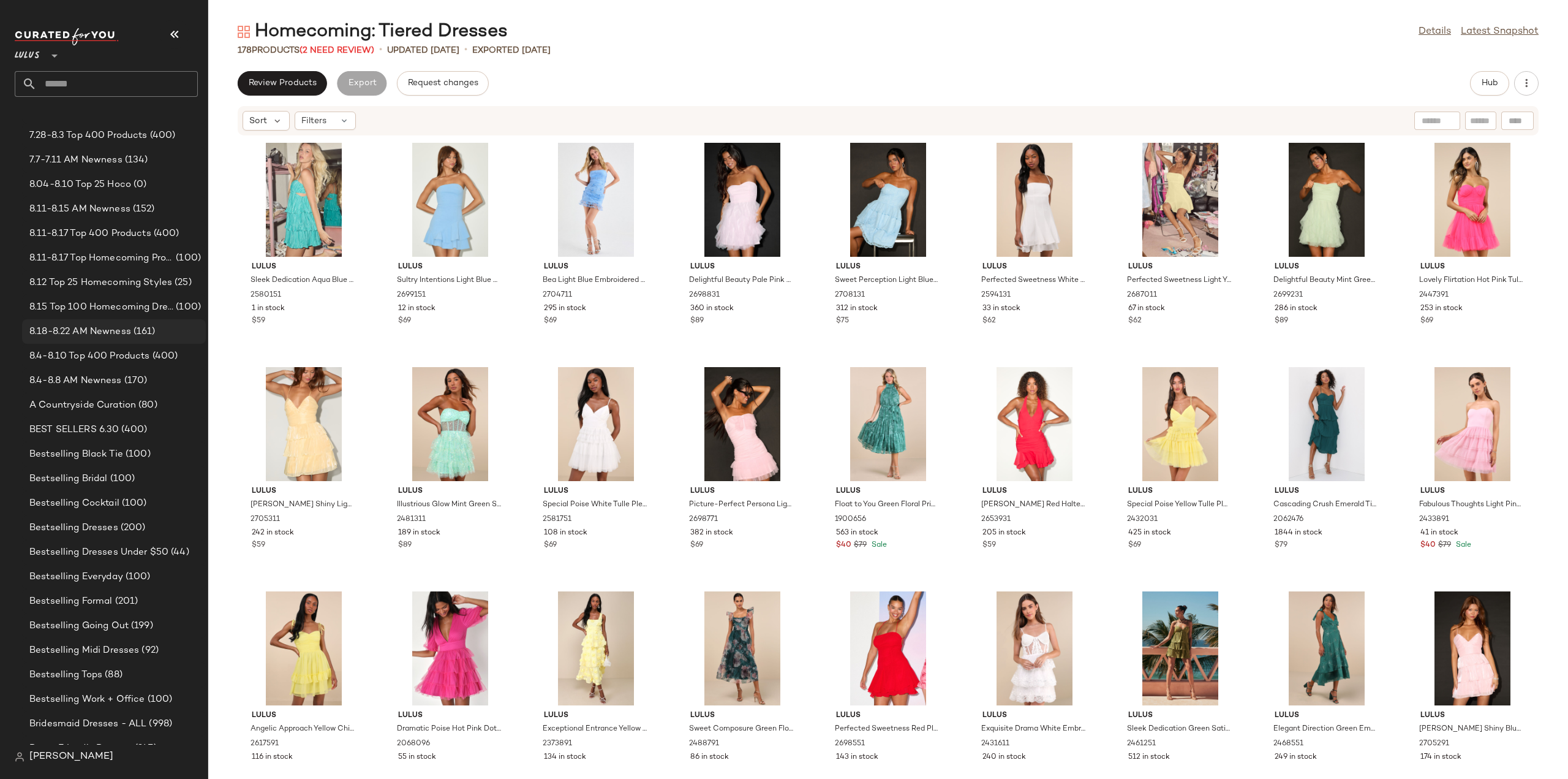
scroll to position [551, 0]
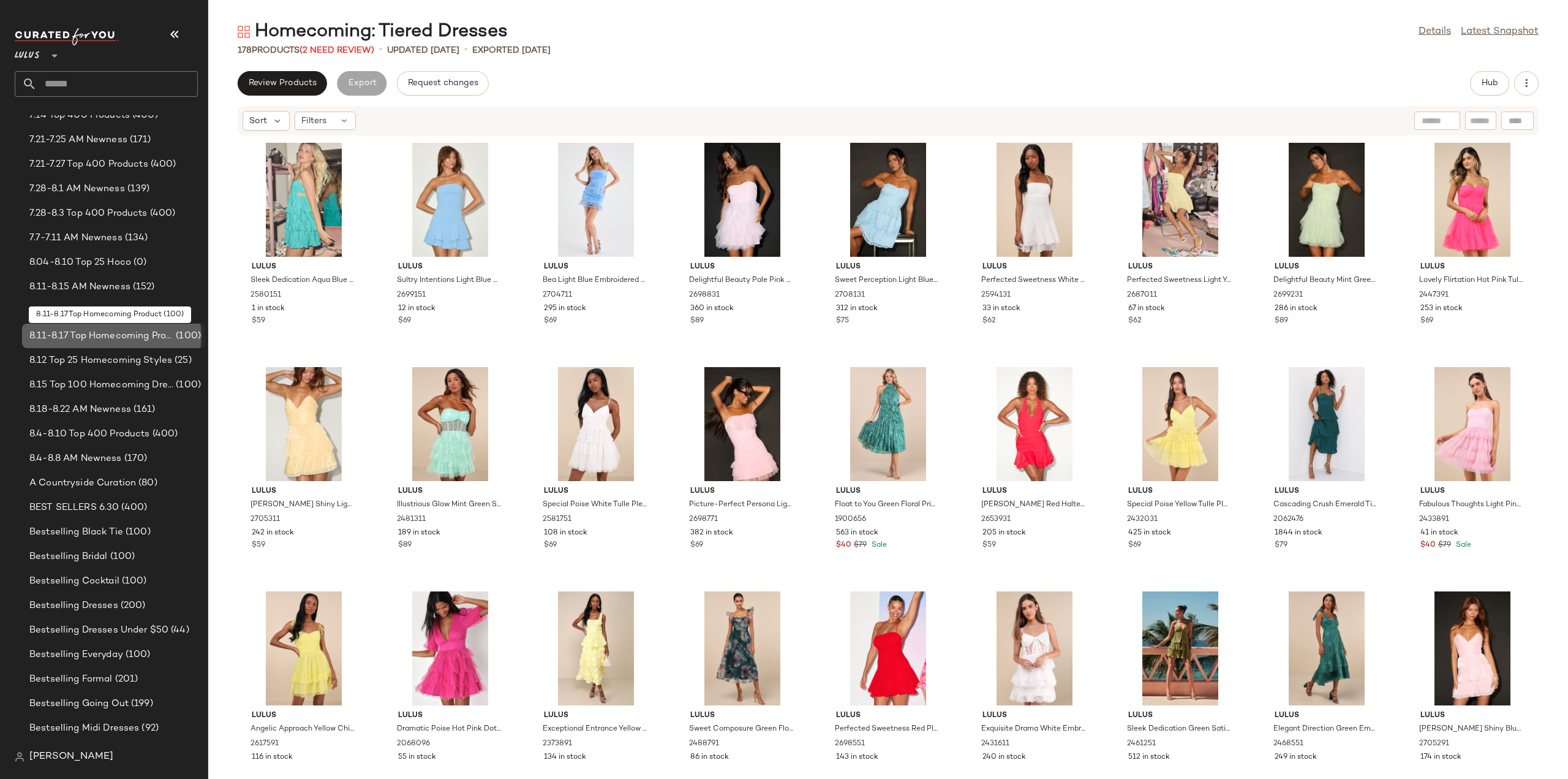
click at [72, 339] on span "8.11-8.17 Top Homecoming Product" at bounding box center [101, 336] width 144 height 14
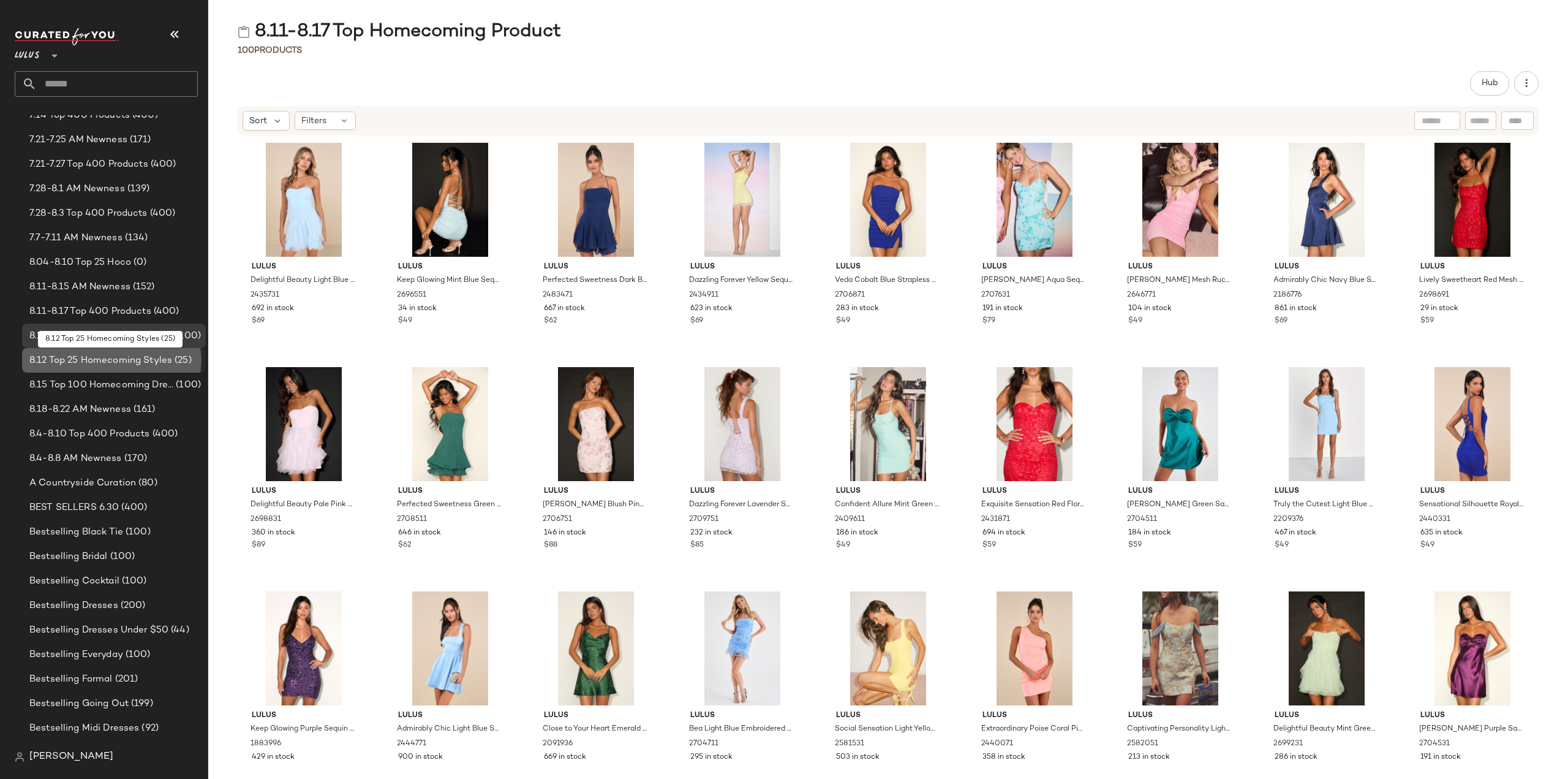
click at [72, 362] on span "8.12 Top 25 Homecoming Styles" at bounding box center [100, 361] width 143 height 14
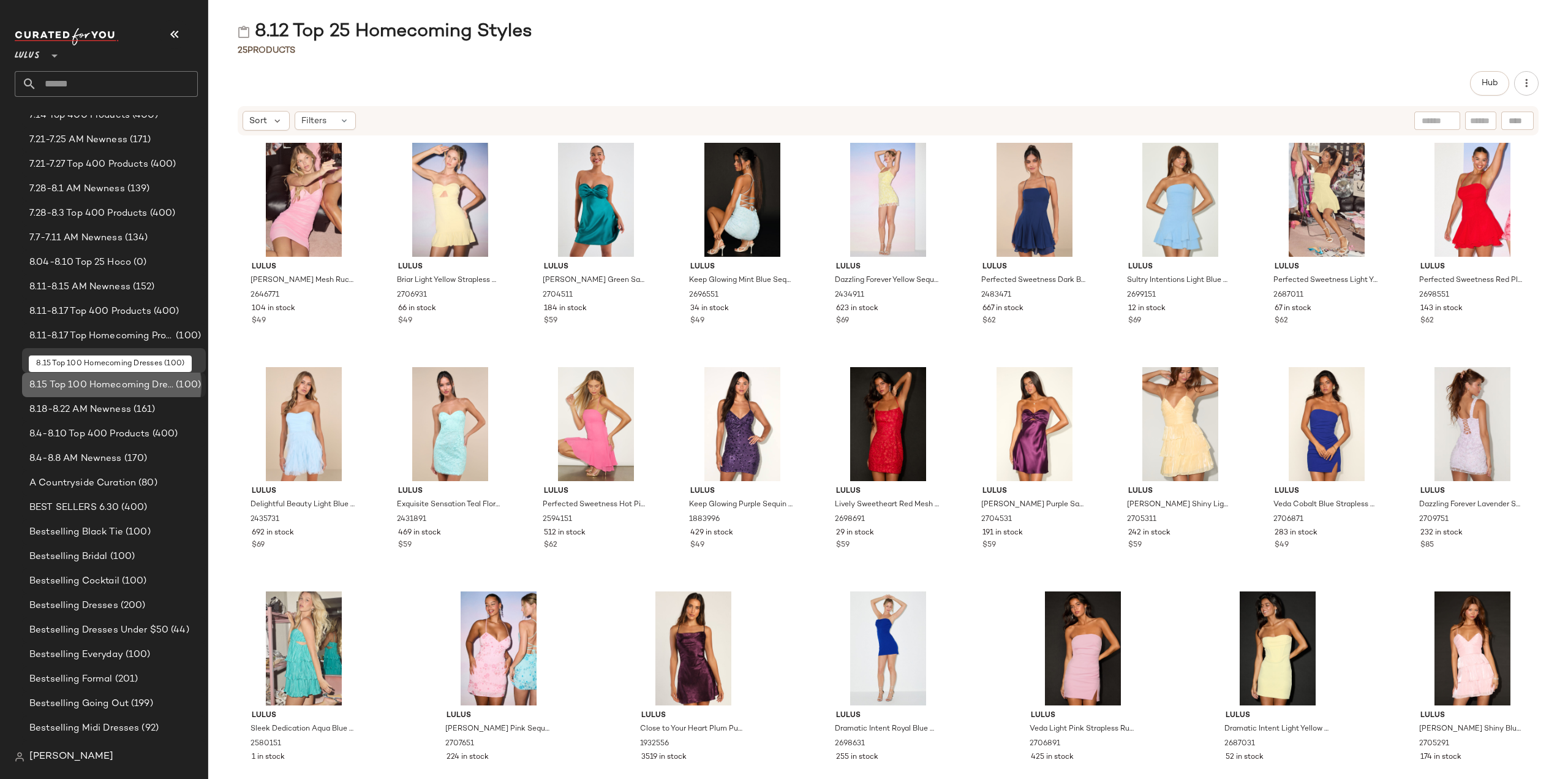
click at [81, 383] on span "8.15 Top 100 Homecoming Dresses" at bounding box center [101, 385] width 144 height 14
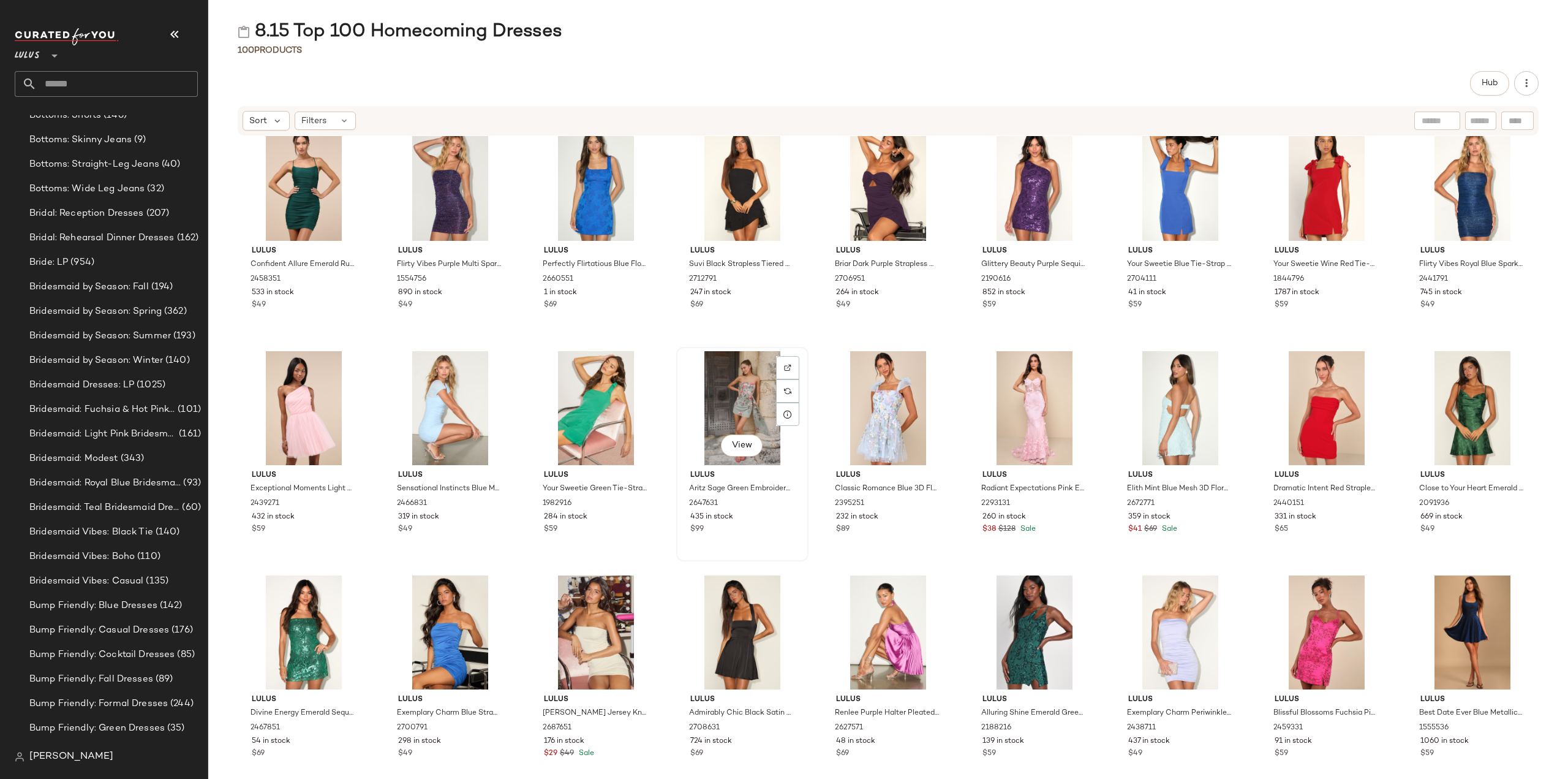
scroll to position [2065, 0]
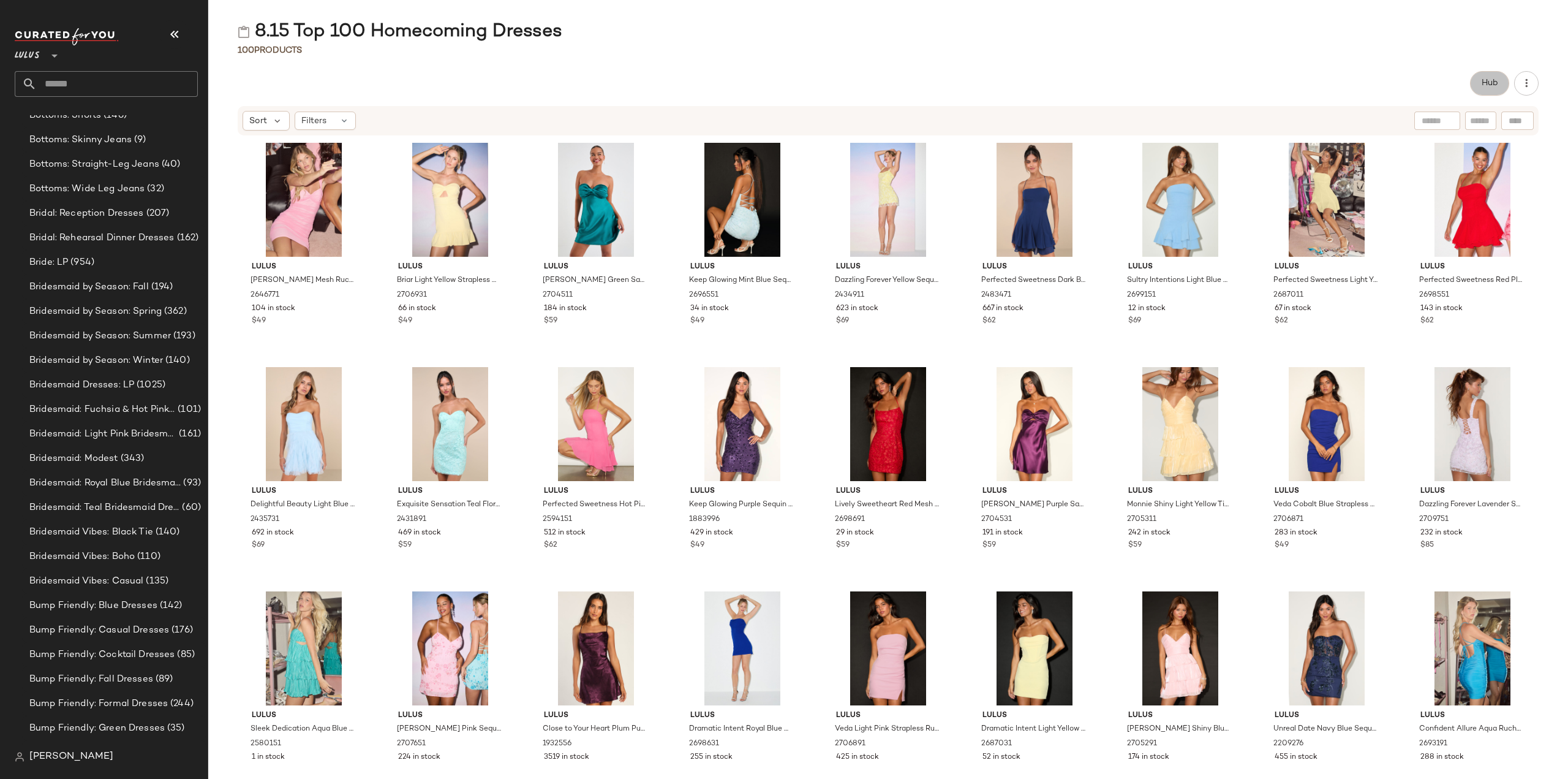
click at [1485, 88] on span "Hub" at bounding box center [1489, 83] width 17 height 10
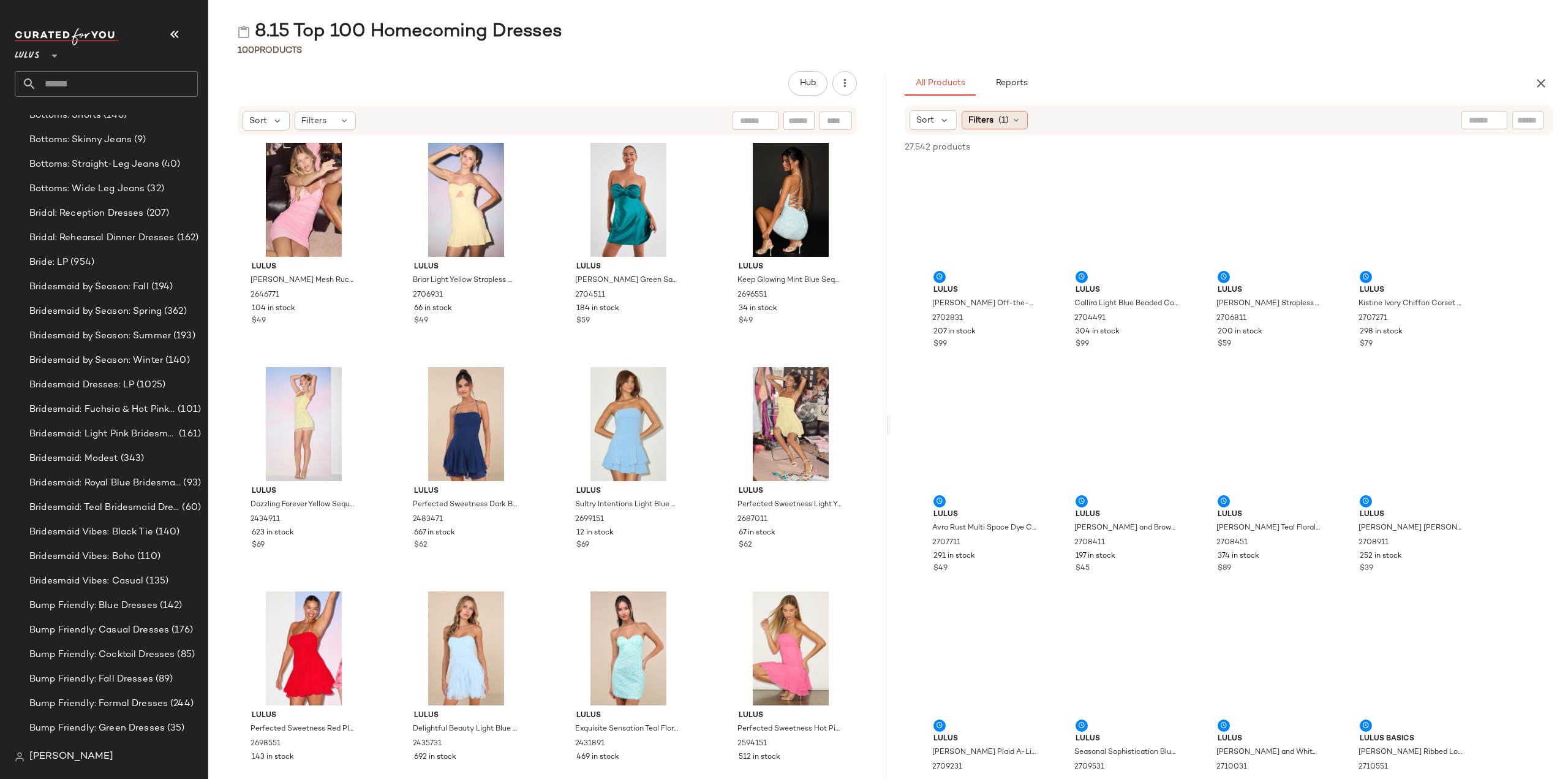
click at [1008, 122] on div "Filters (1)" at bounding box center [995, 120] width 66 height 18
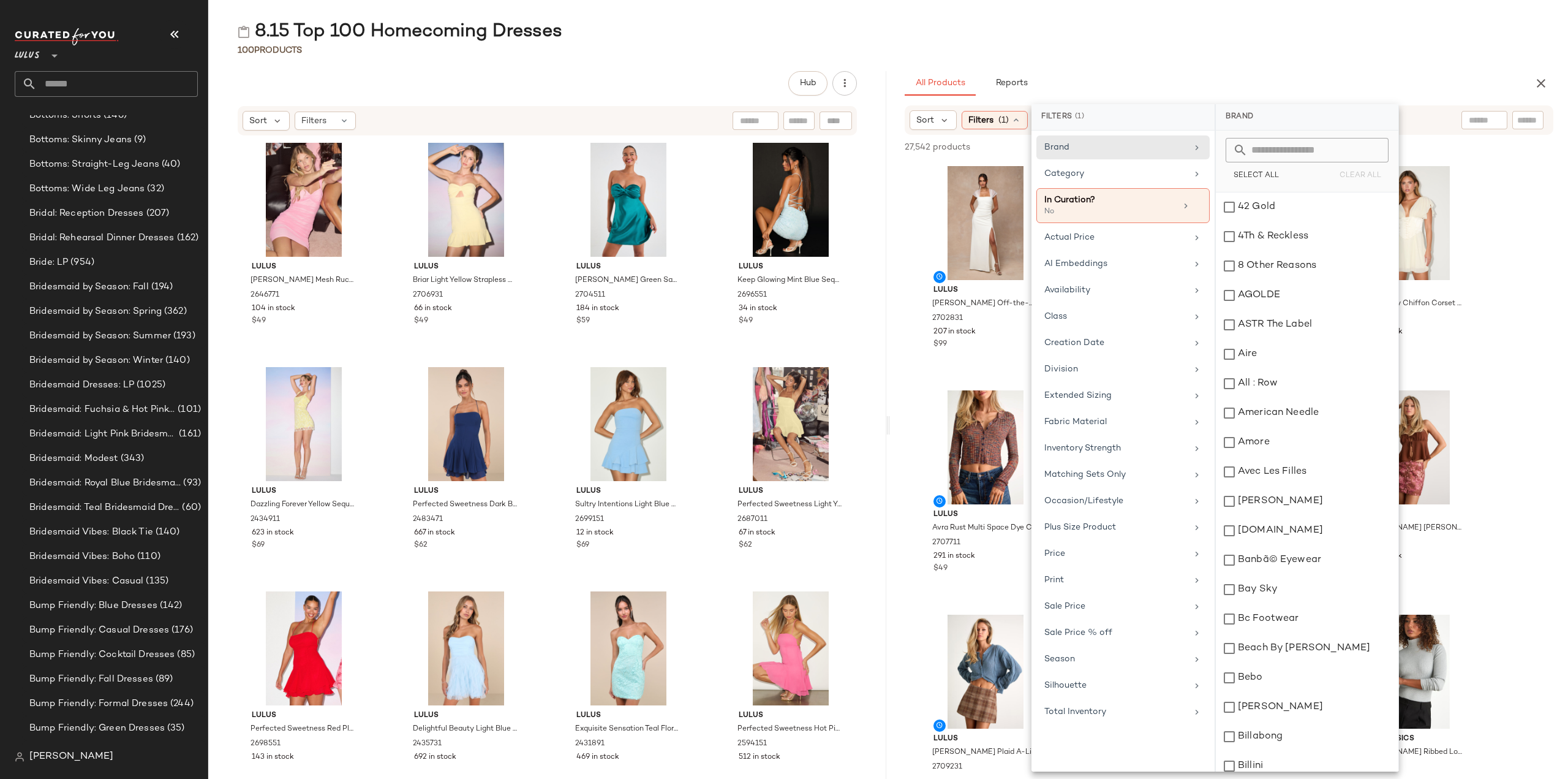
click at [111, 90] on input "text" at bounding box center [117, 84] width 161 height 25
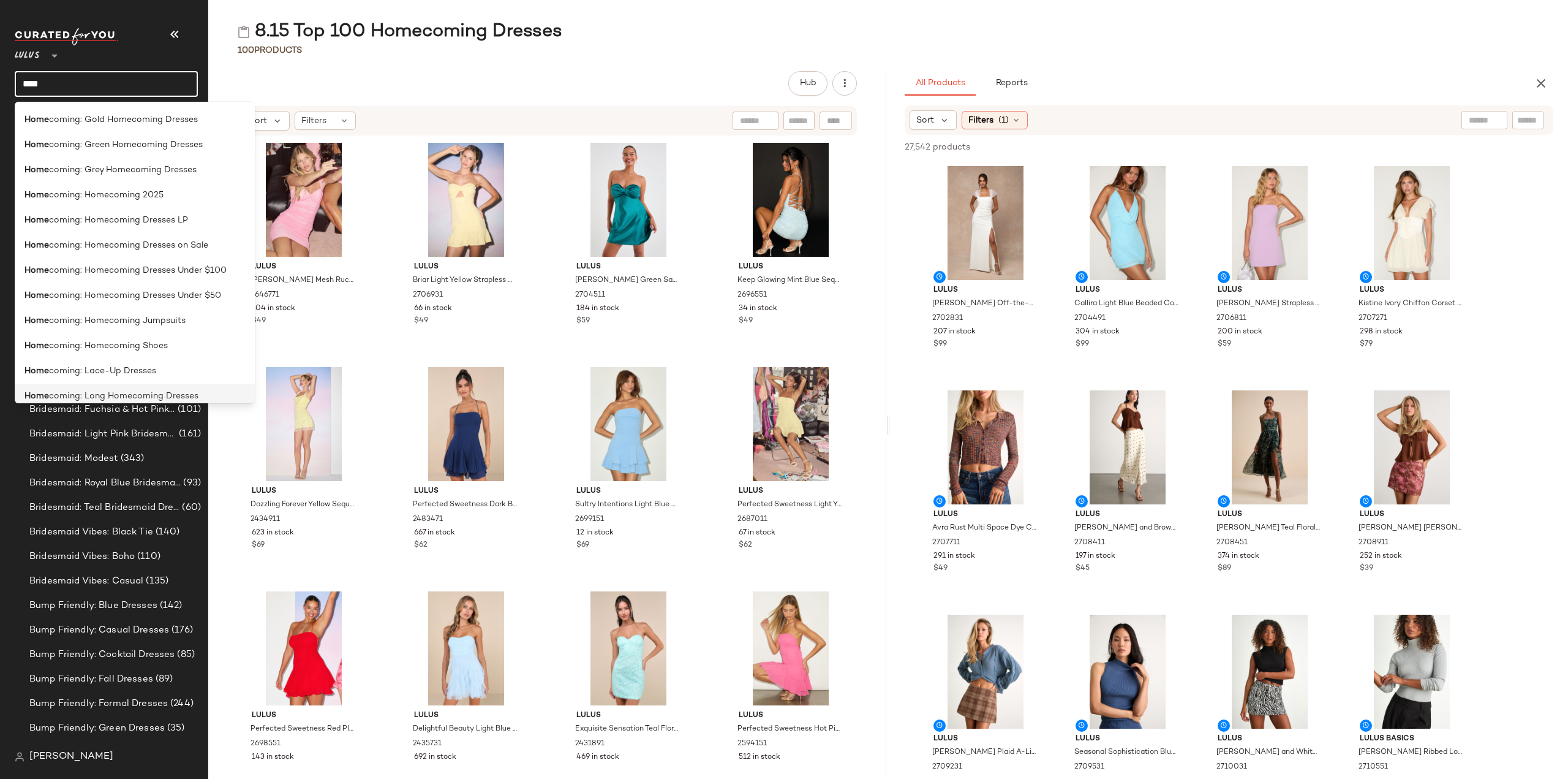
scroll to position [368, 0]
type input "****"
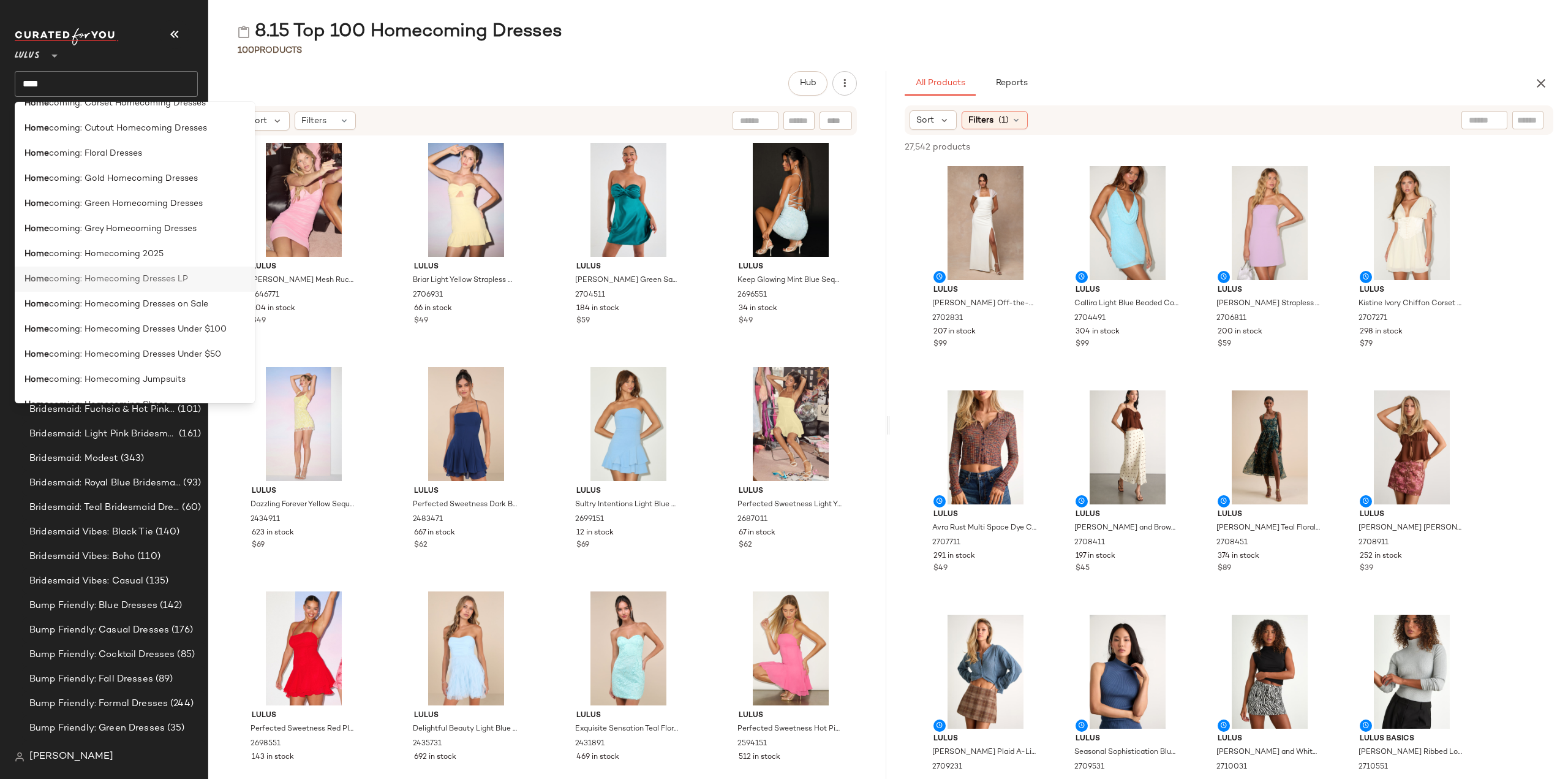
click at [93, 284] on span "coming: Homecoming Dresses LP" at bounding box center [118, 279] width 139 height 13
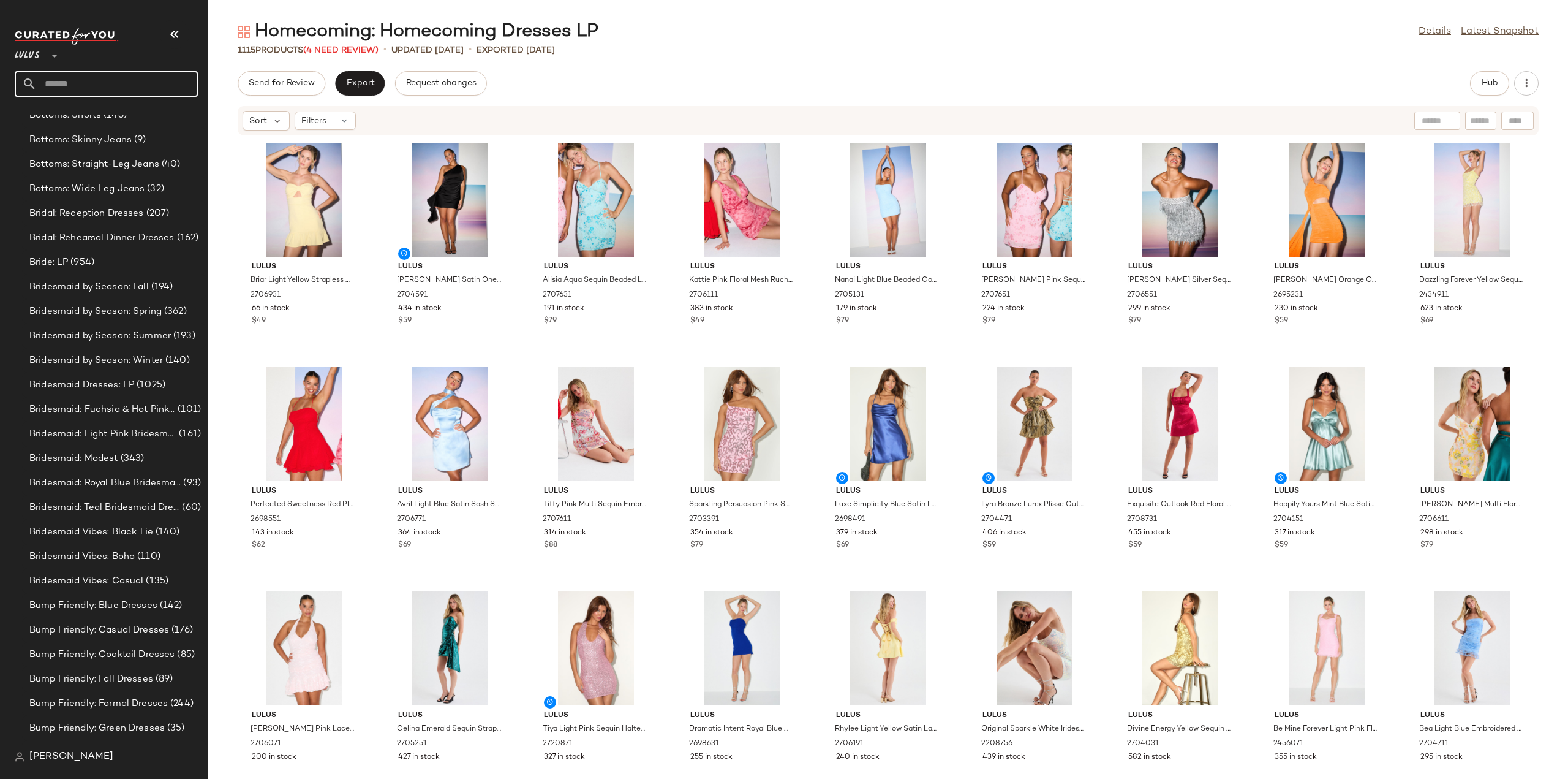
click at [133, 85] on input "text" at bounding box center [117, 84] width 161 height 25
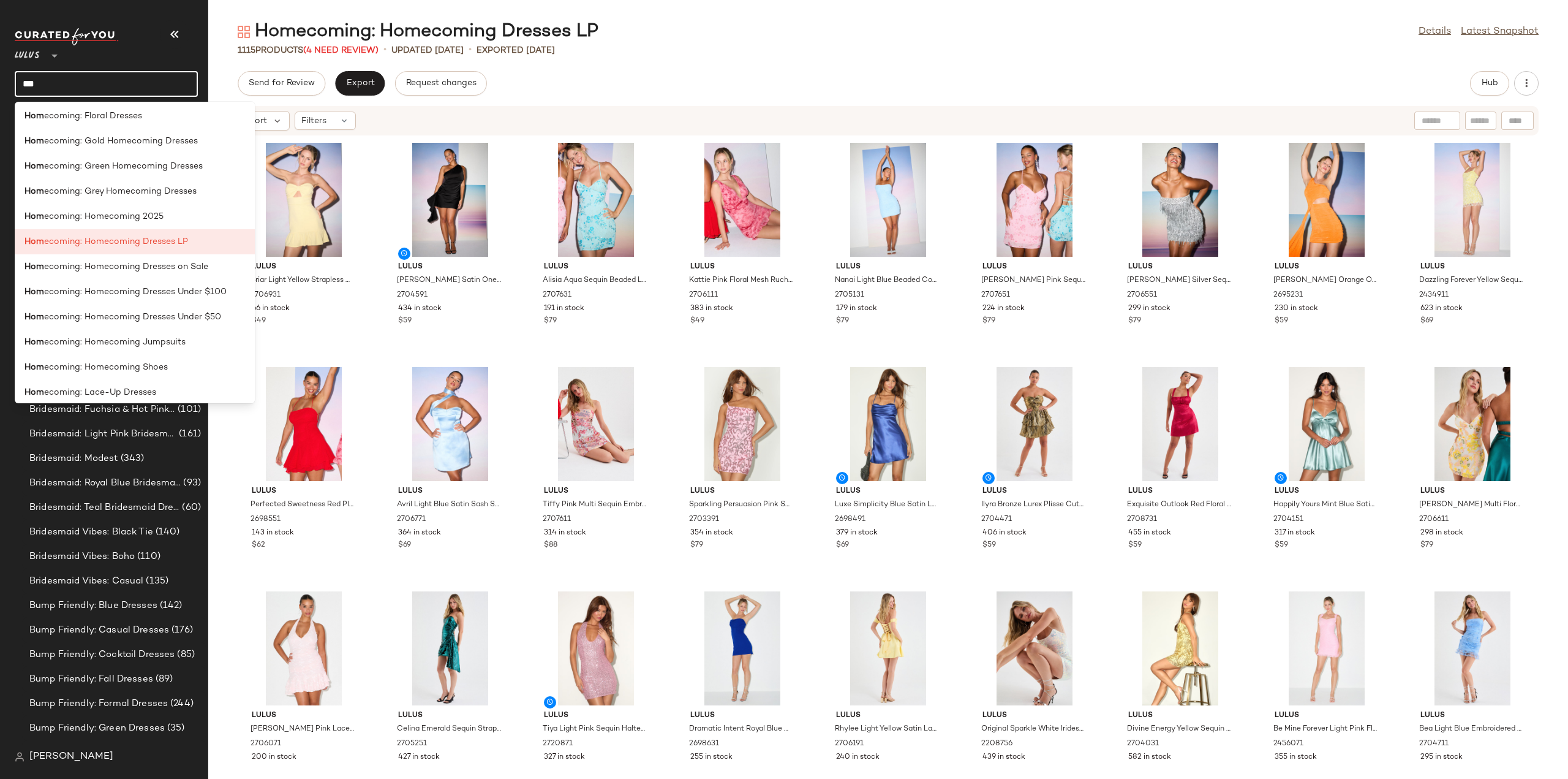
scroll to position [429, 0]
type input "***"
click at [114, 196] on span "ecoming: Homecoming 2025" at bounding box center [104, 193] width 119 height 13
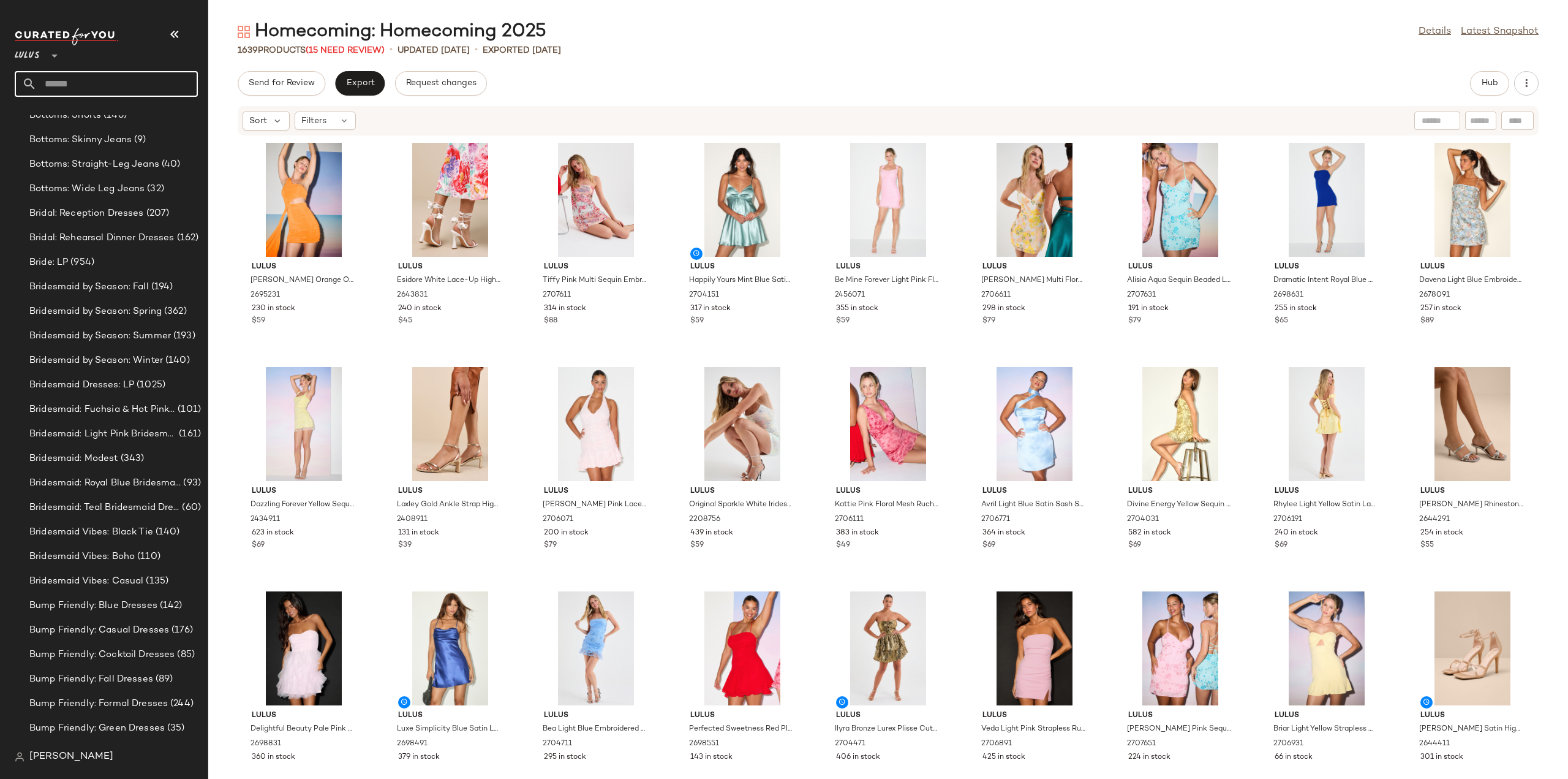
click at [107, 80] on input "text" at bounding box center [117, 84] width 161 height 25
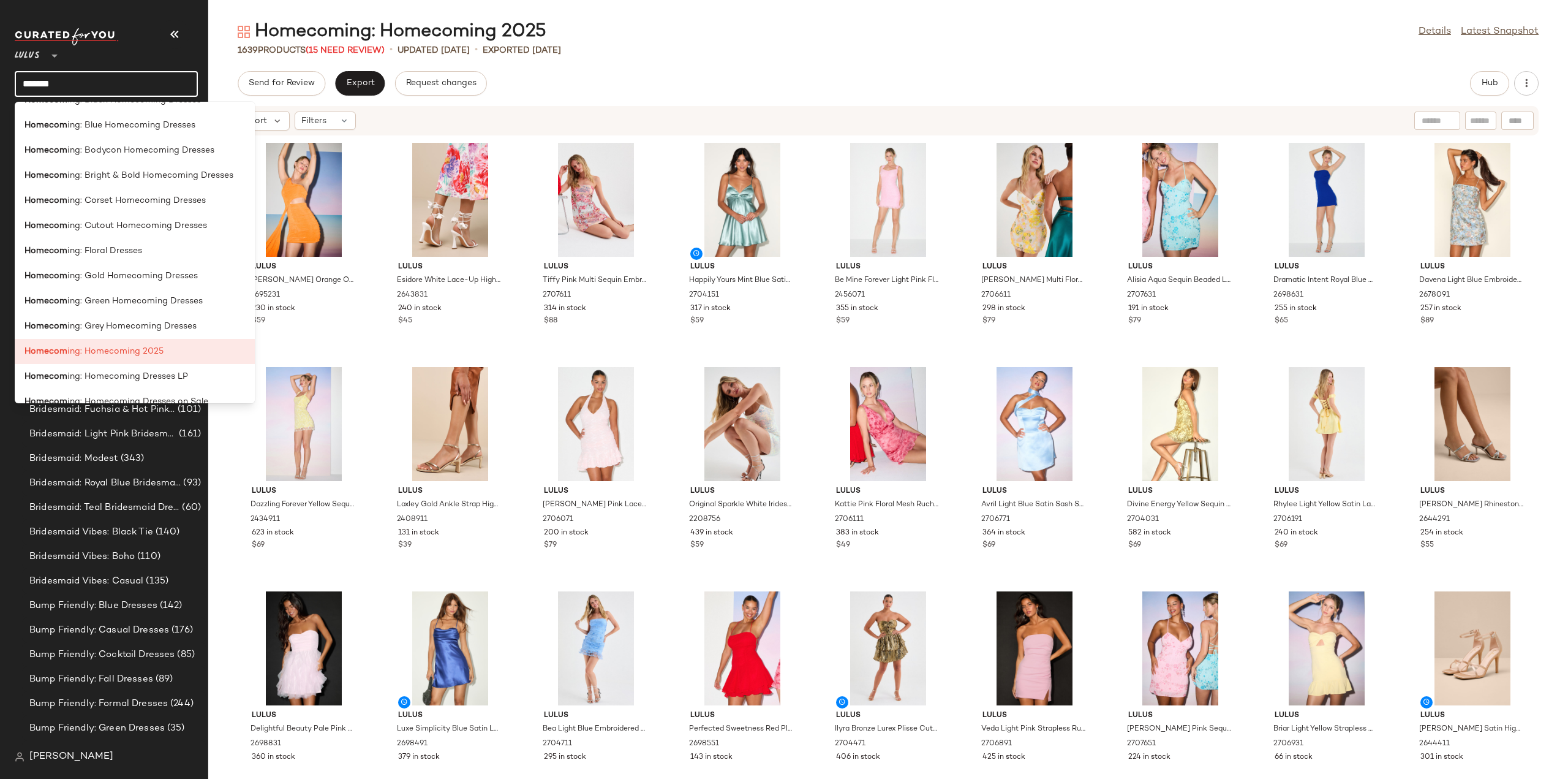
scroll to position [307, 0]
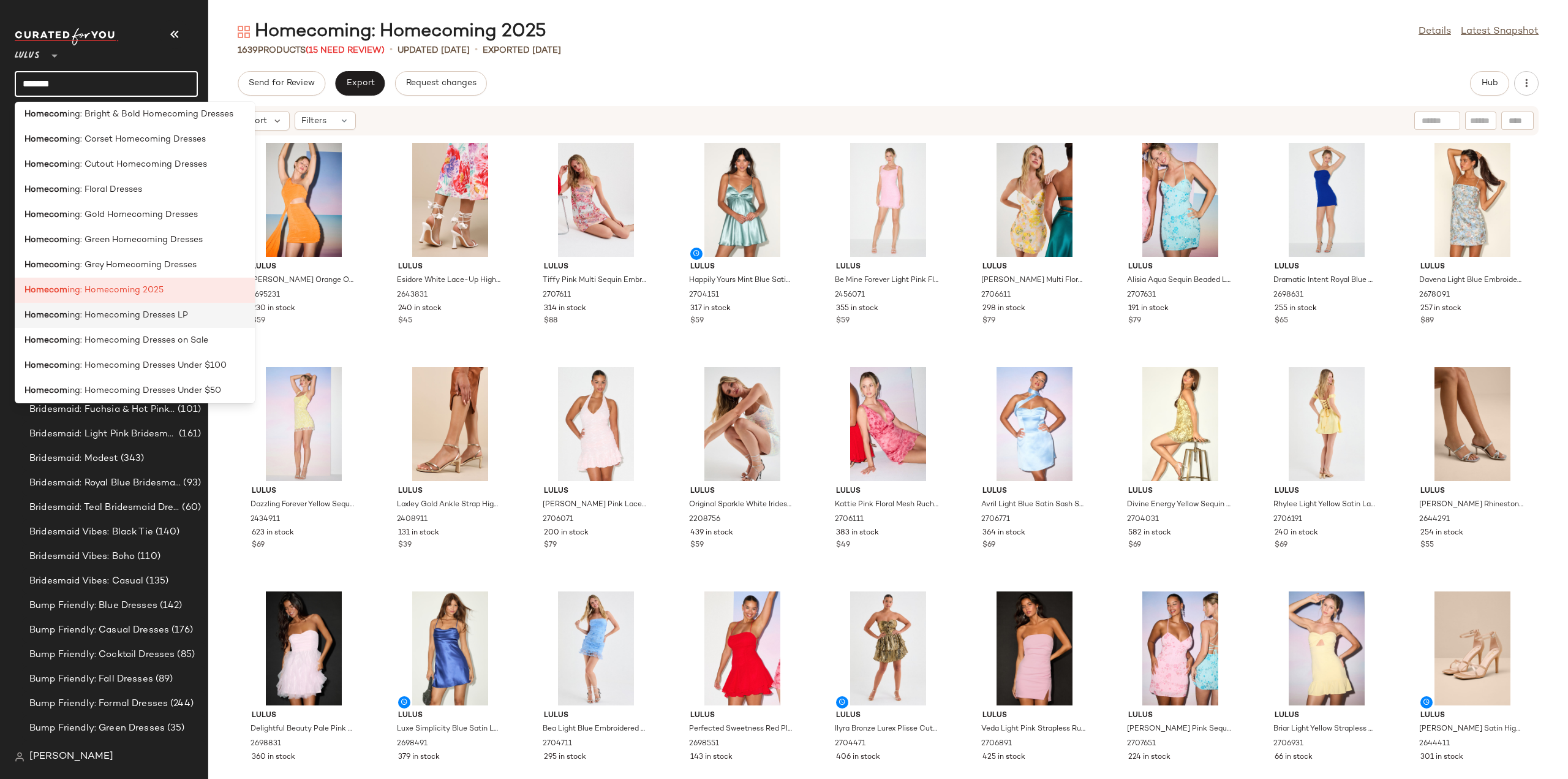
type input "*******"
click at [99, 312] on span "ing: Homecoming Dresses LP" at bounding box center [128, 315] width 121 height 13
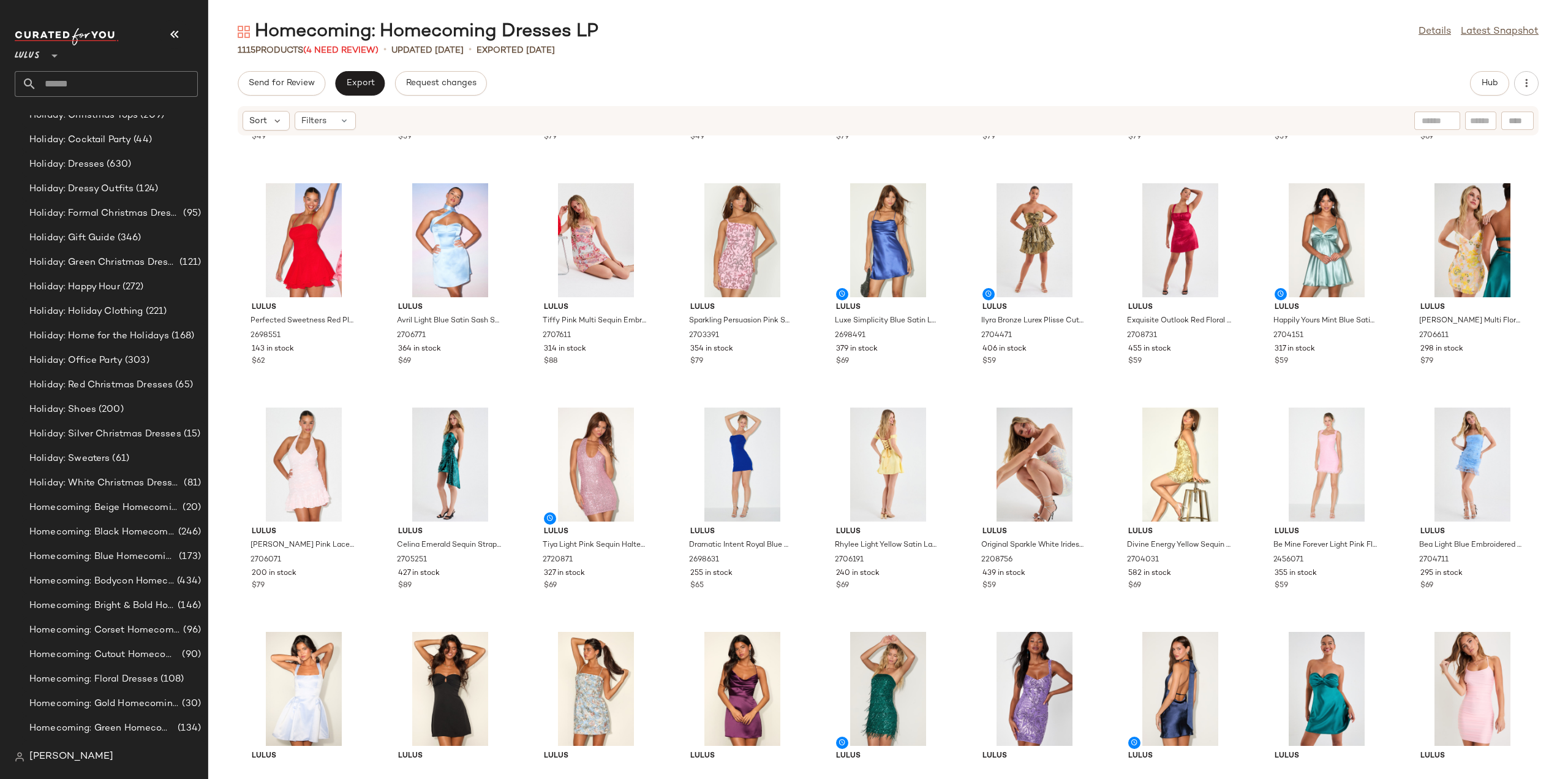
scroll to position [8947, 0]
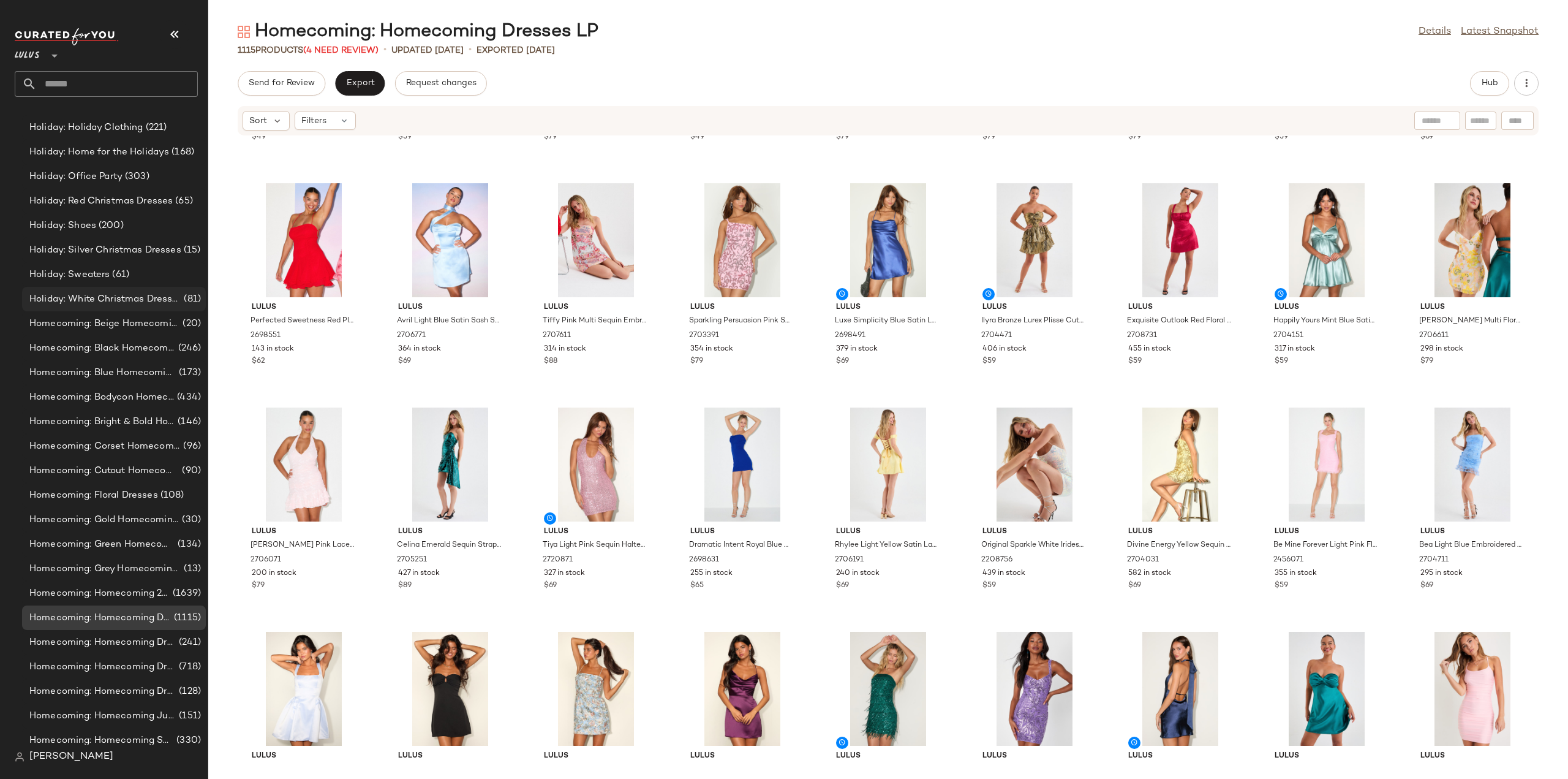
click at [82, 298] on span "Holiday: White Christmas Dresses" at bounding box center [105, 300] width 152 height 14
click at [76, 324] on span "Homecoming: Beige Homecoming Dresses" at bounding box center [104, 324] width 151 height 14
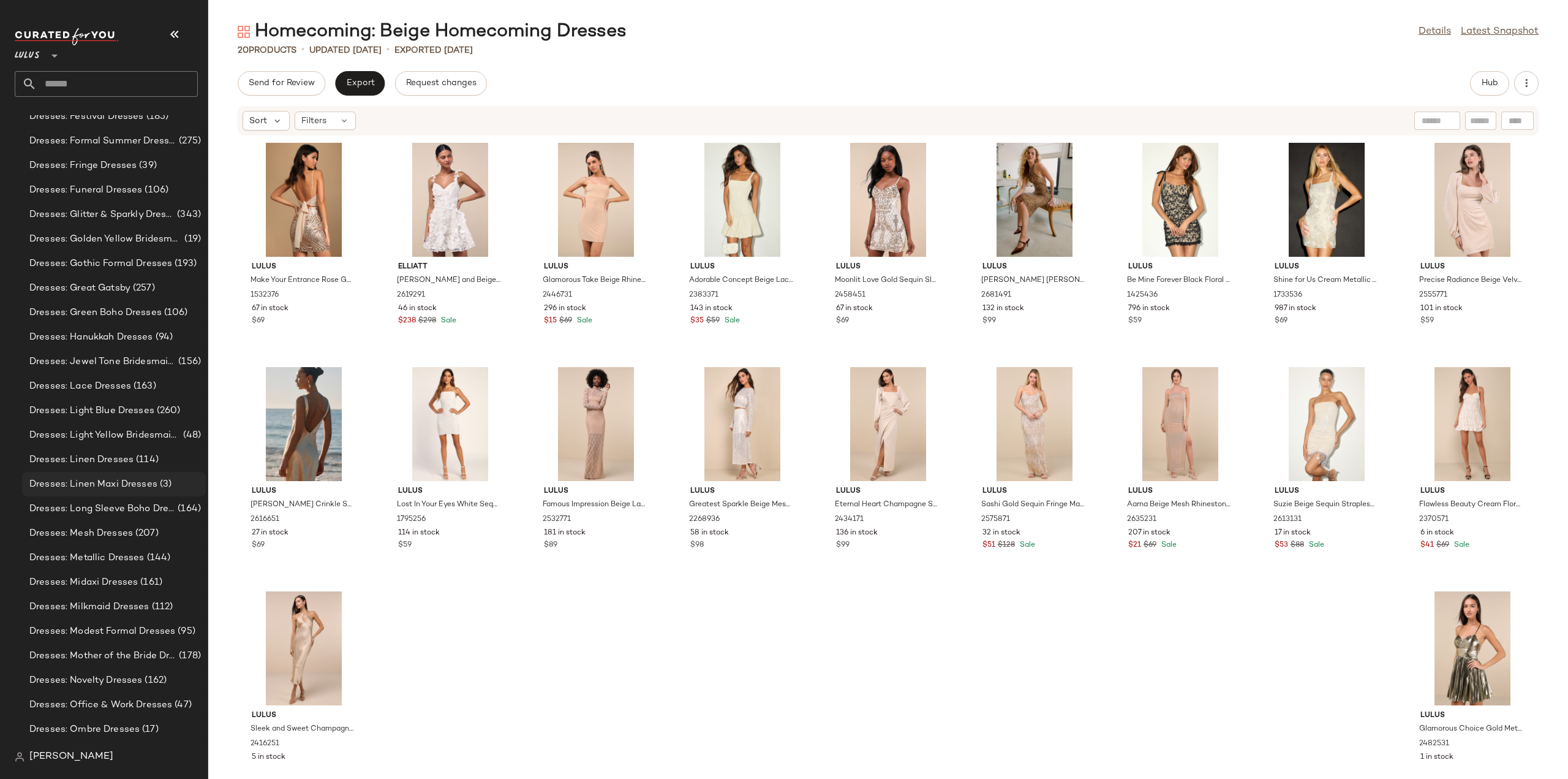
scroll to position [6334, 0]
click at [79, 83] on input "text" at bounding box center [117, 84] width 161 height 25
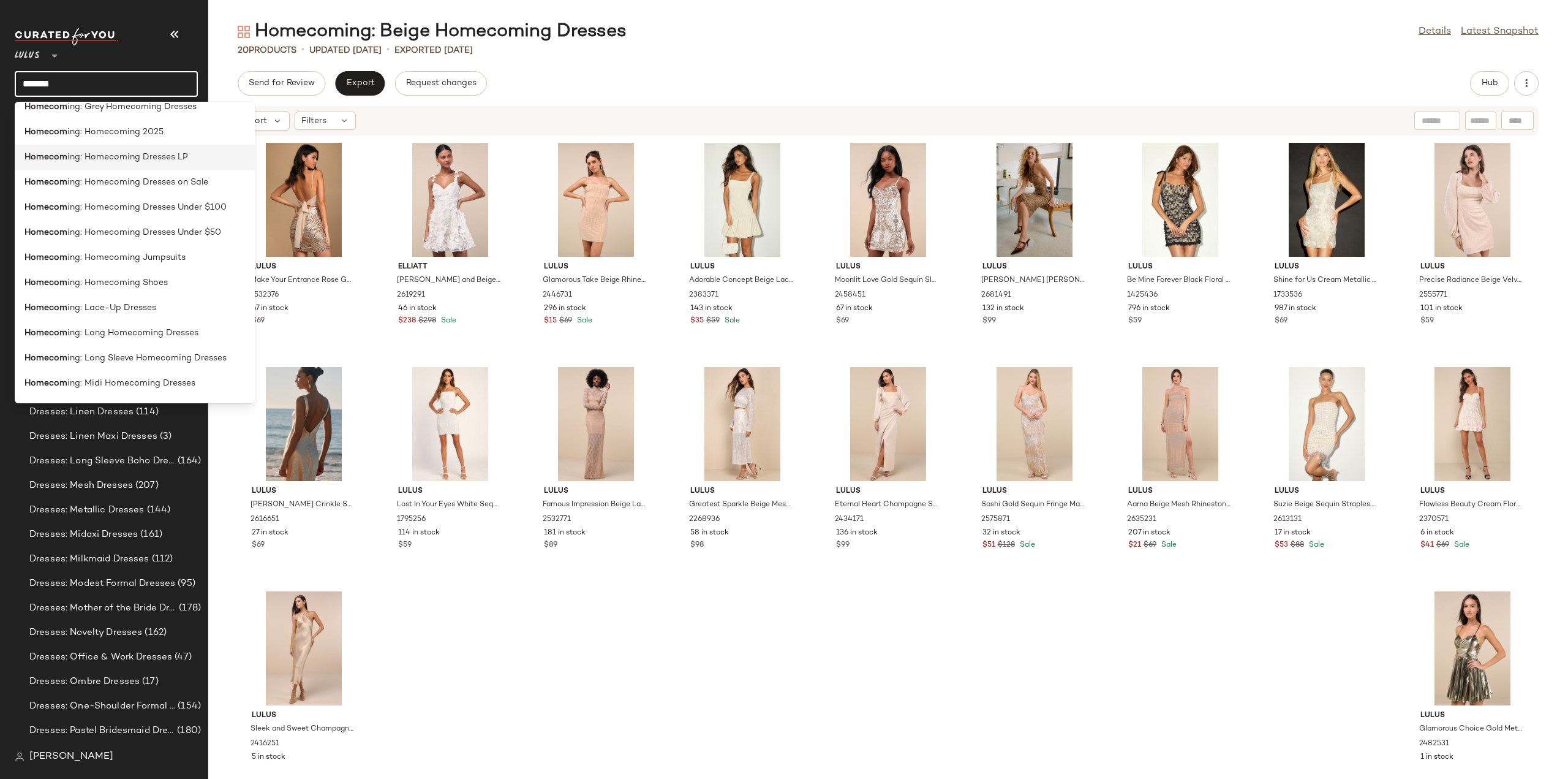
scroll to position [429, 0]
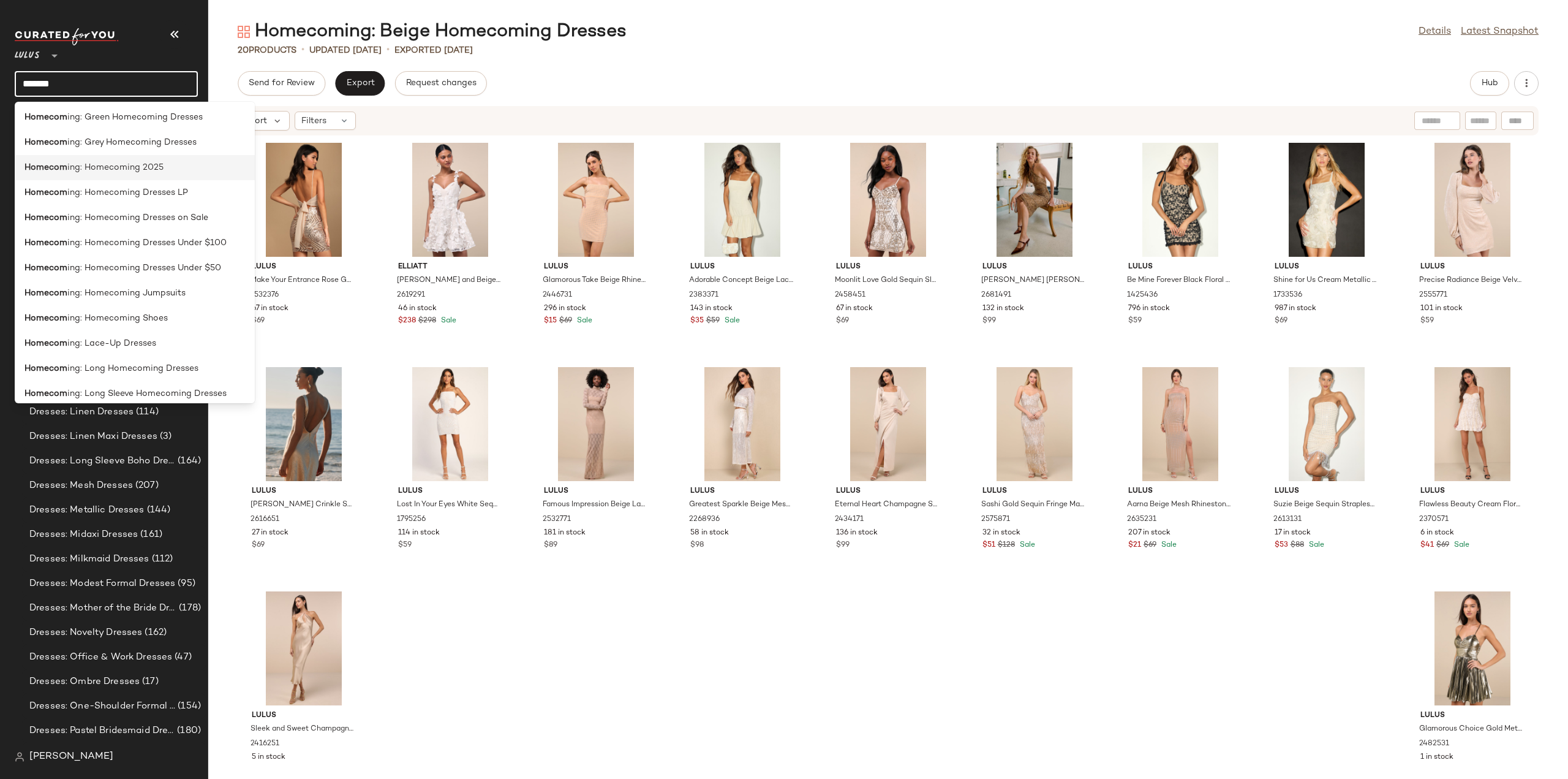
type input "*******"
click at [93, 173] on span "ing: Homecoming 2025" at bounding box center [115, 167] width 96 height 13
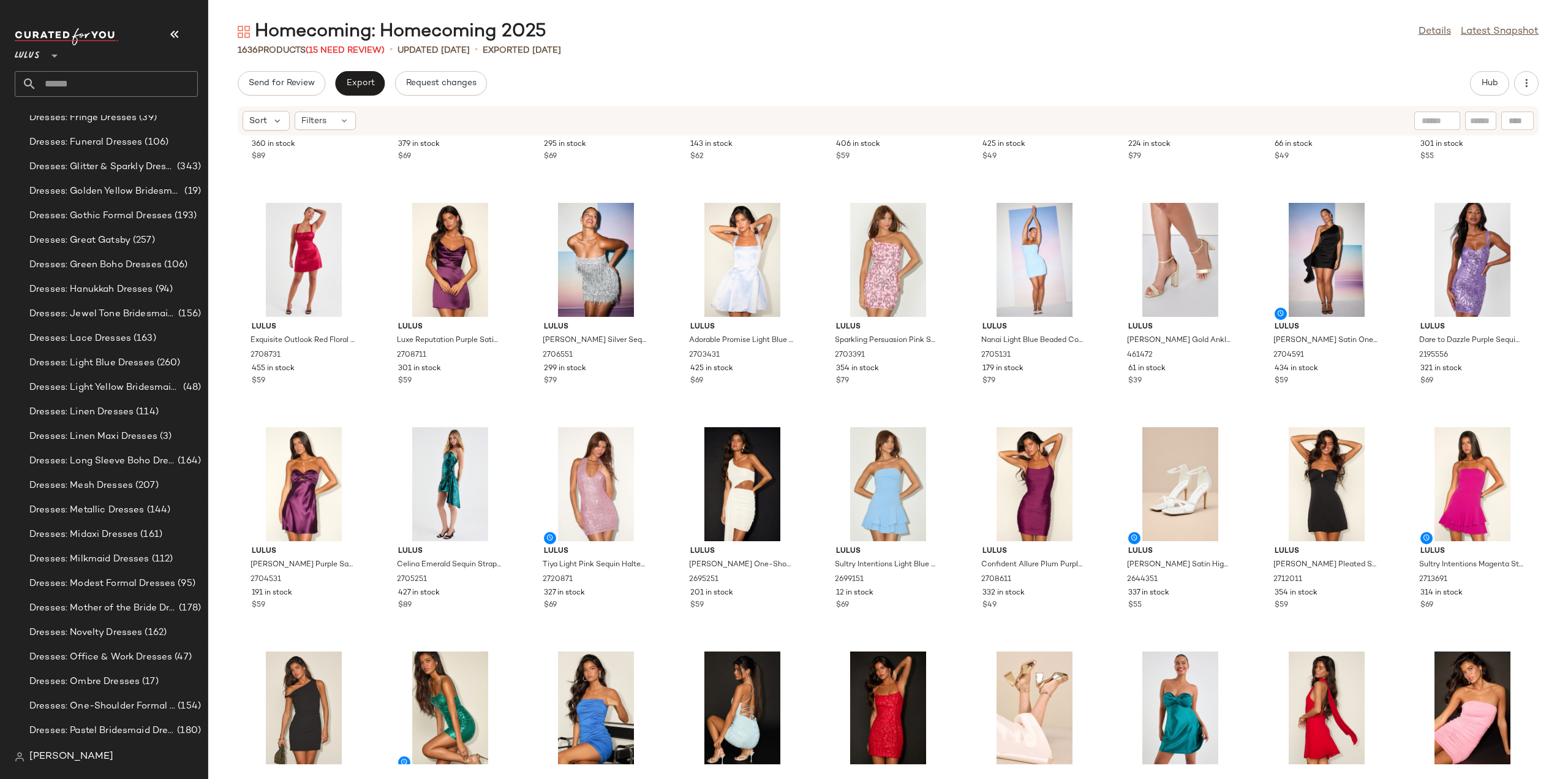
scroll to position [684, 0]
